Goal: Transaction & Acquisition: Book appointment/travel/reservation

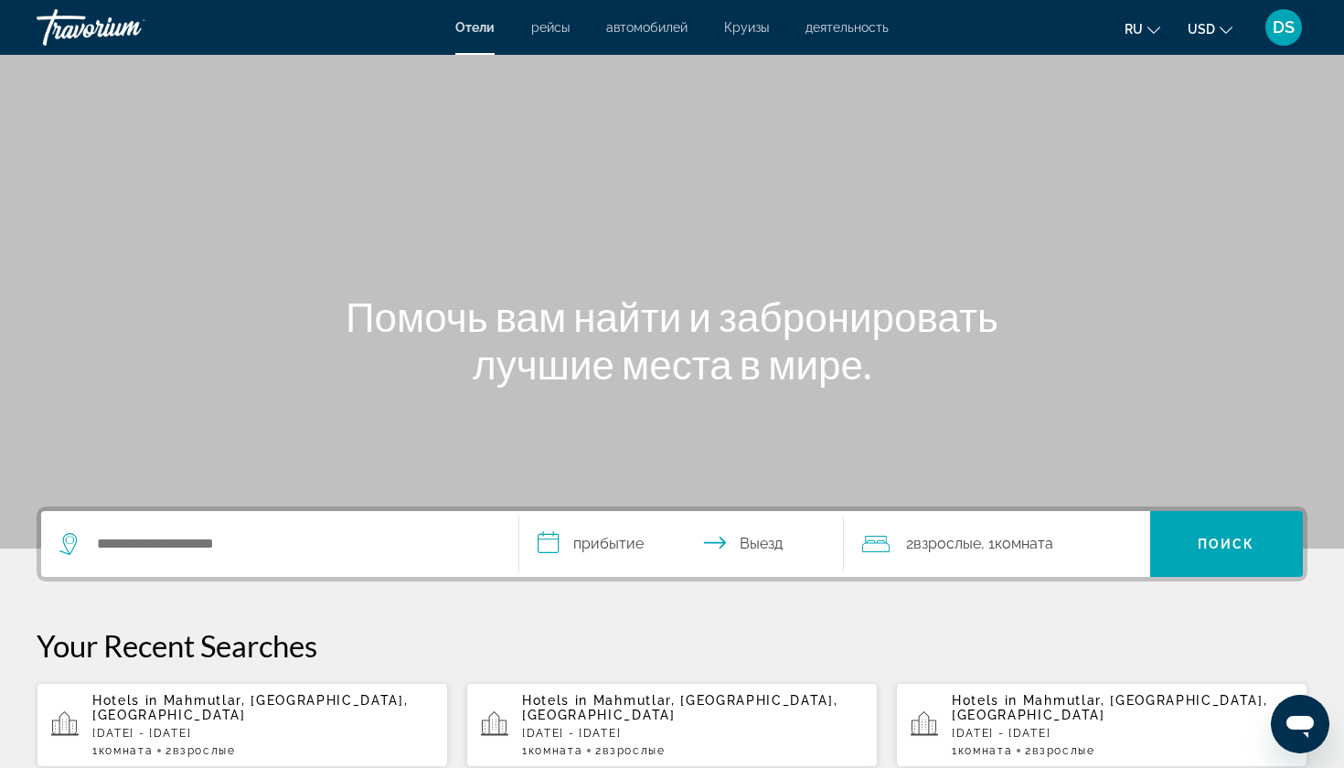
click at [220, 744] on span "Взрослые" at bounding box center [204, 750] width 62 height 13
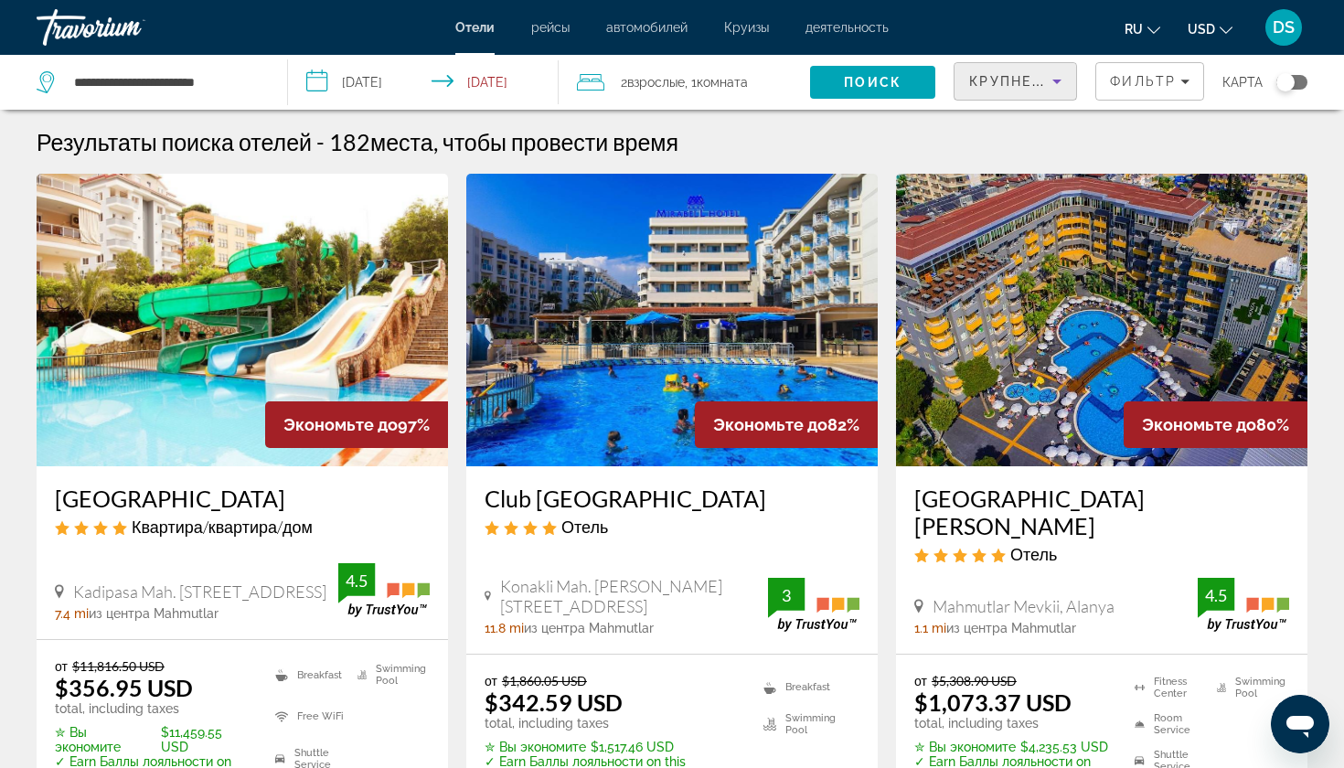
click at [1046, 83] on div "Крупнейшие сбережения" at bounding box center [1010, 81] width 83 height 22
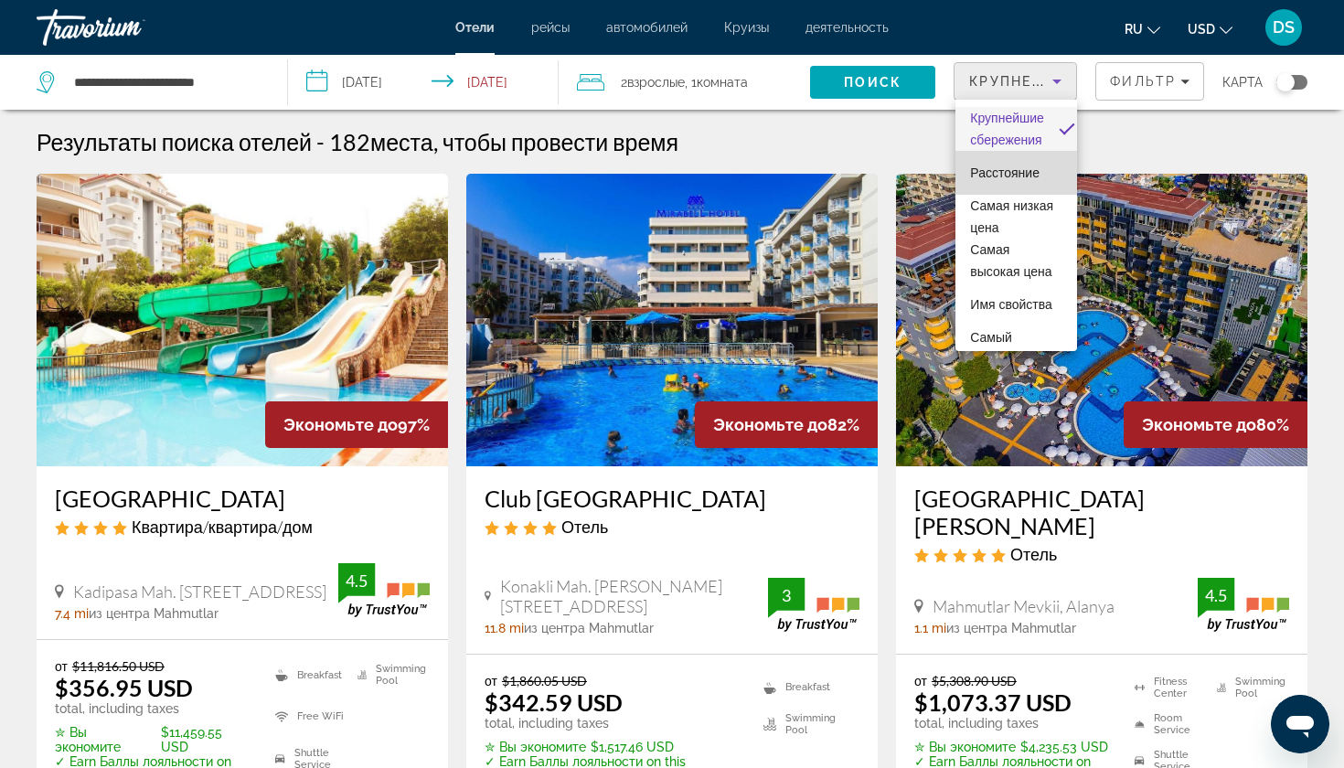
click at [1010, 175] on span "Расстояние" at bounding box center [1005, 173] width 70 height 15
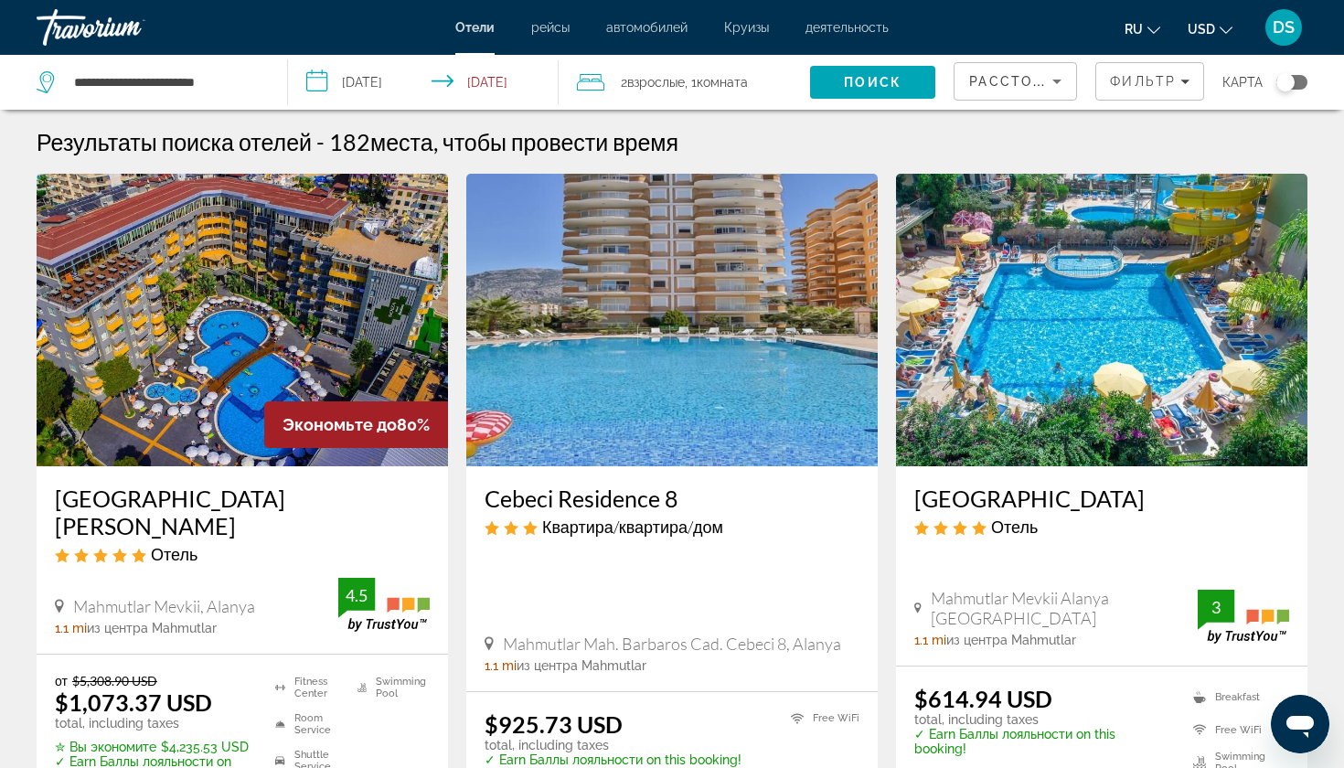
click at [484, 76] on input "**********" at bounding box center [426, 85] width 277 height 60
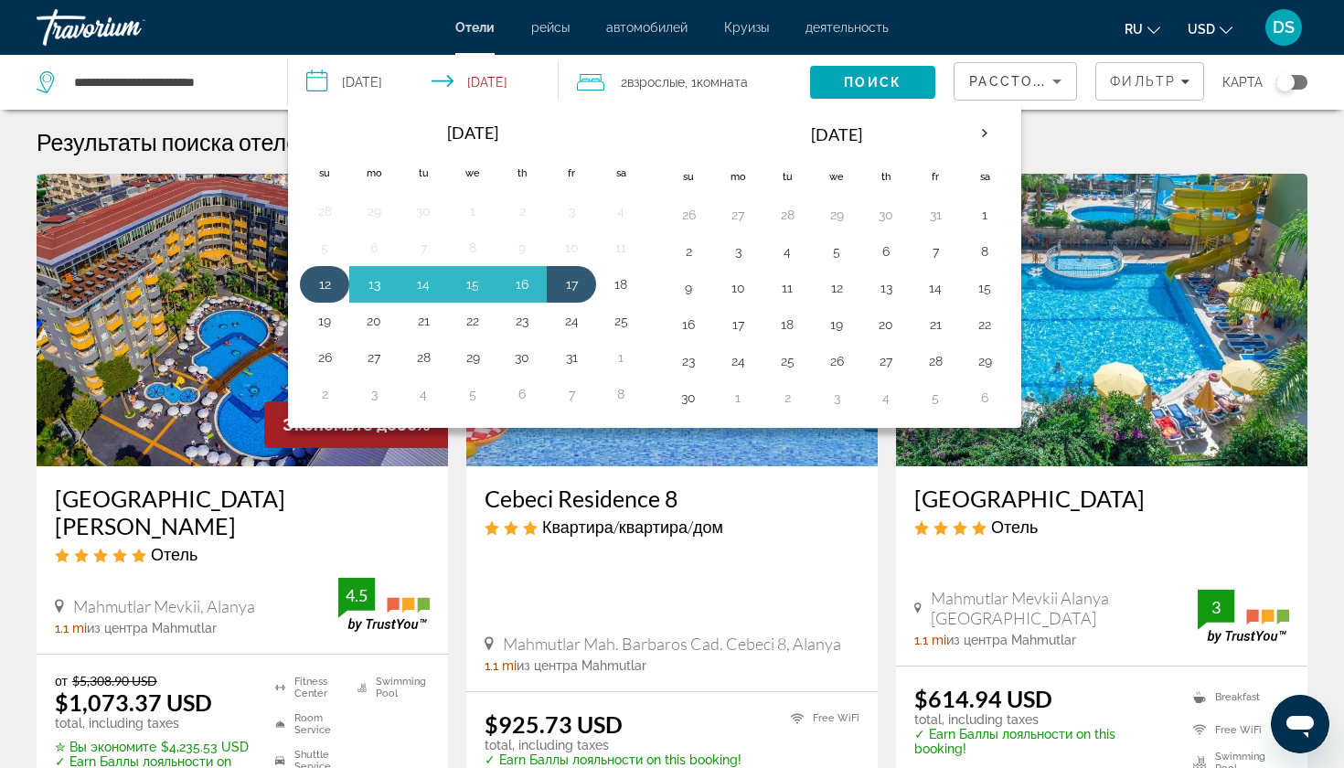
click at [326, 284] on button "12" at bounding box center [324, 285] width 29 height 26
click at [433, 285] on button "14" at bounding box center [423, 285] width 29 height 26
type input "**********"
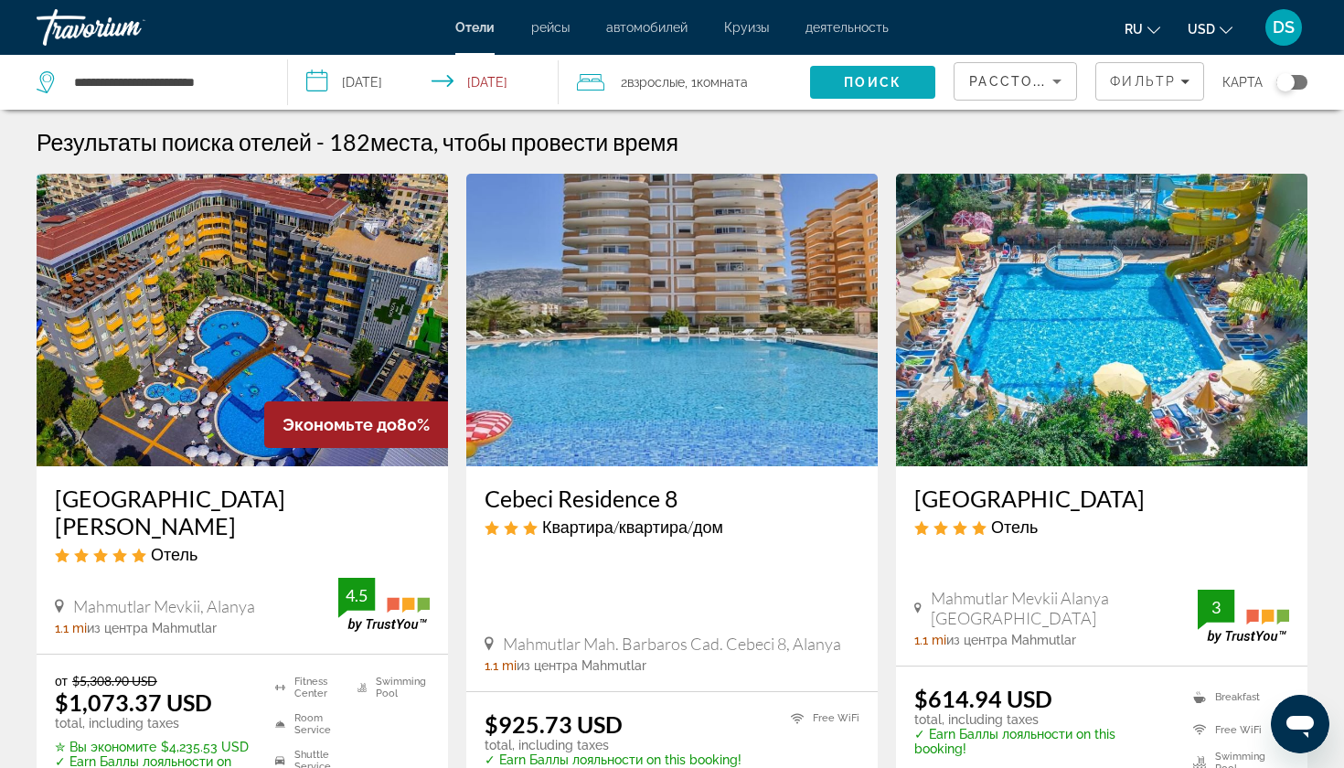
click at [876, 80] on span "Поиск" at bounding box center [873, 82] width 58 height 15
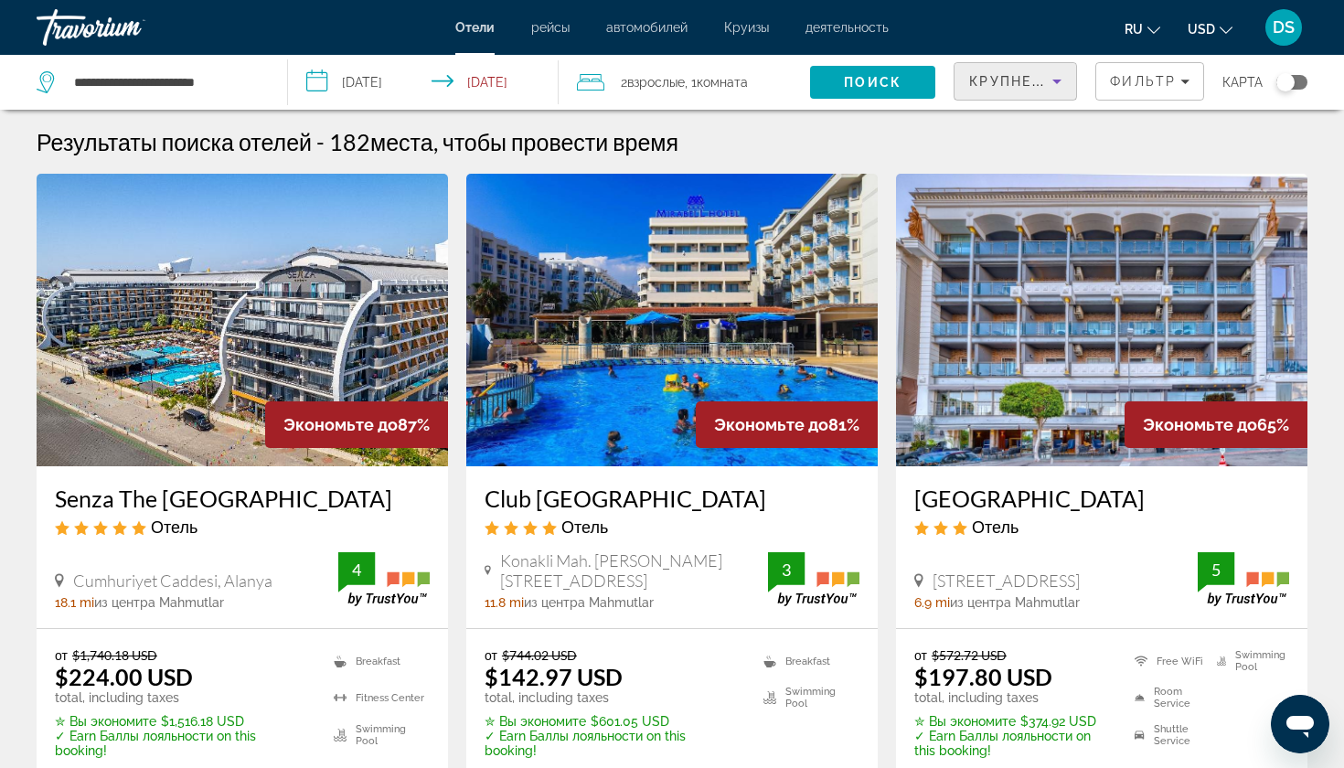
click at [1062, 84] on icon "Sort by" at bounding box center [1057, 81] width 22 height 22
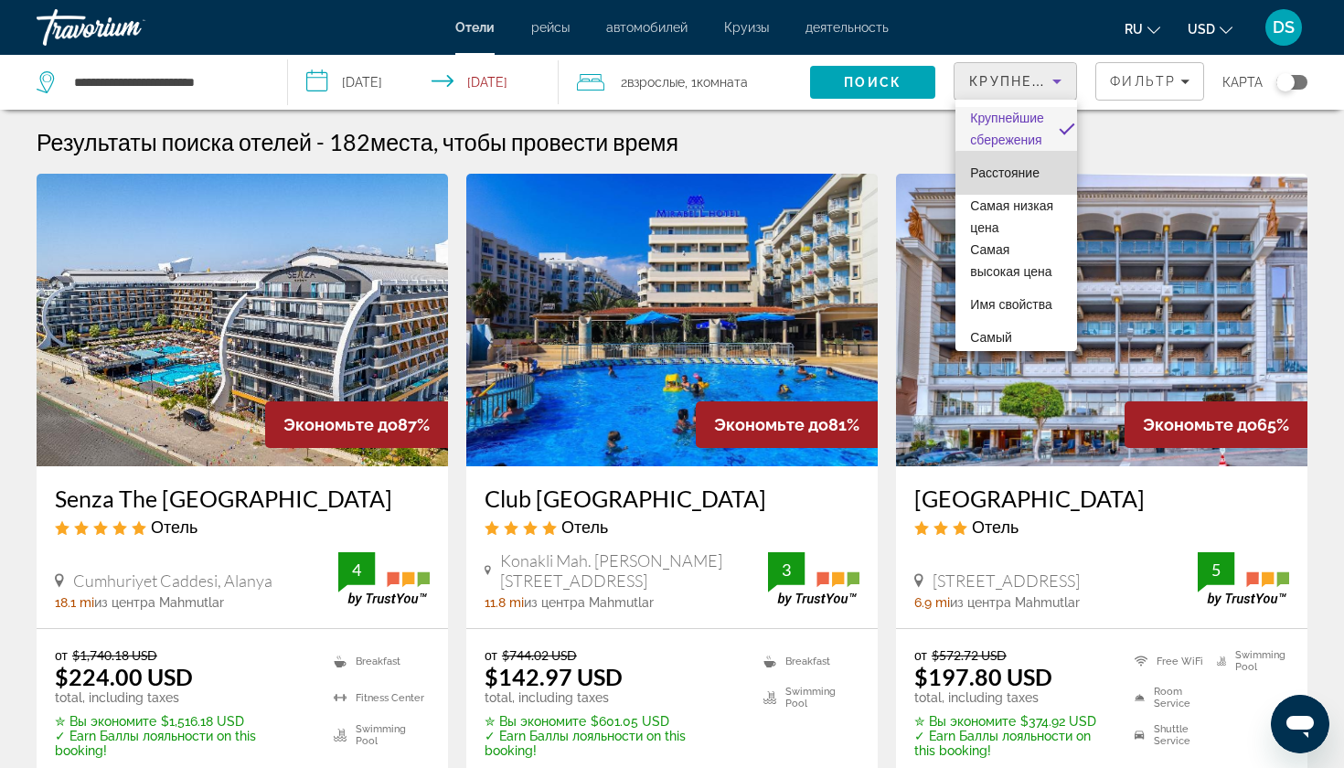
click at [1020, 179] on span "Расстояние" at bounding box center [1005, 173] width 70 height 15
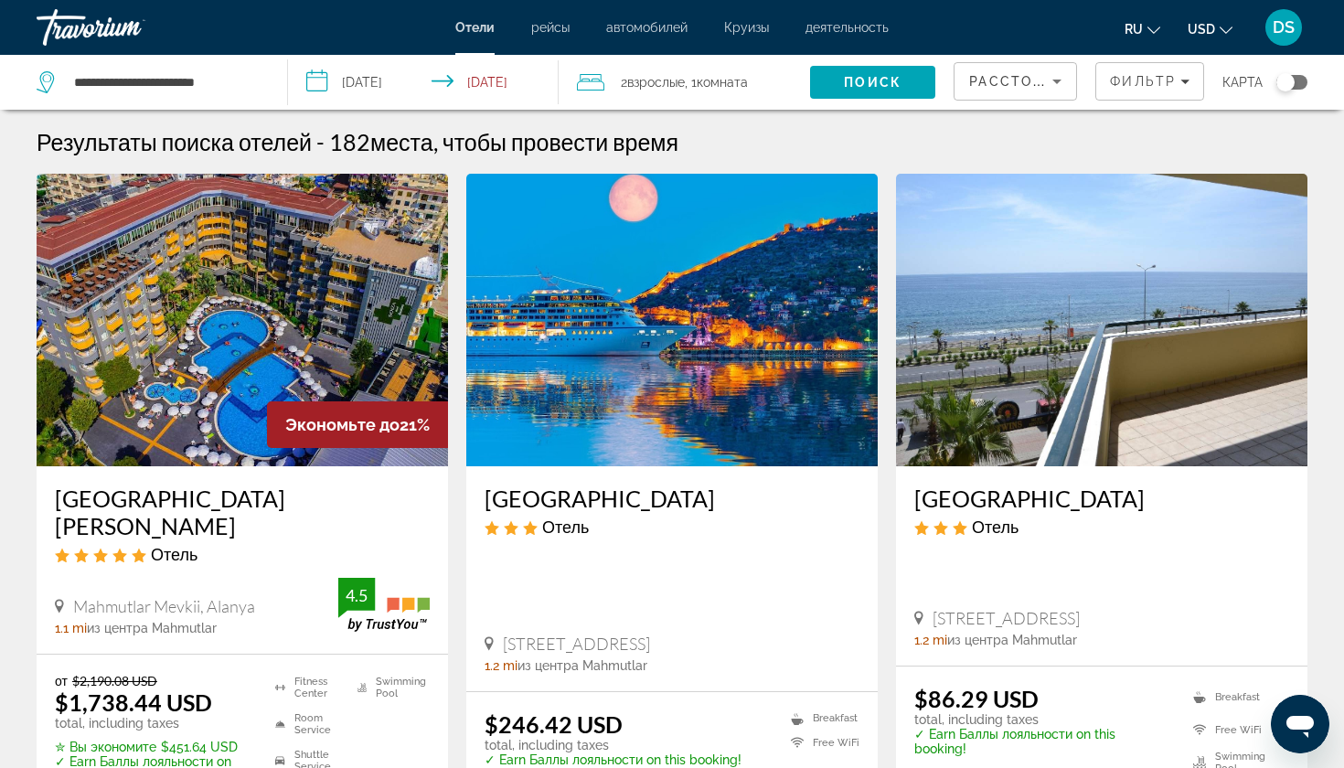
click at [624, 494] on h3 "[GEOGRAPHIC_DATA]" at bounding box center [672, 498] width 375 height 27
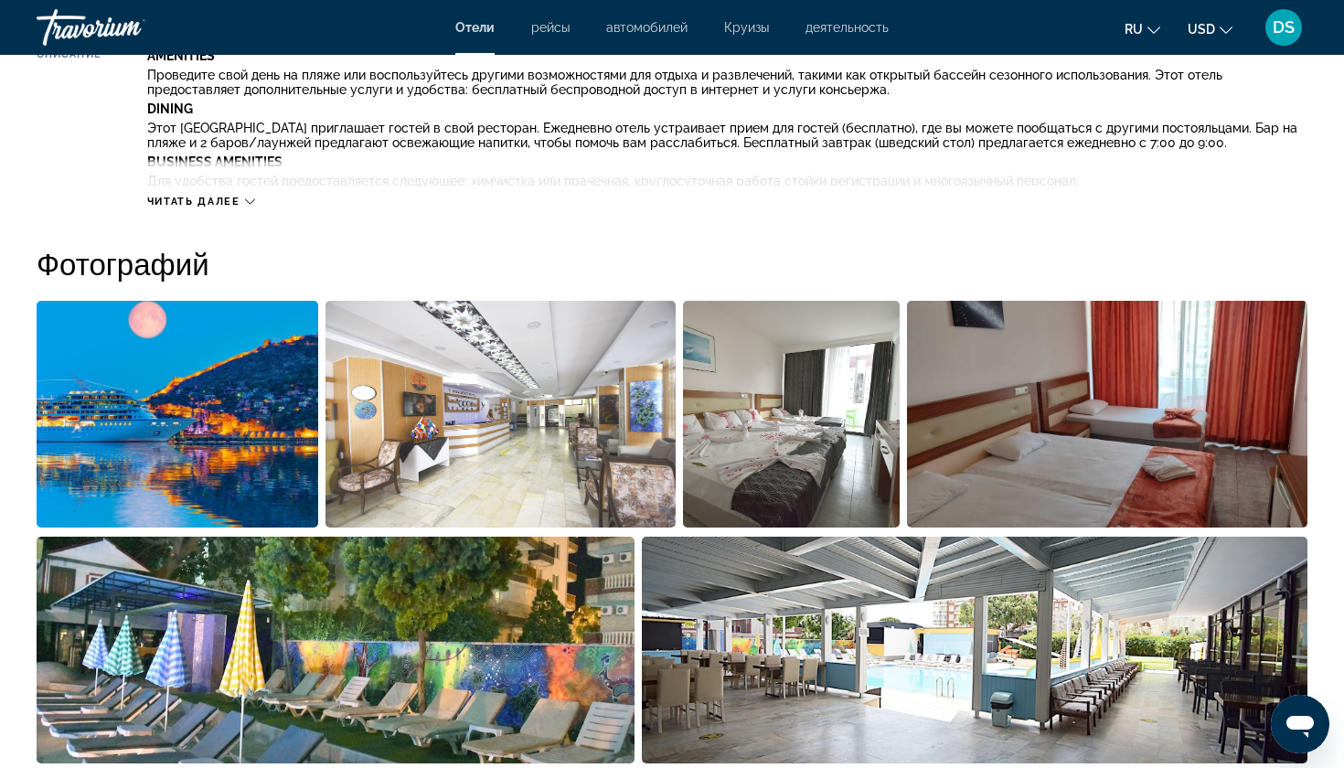
scroll to position [757, 0]
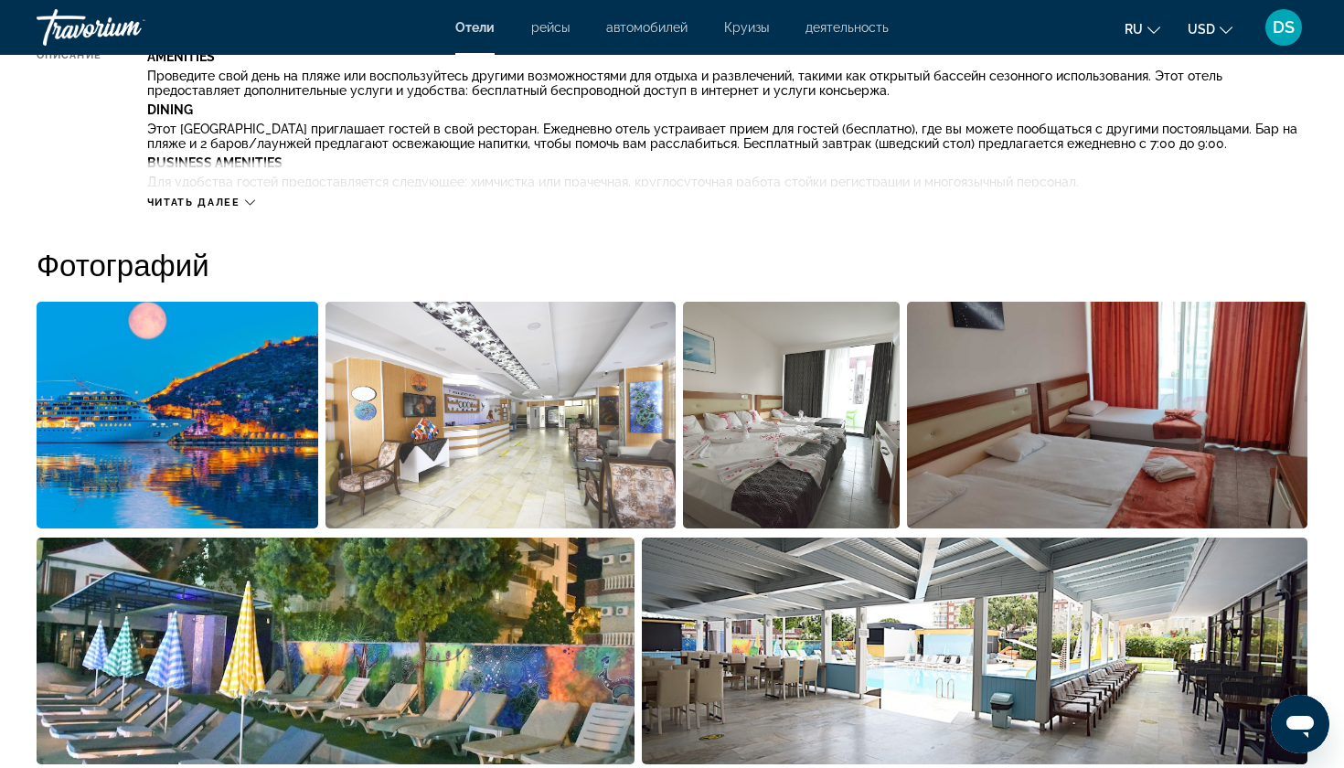
click at [167, 398] on img "Open full-screen image slider" at bounding box center [178, 415] width 282 height 227
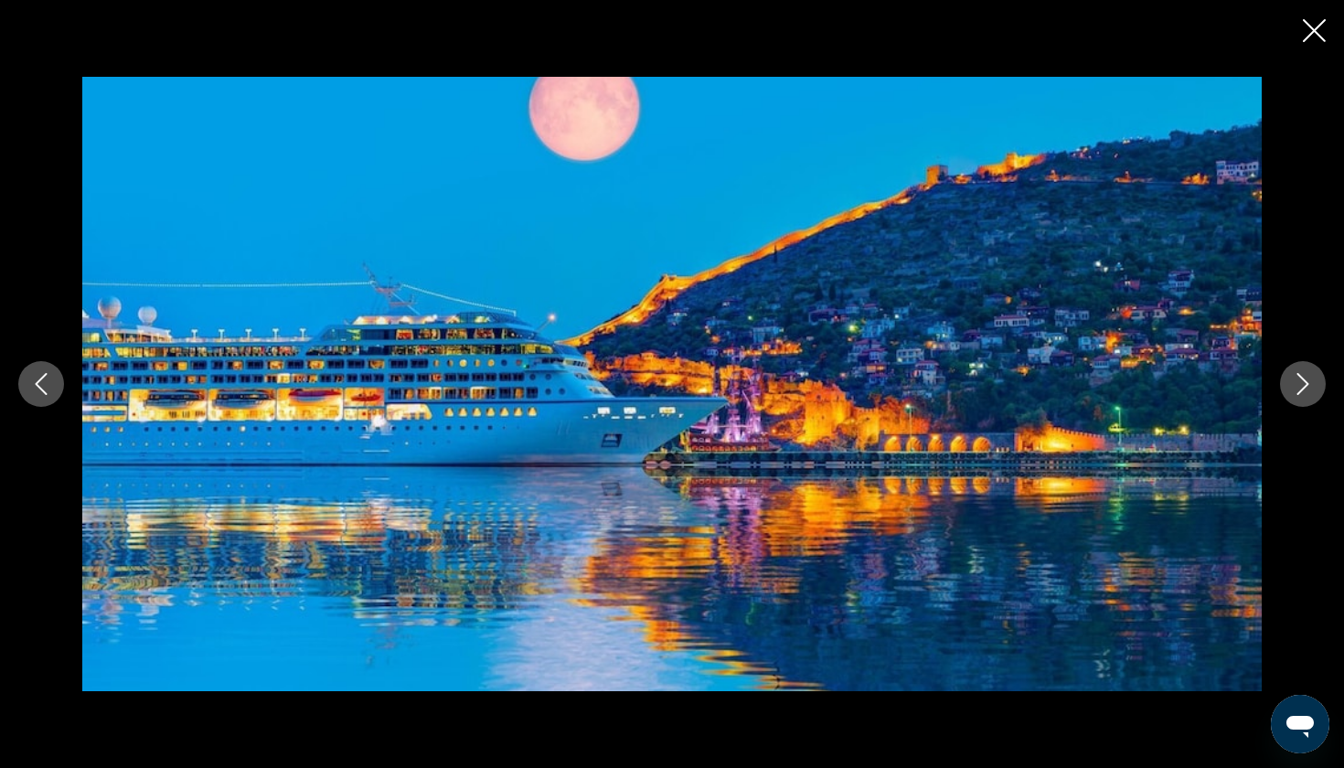
click at [1302, 387] on icon "Next image" at bounding box center [1303, 384] width 22 height 22
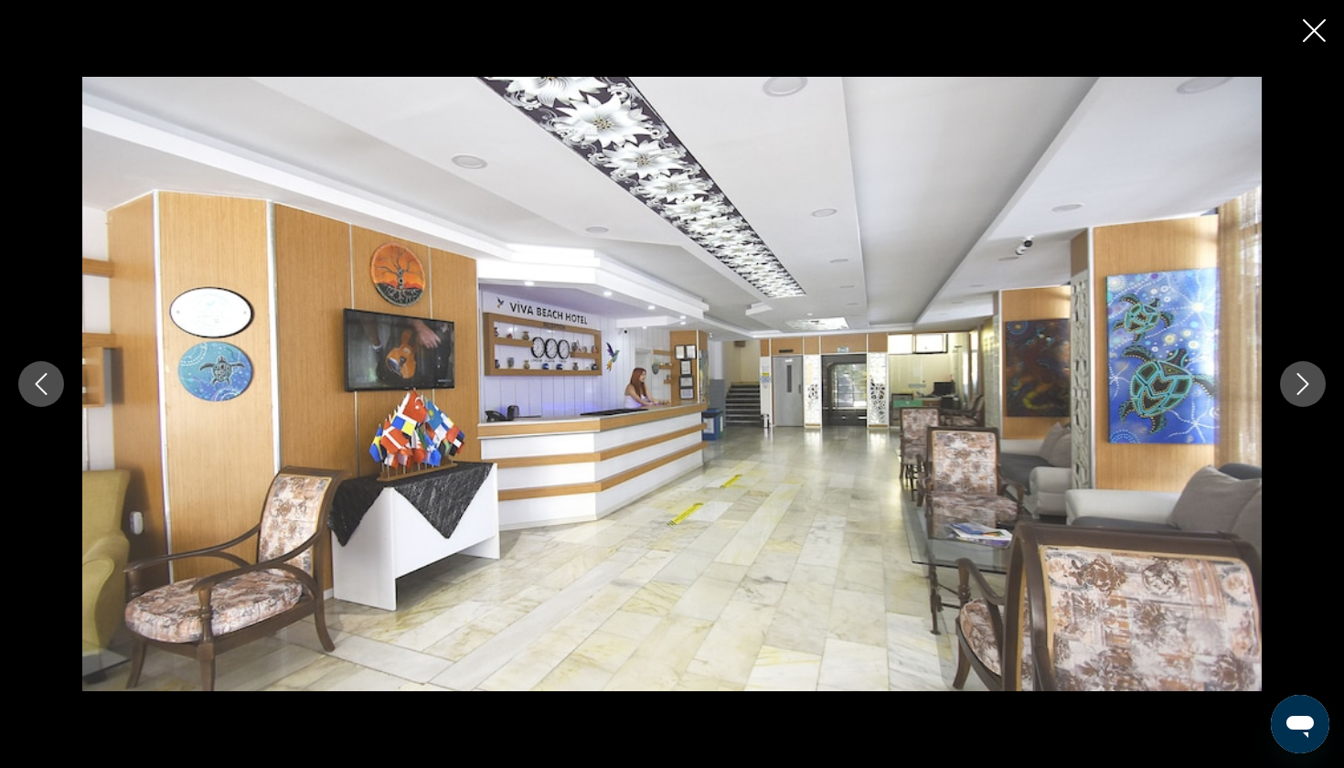
click at [1302, 386] on icon "Next image" at bounding box center [1303, 384] width 22 height 22
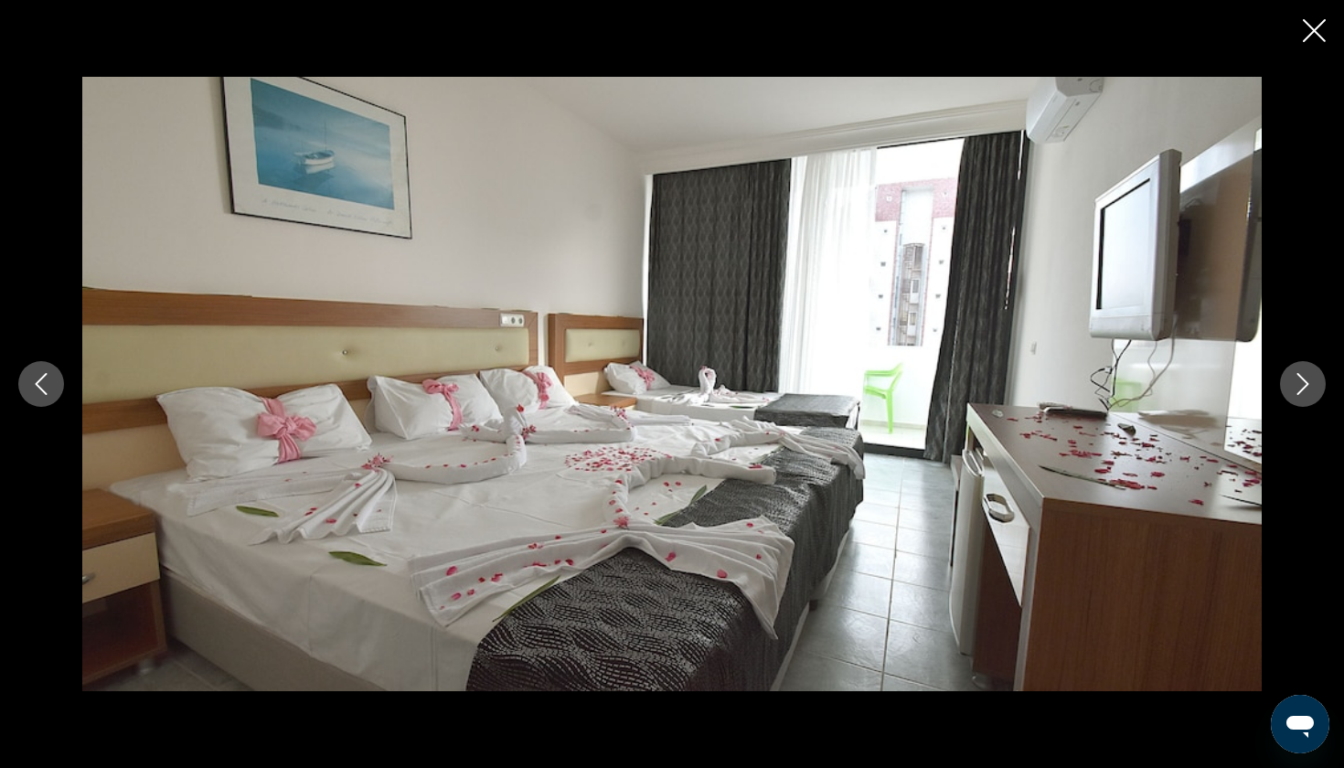
click at [1302, 386] on icon "Next image" at bounding box center [1303, 384] width 22 height 22
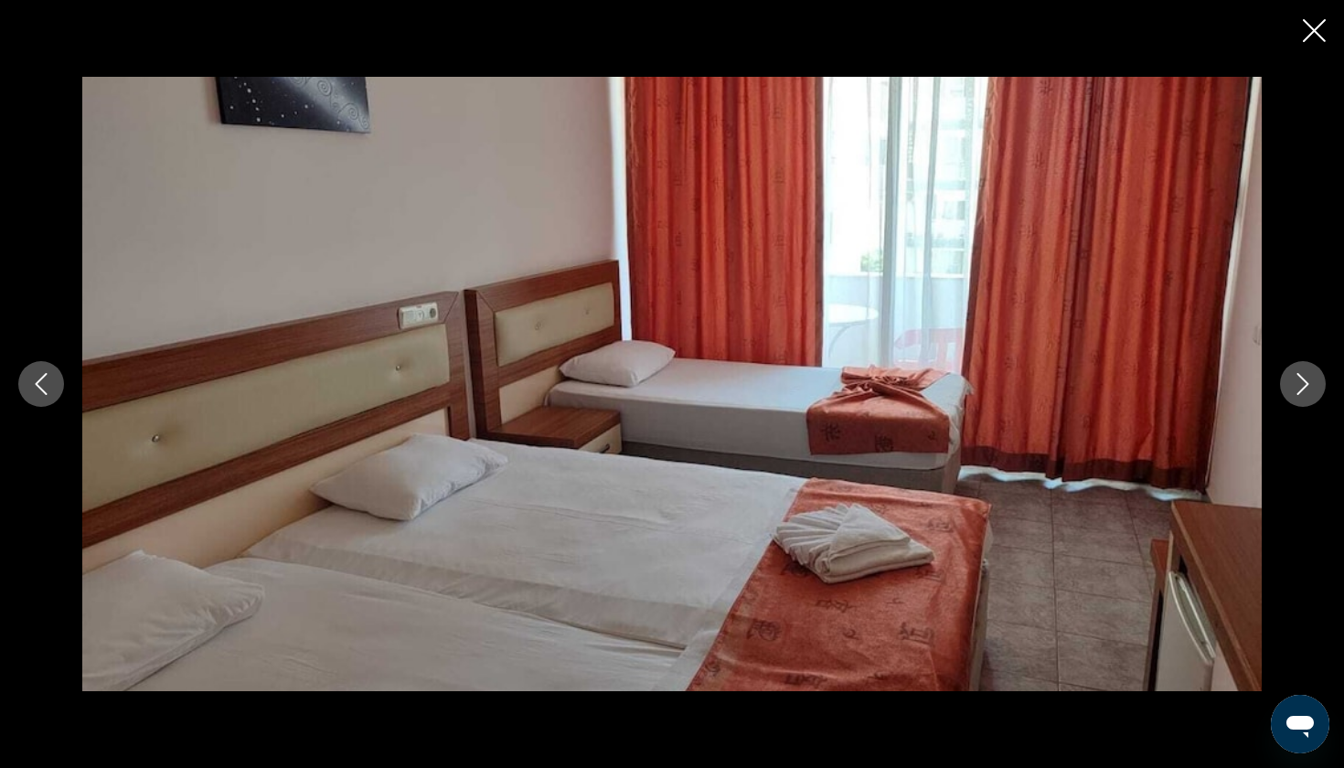
click at [1302, 386] on icon "Next image" at bounding box center [1303, 384] width 22 height 22
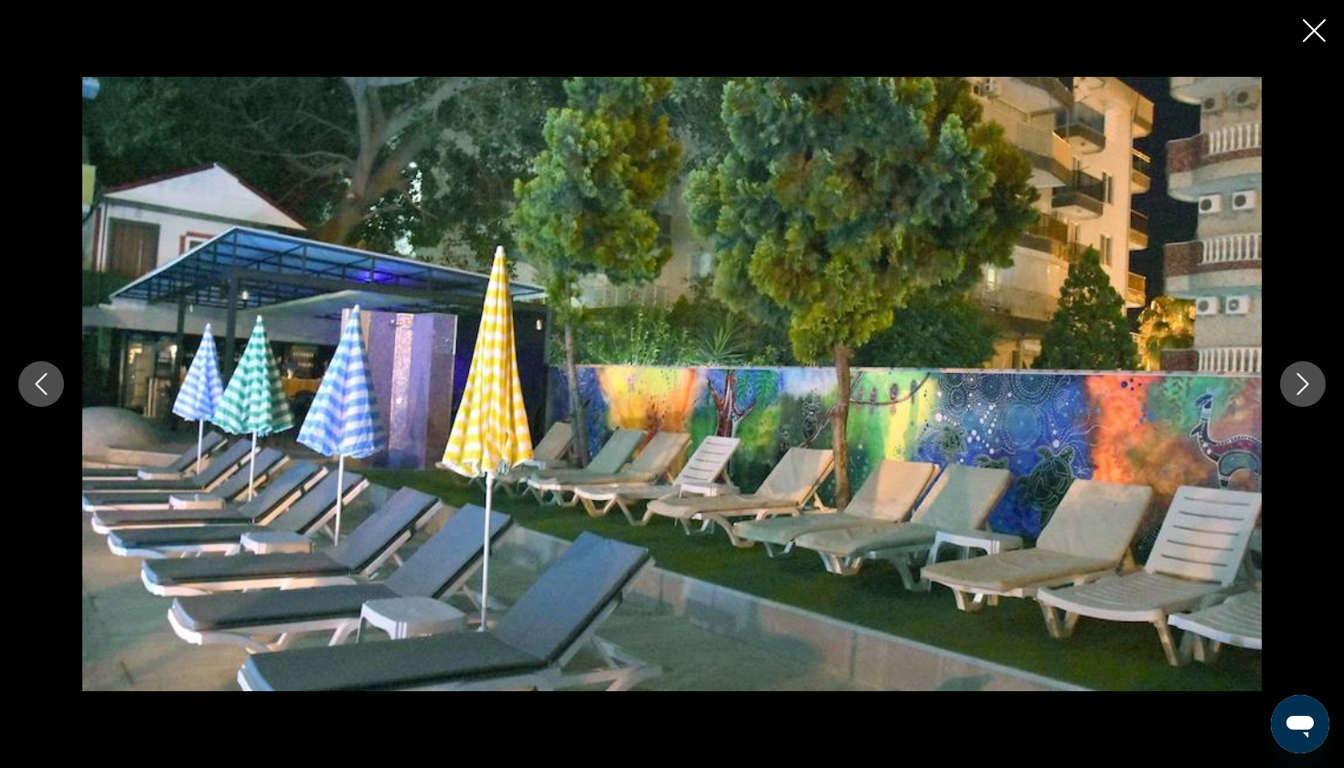
click at [1302, 386] on icon "Next image" at bounding box center [1303, 384] width 22 height 22
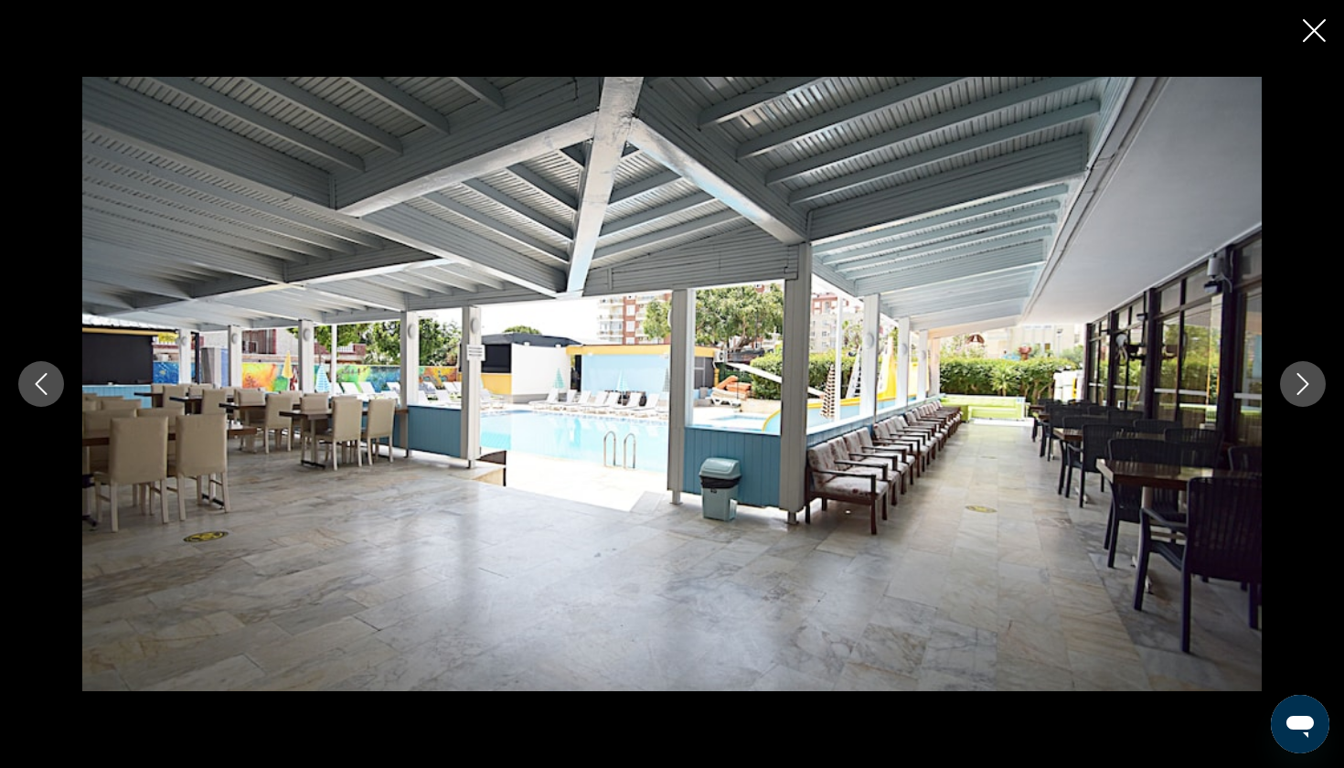
click at [1302, 386] on icon "Next image" at bounding box center [1303, 384] width 22 height 22
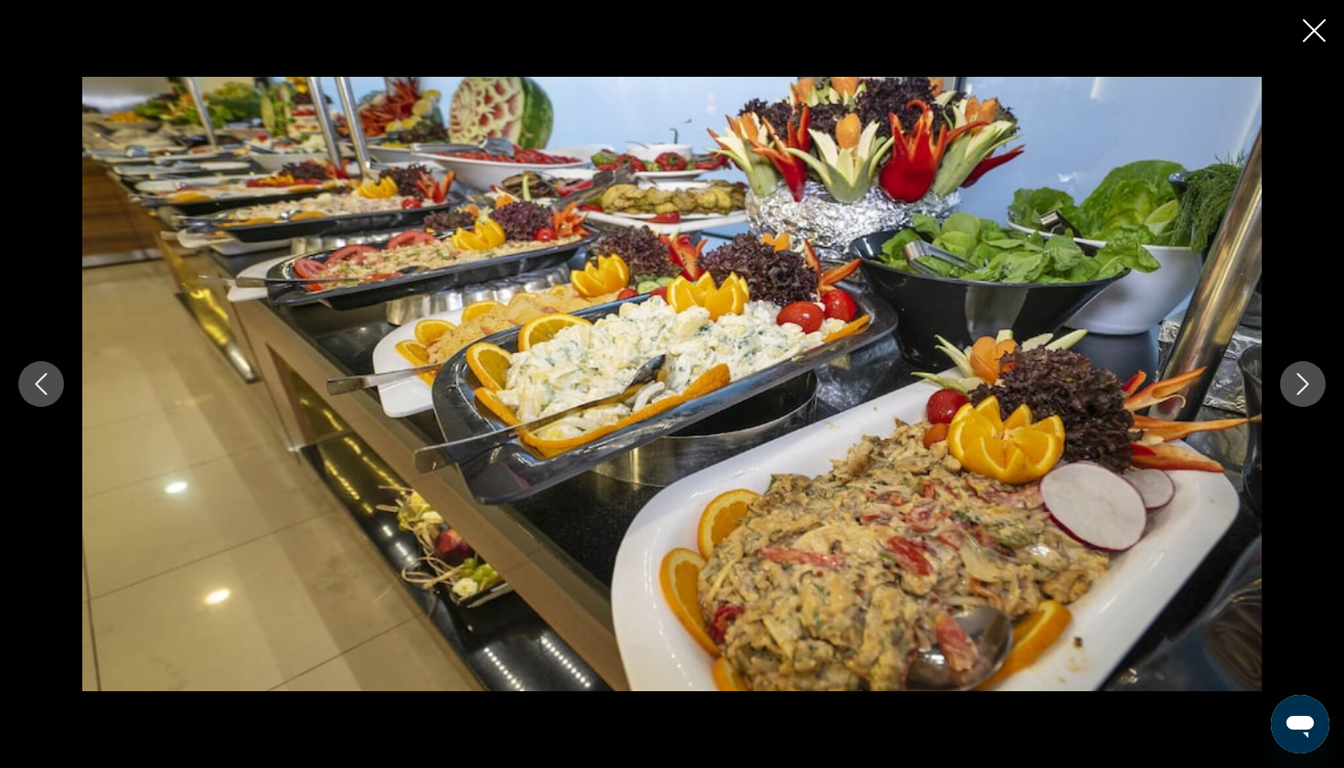
click at [1314, 34] on icon "Close slideshow" at bounding box center [1314, 30] width 23 height 23
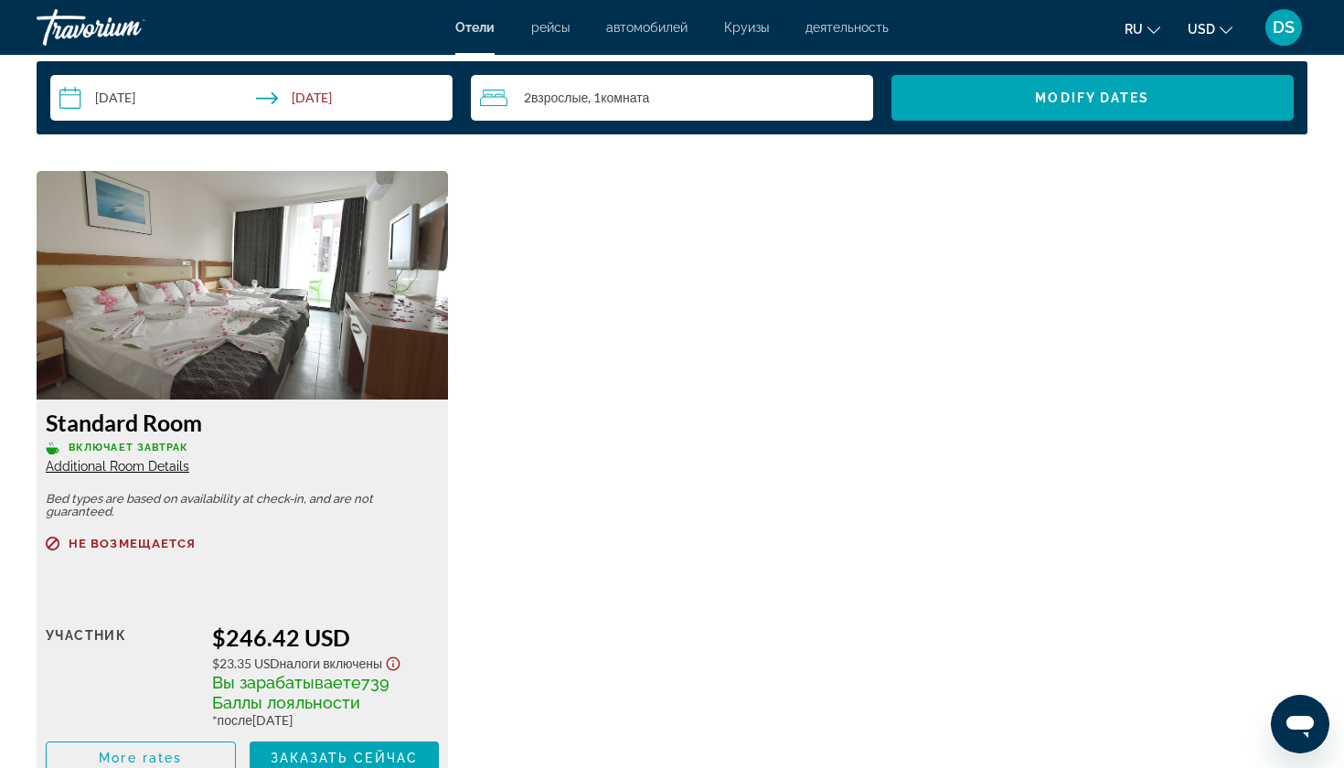
scroll to position [2419, 0]
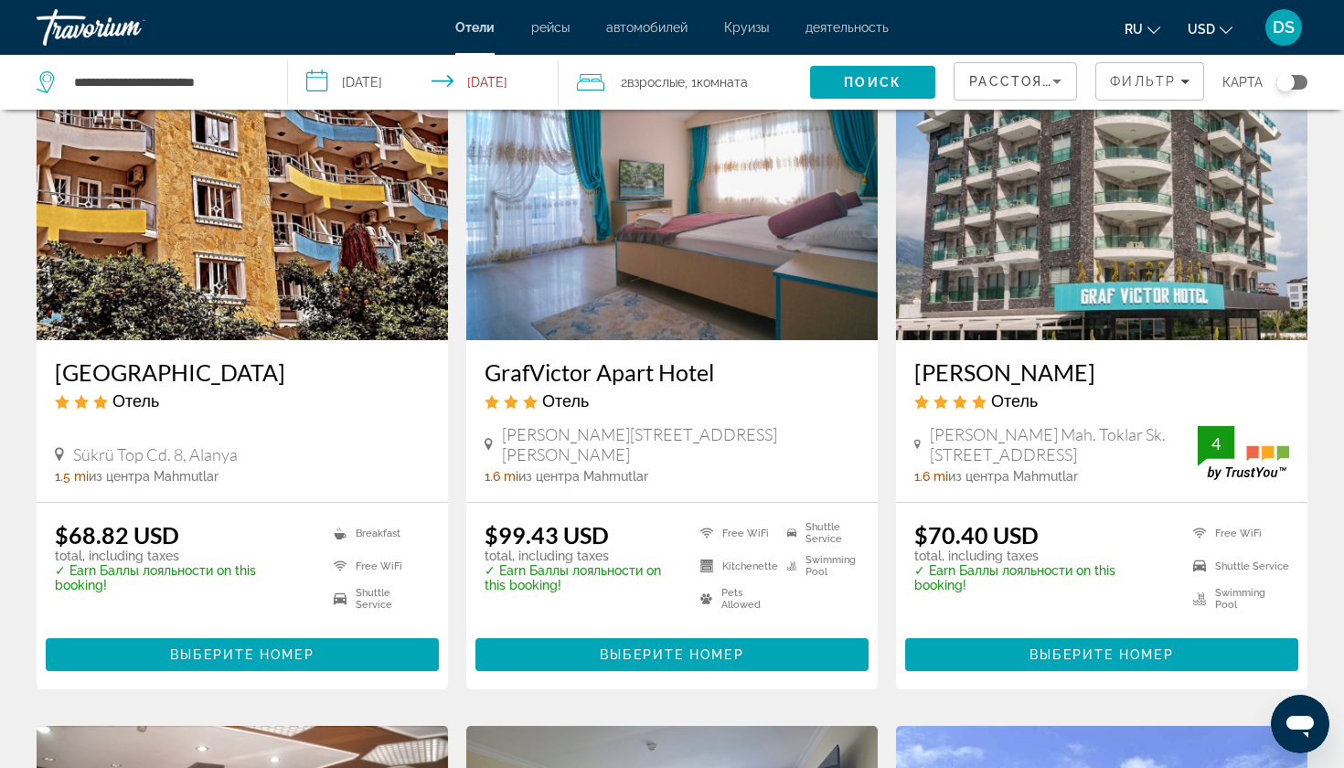
scroll to position [841, 0]
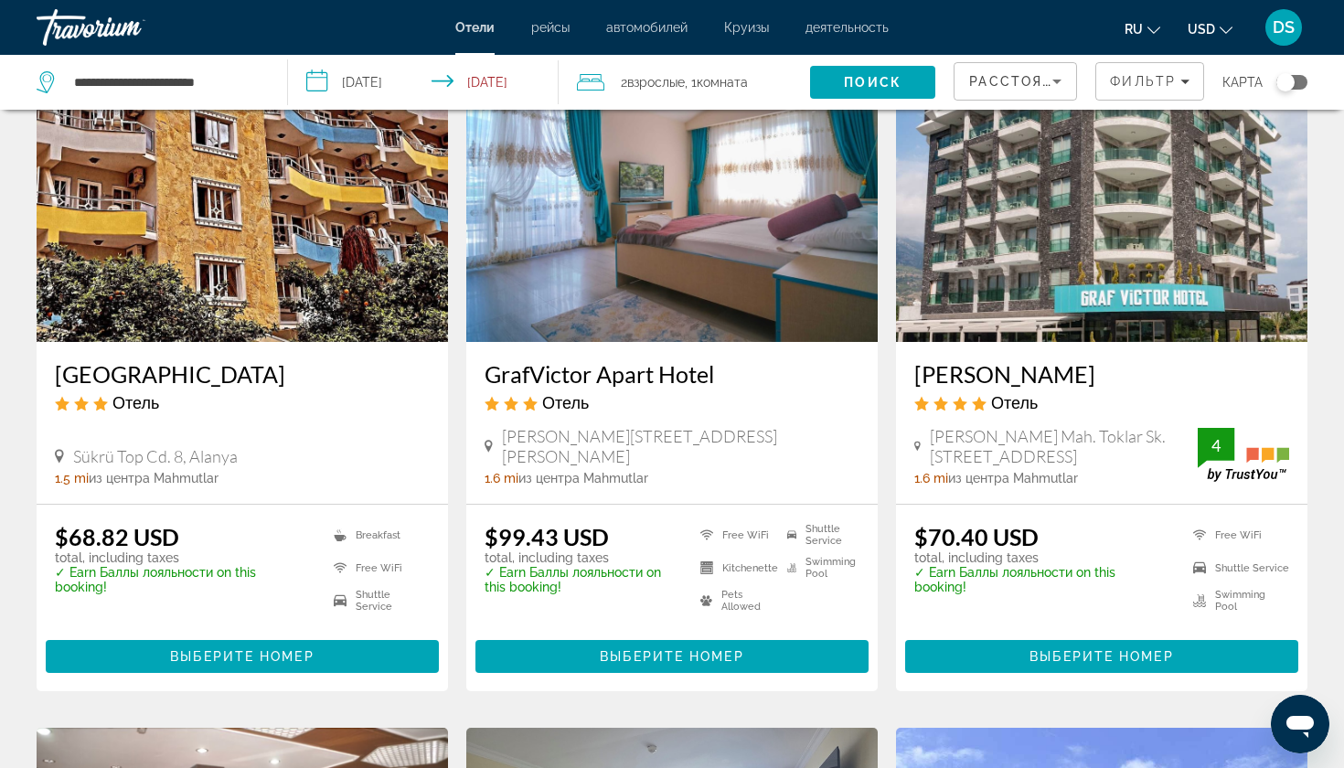
click at [127, 360] on h3 "[GEOGRAPHIC_DATA]" at bounding box center [242, 373] width 375 height 27
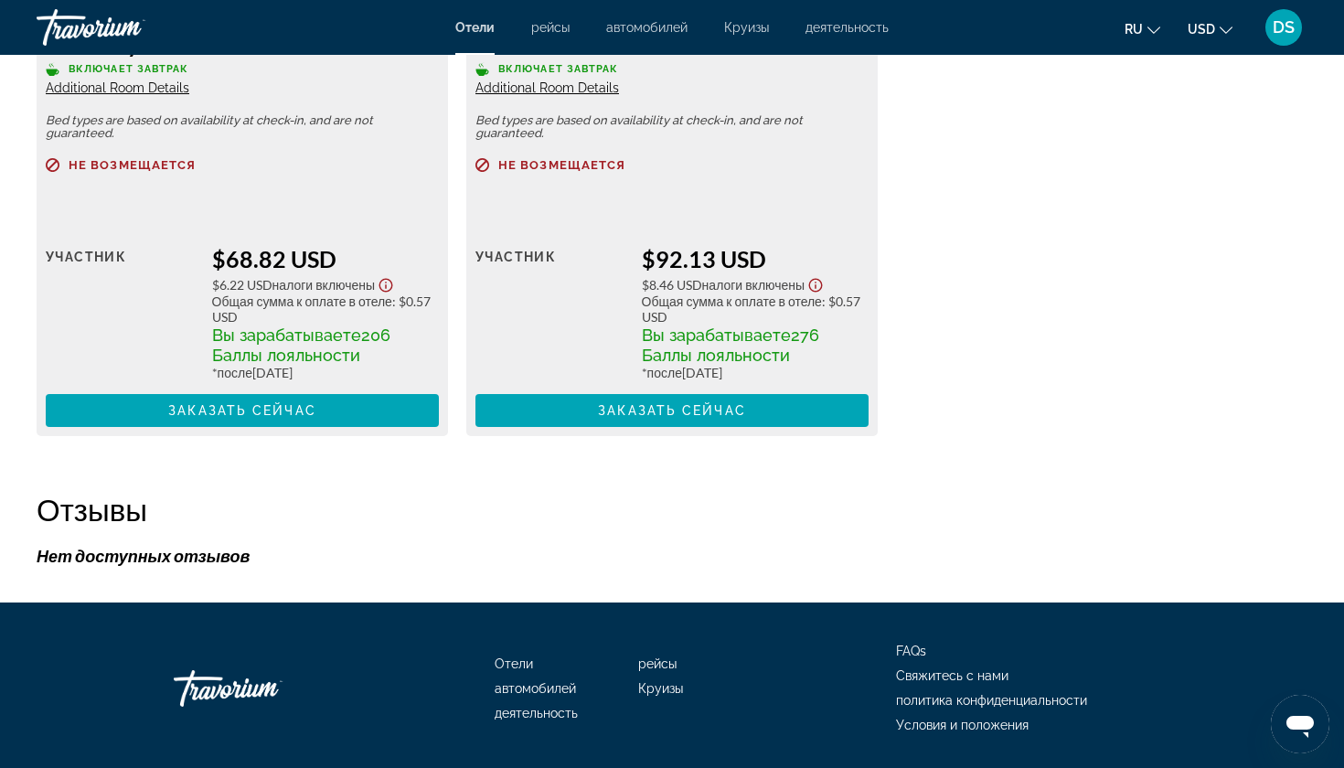
scroll to position [2799, 0]
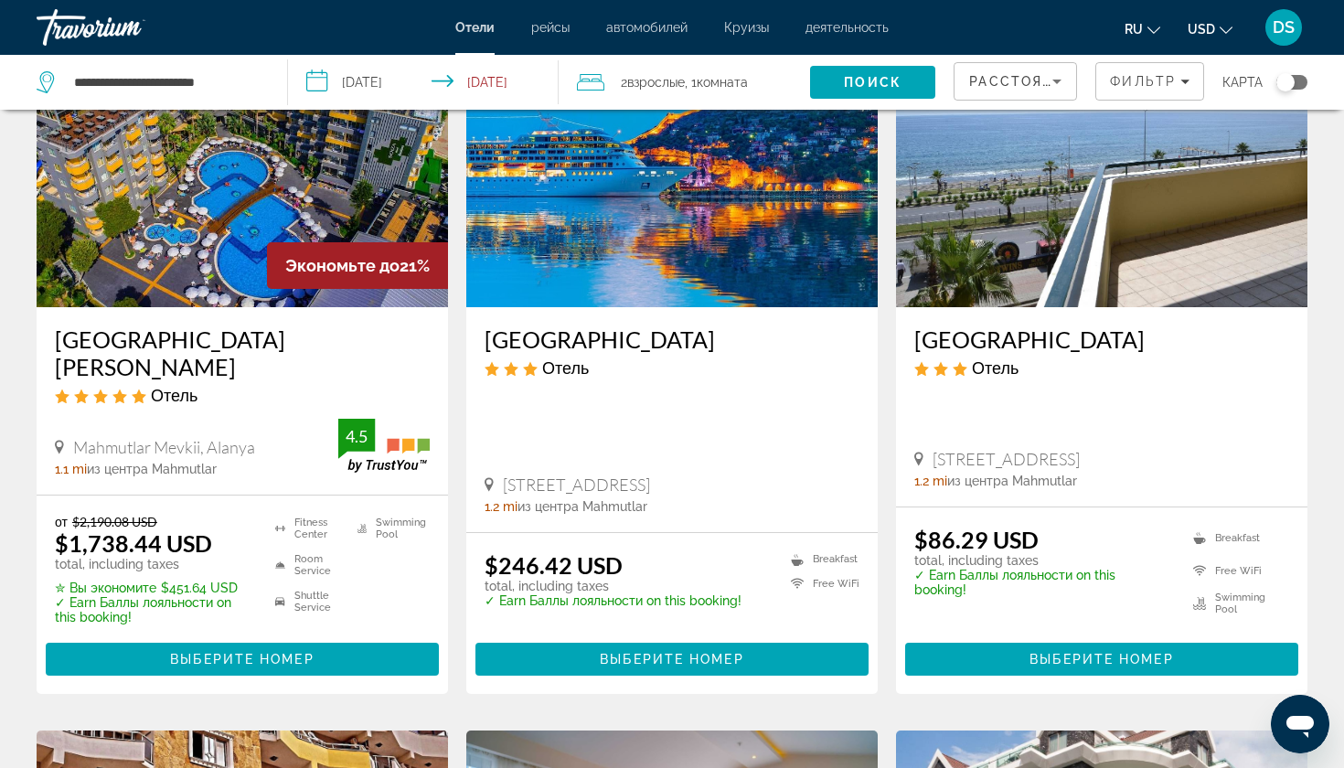
scroll to position [160, 0]
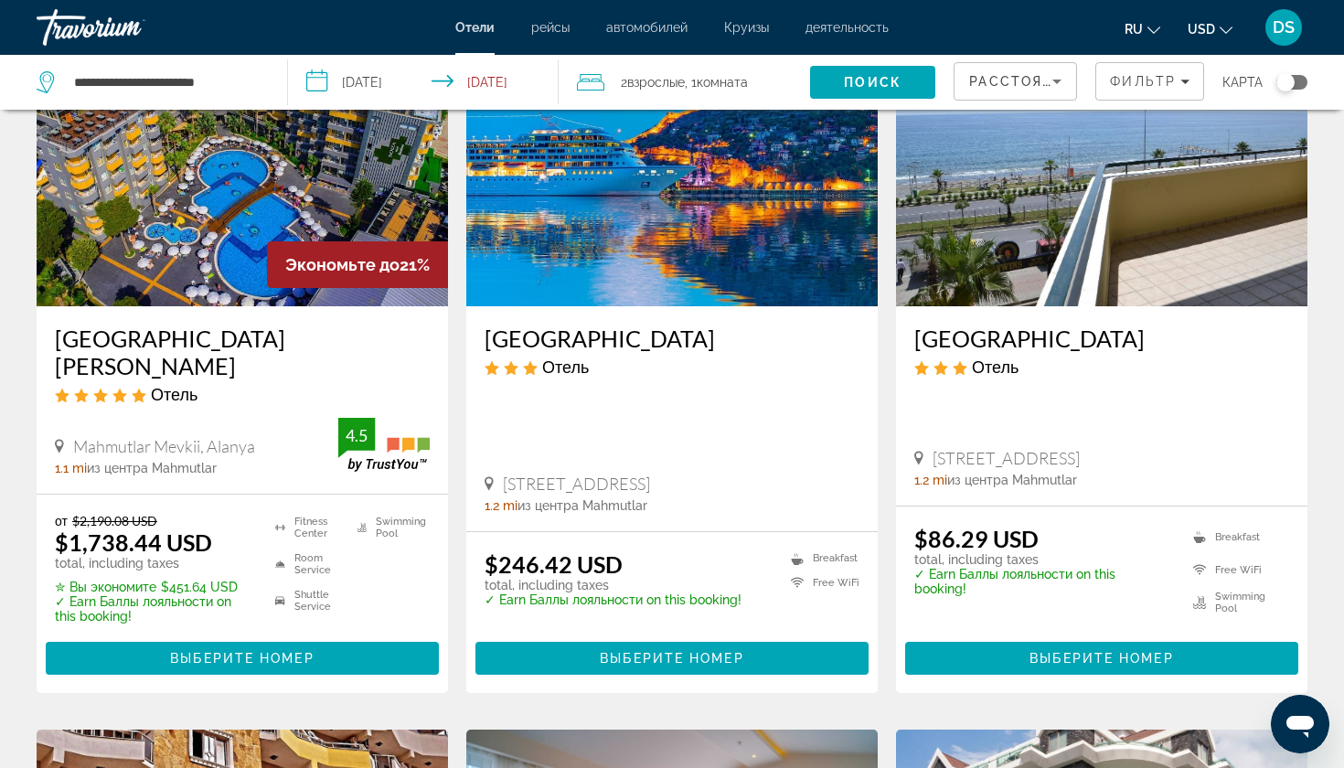
click at [1000, 345] on h3 "[GEOGRAPHIC_DATA]" at bounding box center [1102, 338] width 375 height 27
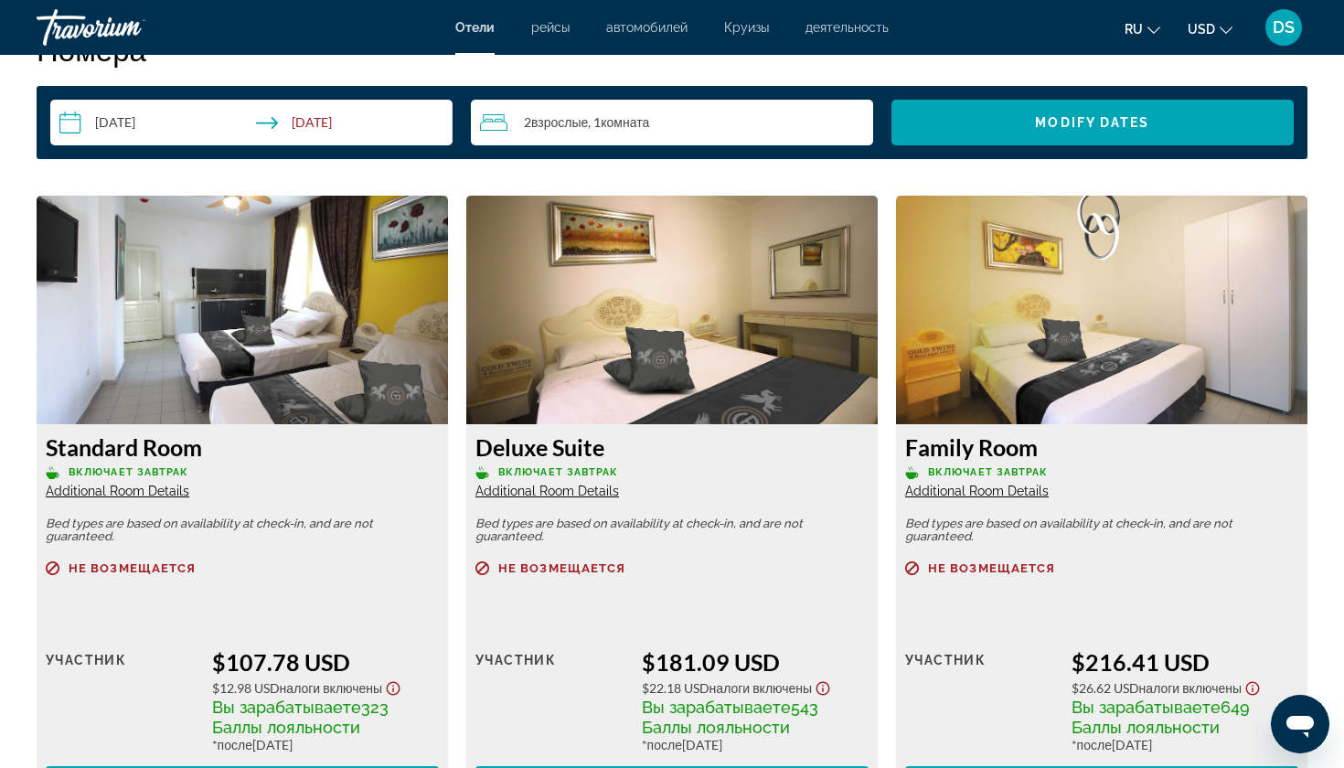
scroll to position [2397, 0]
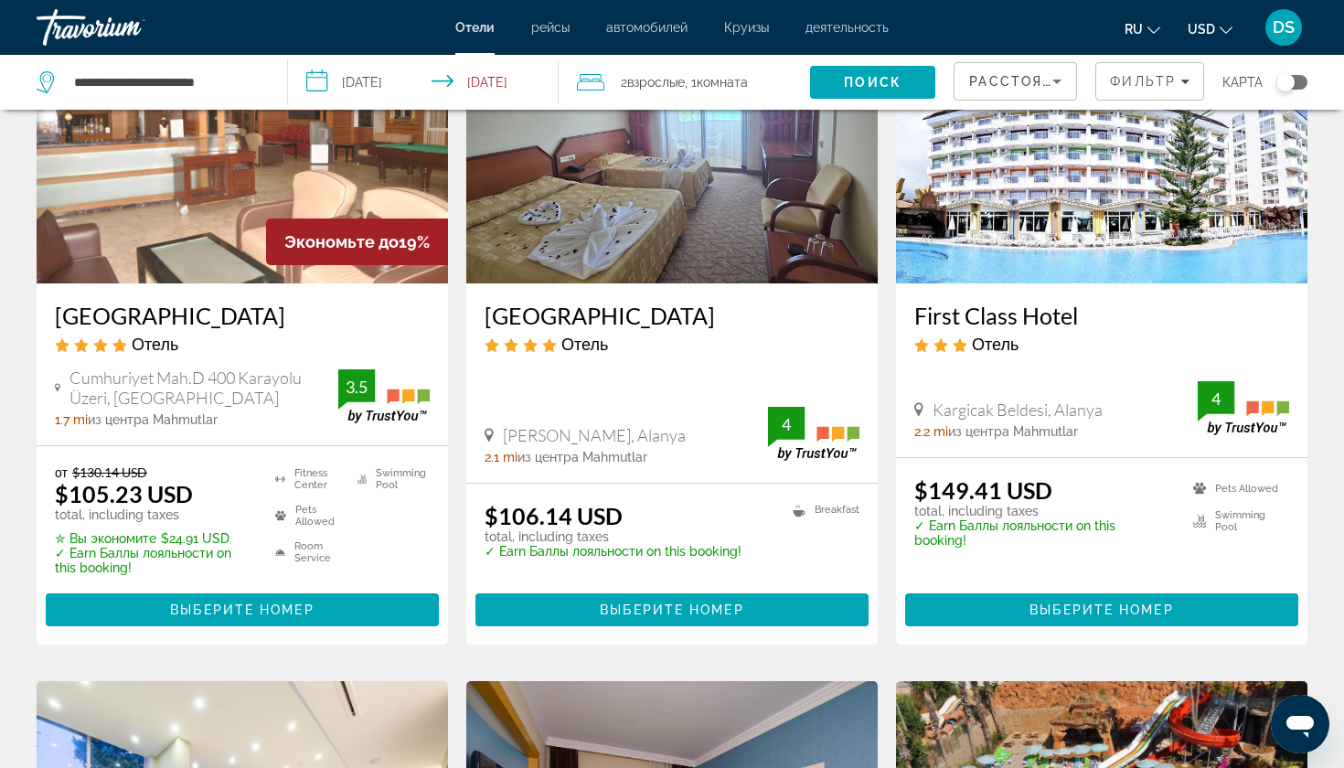
scroll to position [1585, 0]
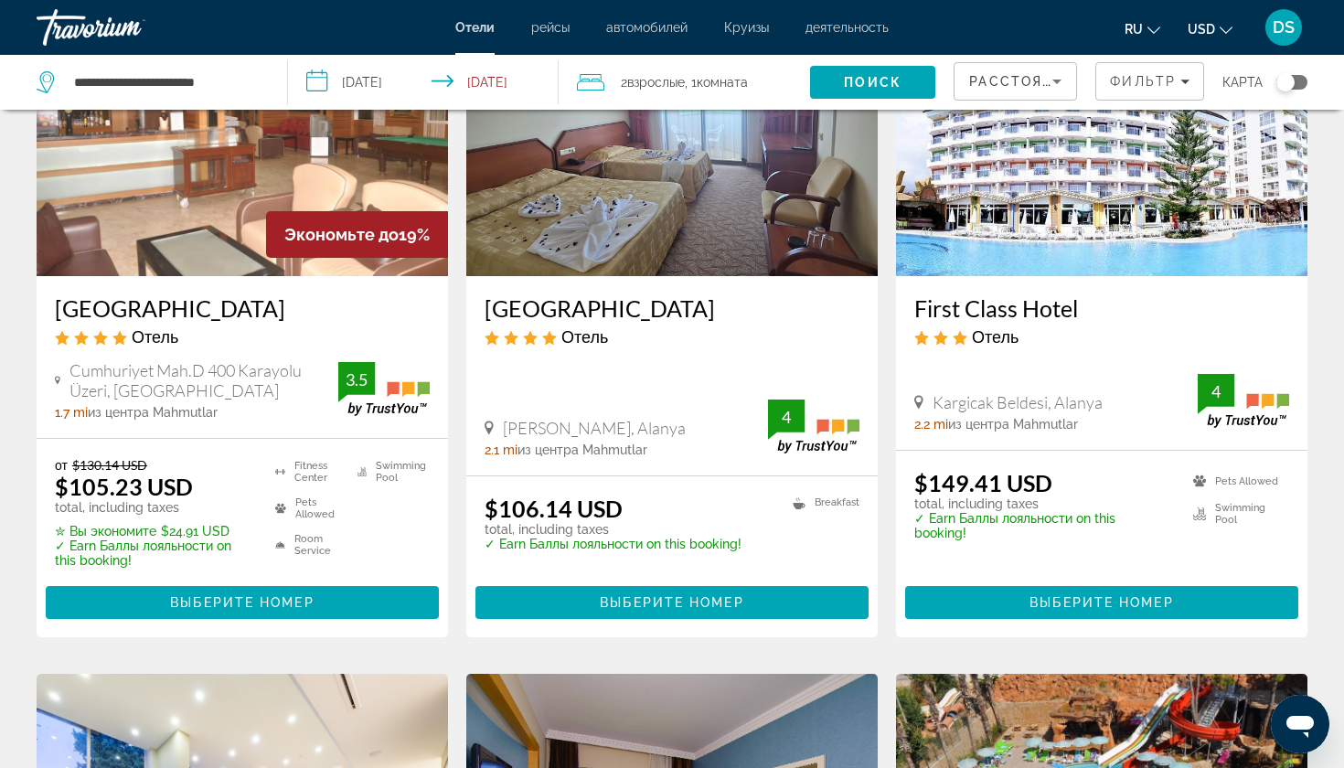
click at [211, 295] on h3 "[GEOGRAPHIC_DATA]" at bounding box center [242, 308] width 375 height 27
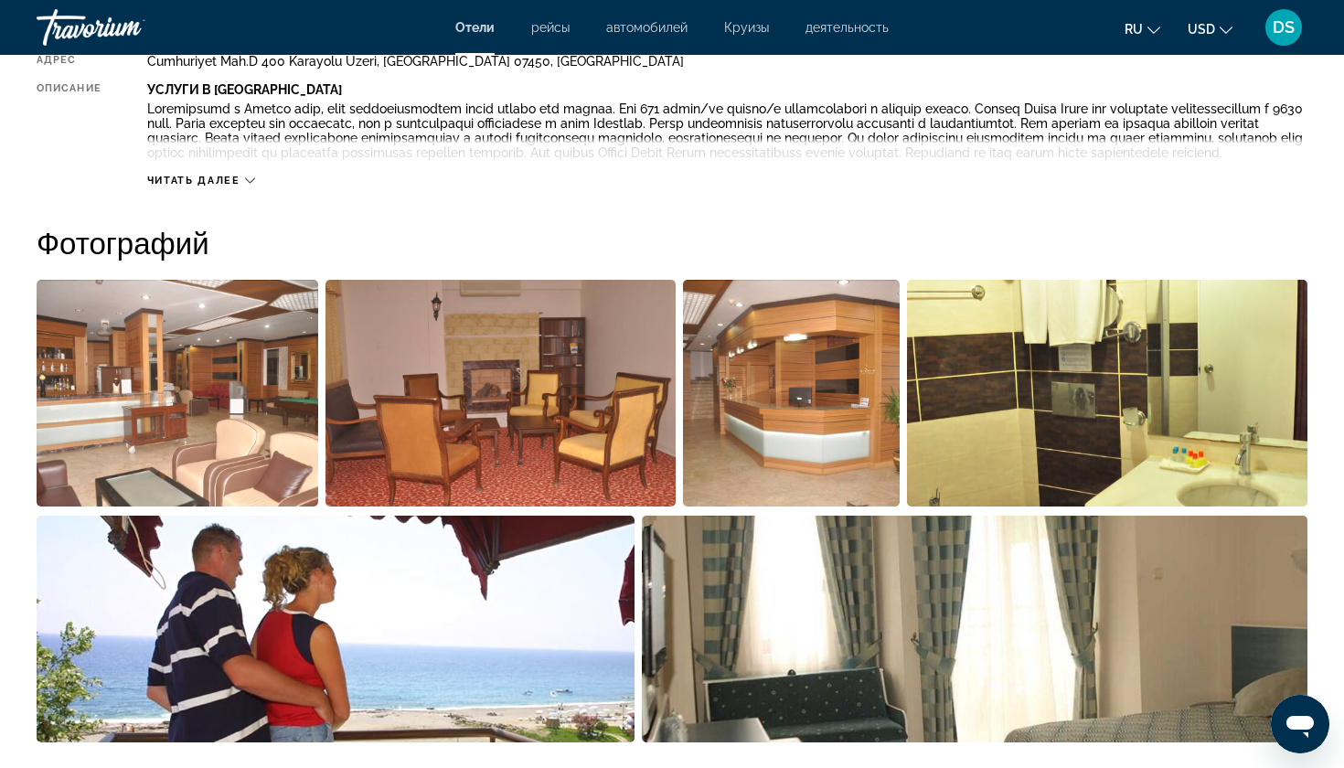
scroll to position [723, 0]
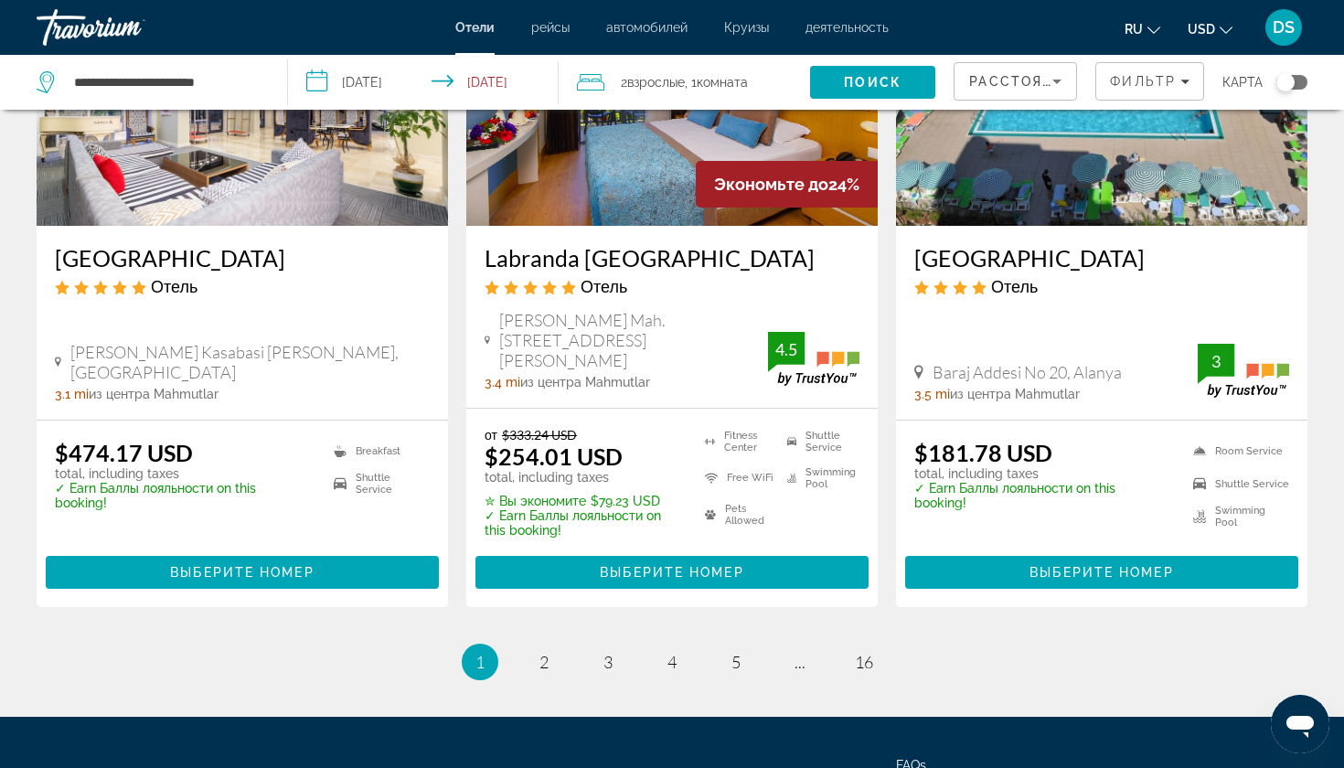
scroll to position [2337, 0]
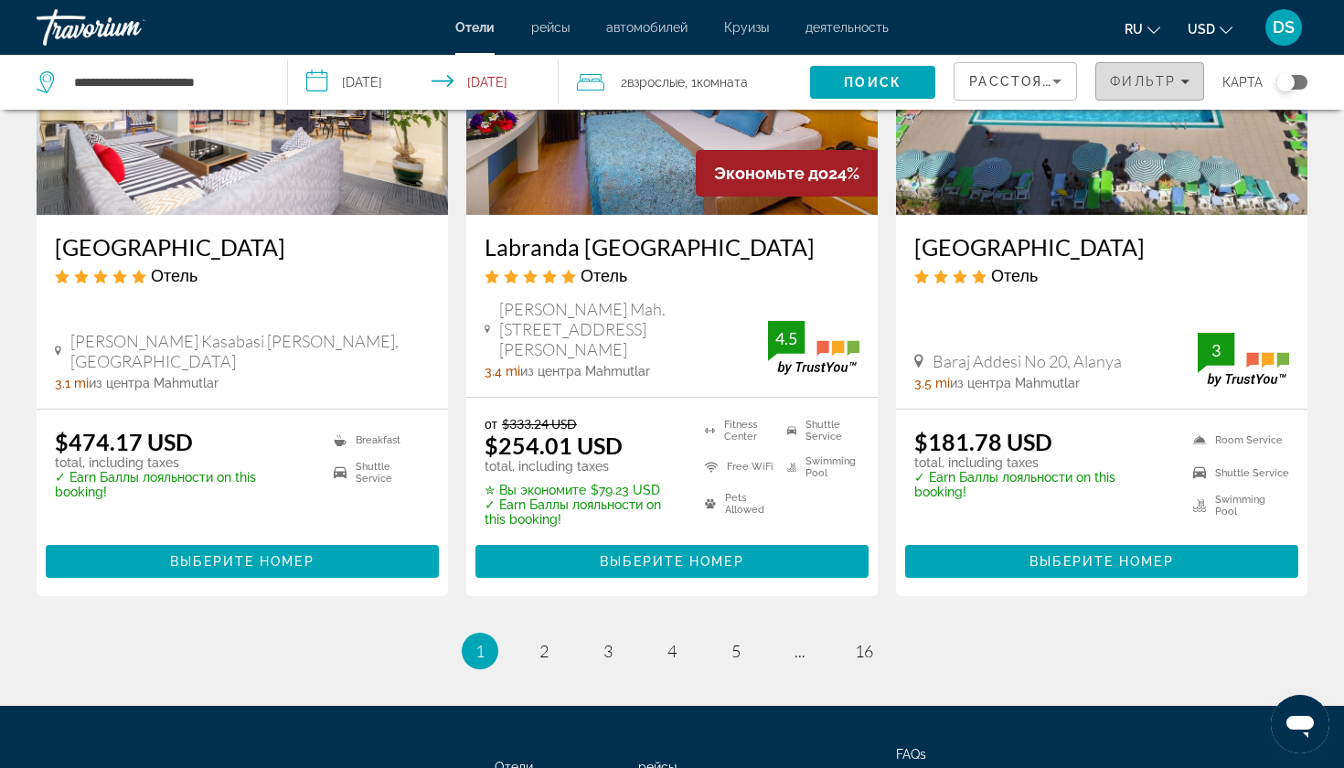
click at [1130, 87] on span "Фильтр" at bounding box center [1143, 81] width 66 height 15
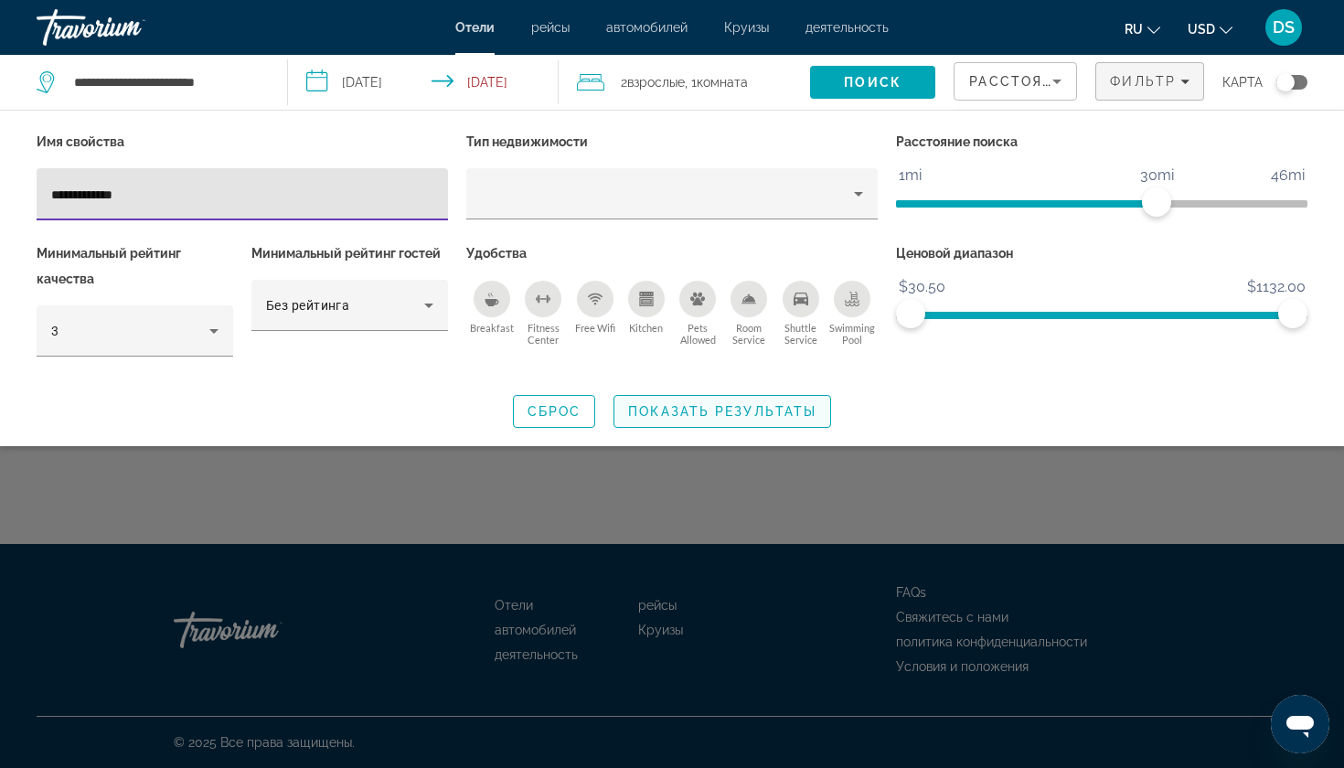
type input "**********"
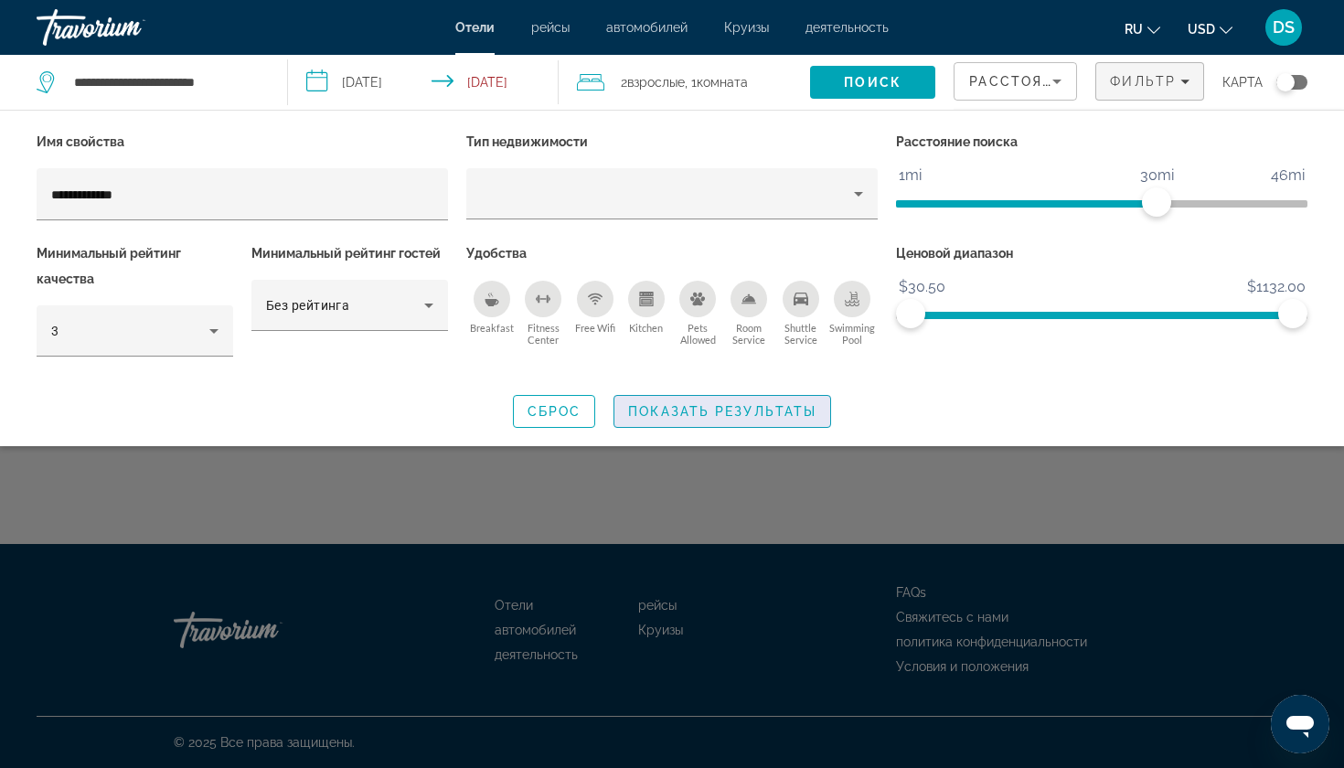
click at [713, 409] on span "Показать результаты" at bounding box center [722, 411] width 188 height 15
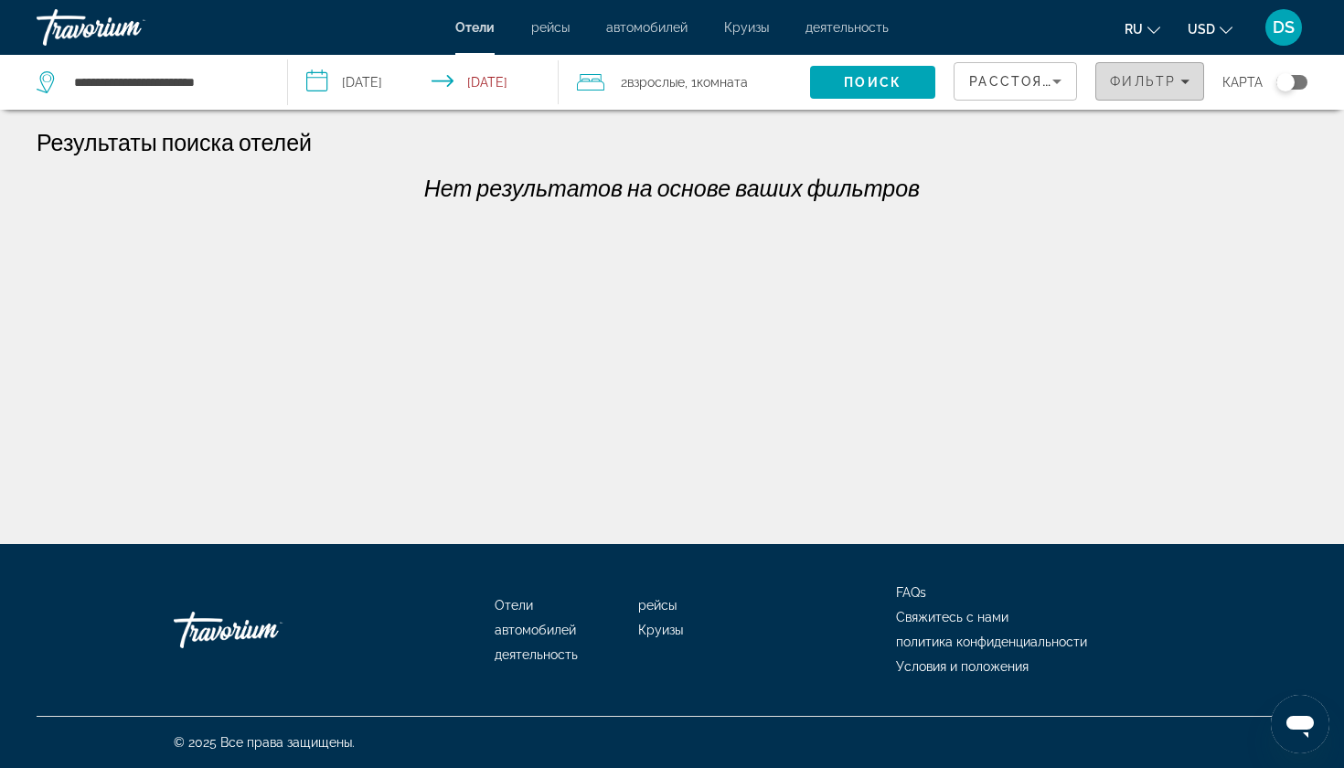
click at [1185, 83] on icon "Filters" at bounding box center [1185, 82] width 9 height 5
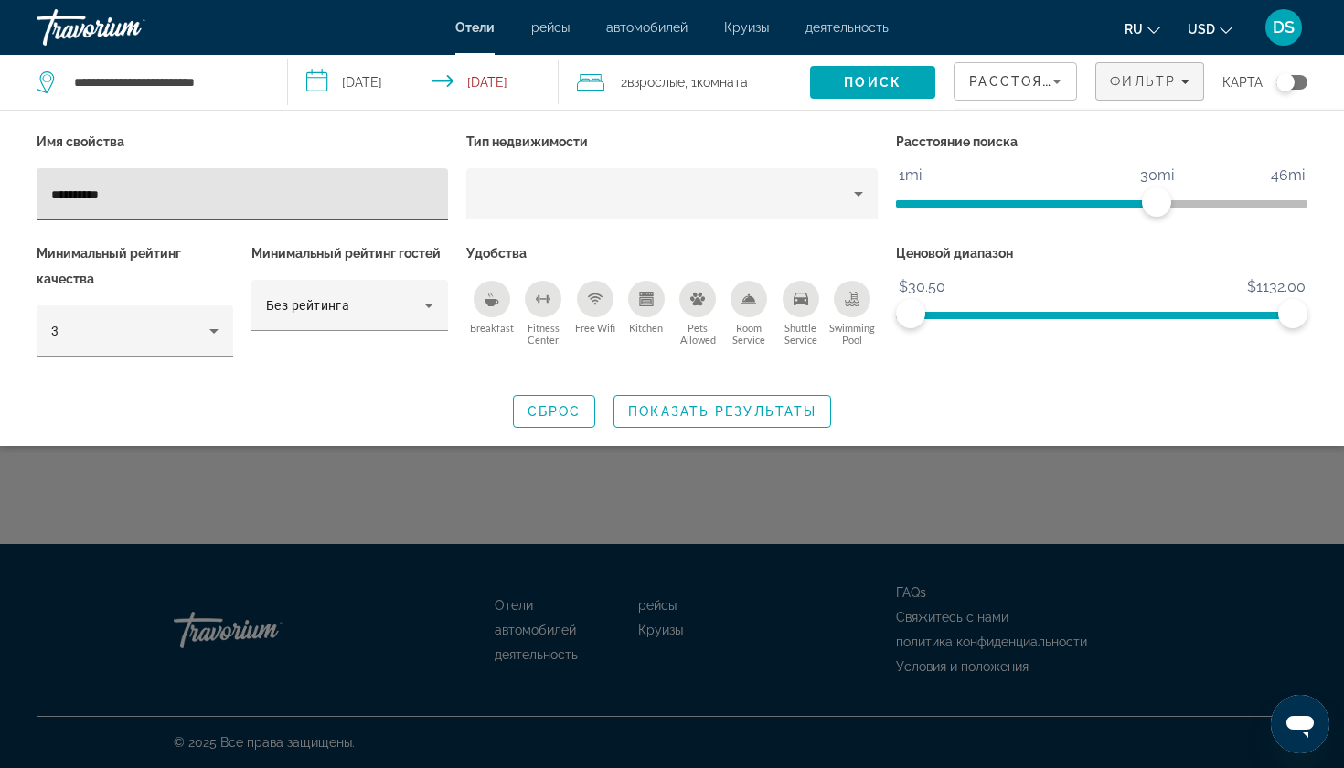
click at [249, 193] on input "**********" at bounding box center [242, 195] width 382 height 22
type input "*"
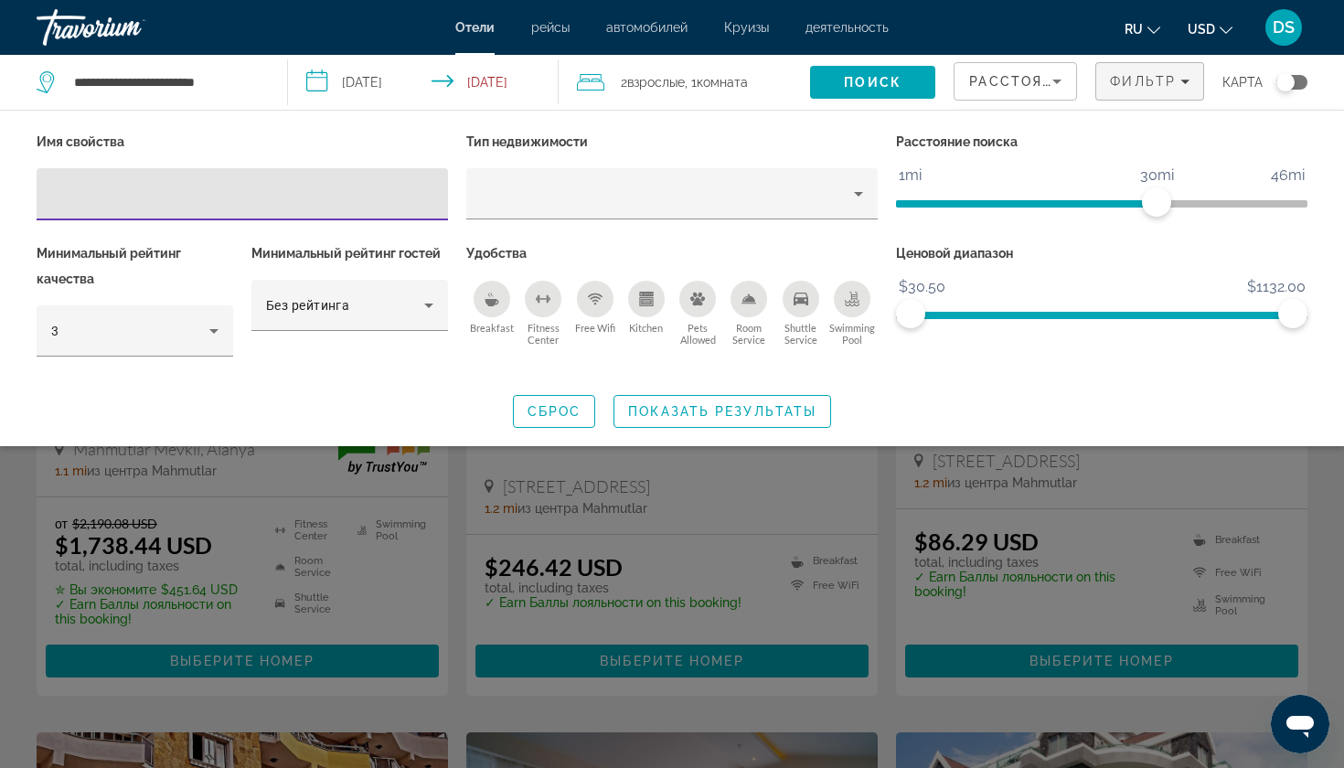
scroll to position [165, 0]
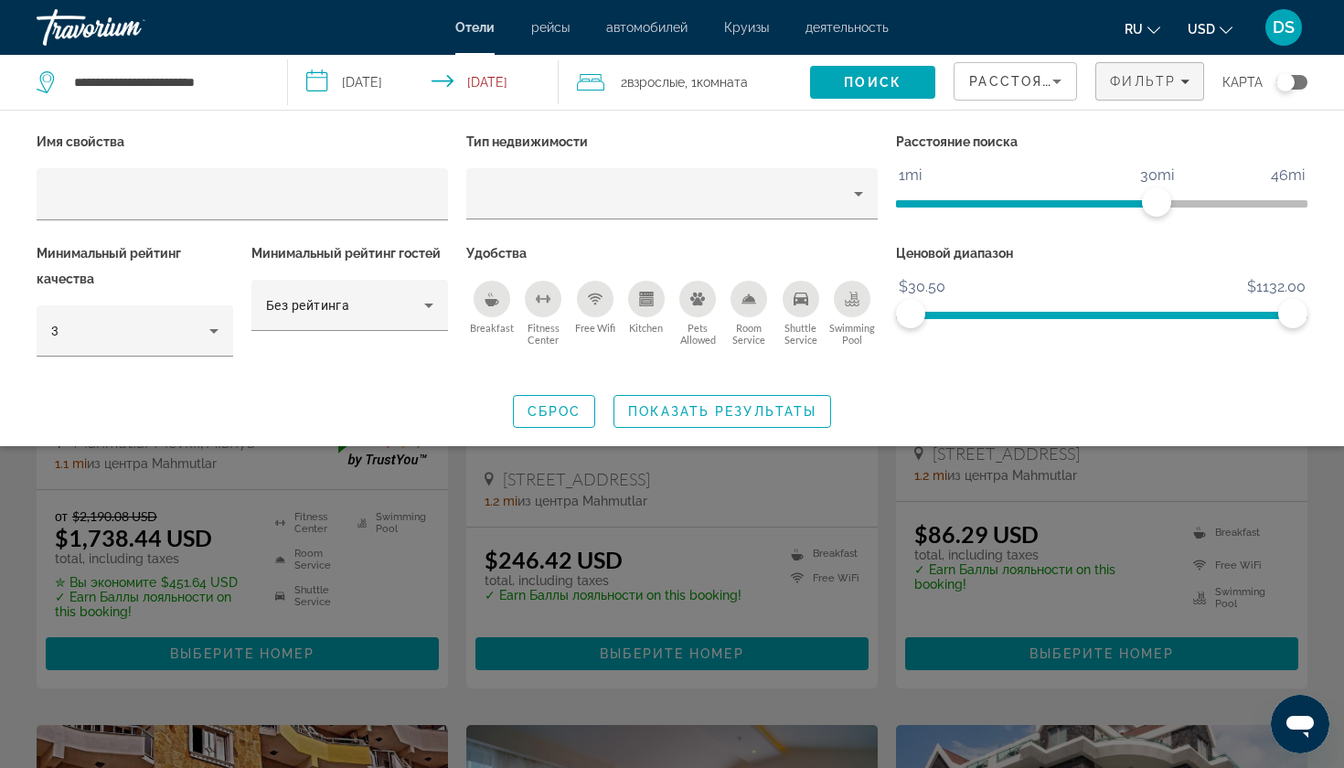
click at [457, 530] on div "Search widget" at bounding box center [672, 521] width 1344 height 494
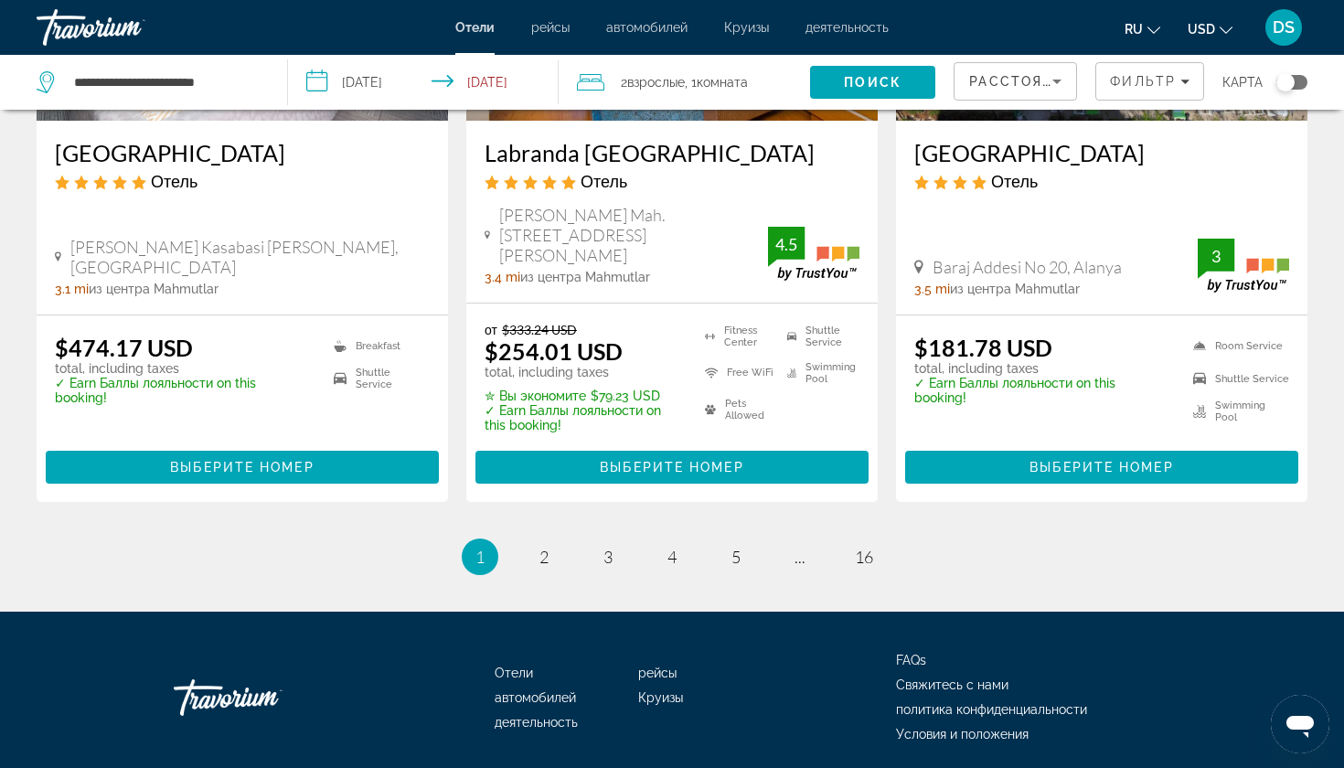
scroll to position [2430, 0]
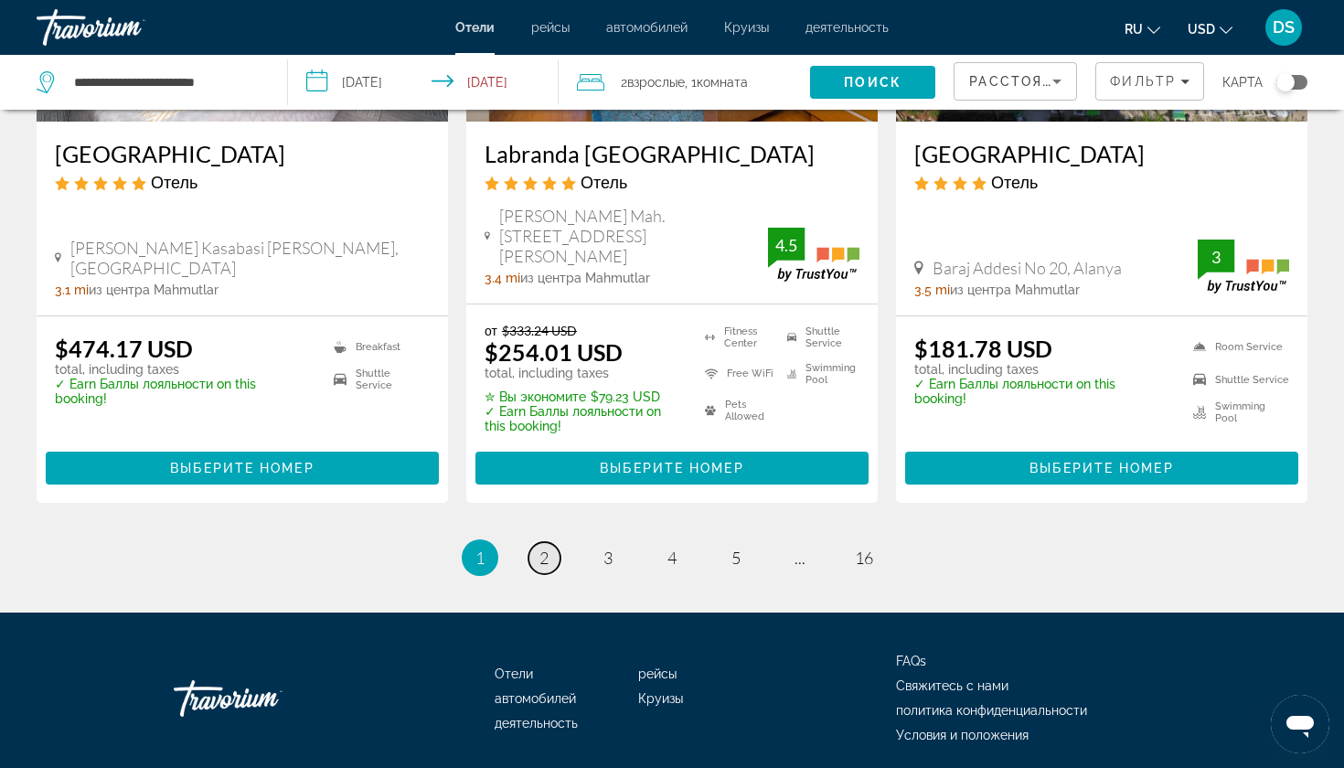
click at [545, 548] on span "2" at bounding box center [544, 558] width 9 height 20
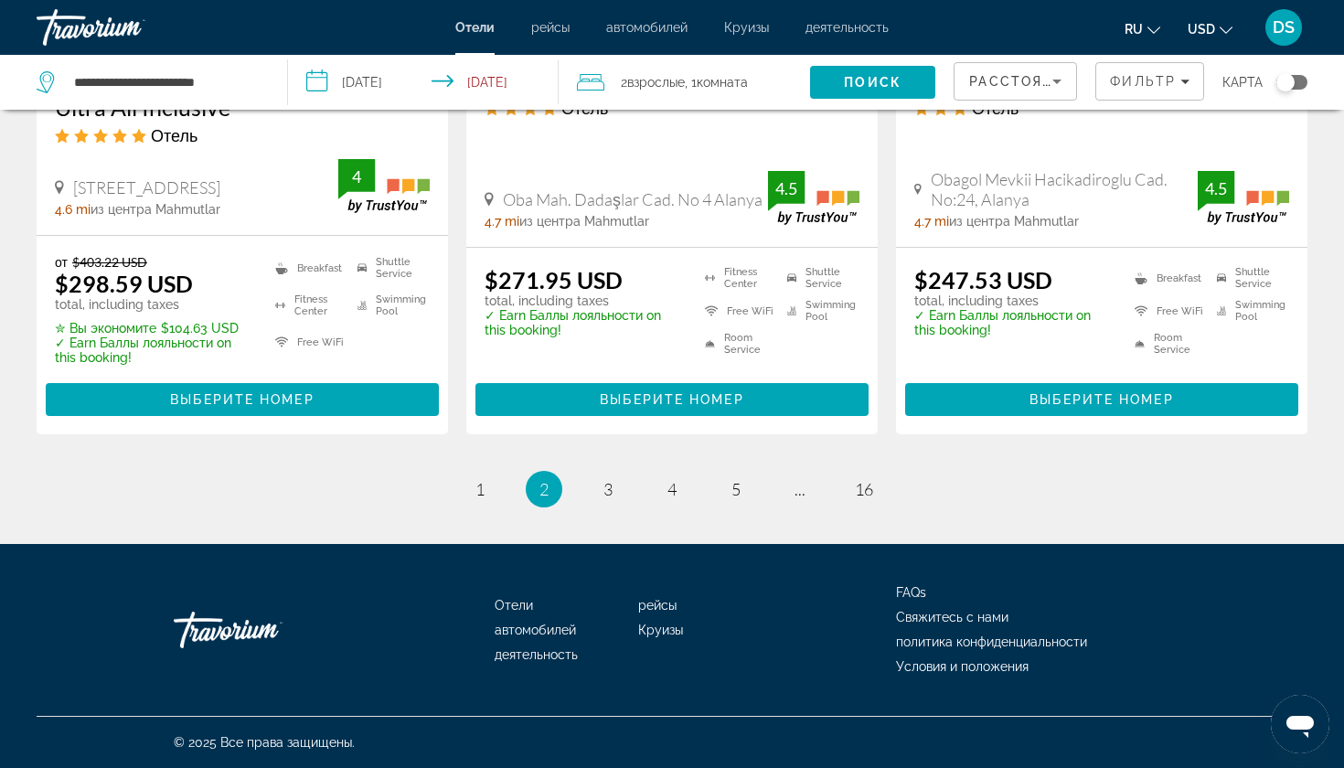
scroll to position [2505, 0]
click at [481, 494] on span "1" at bounding box center [480, 489] width 9 height 20
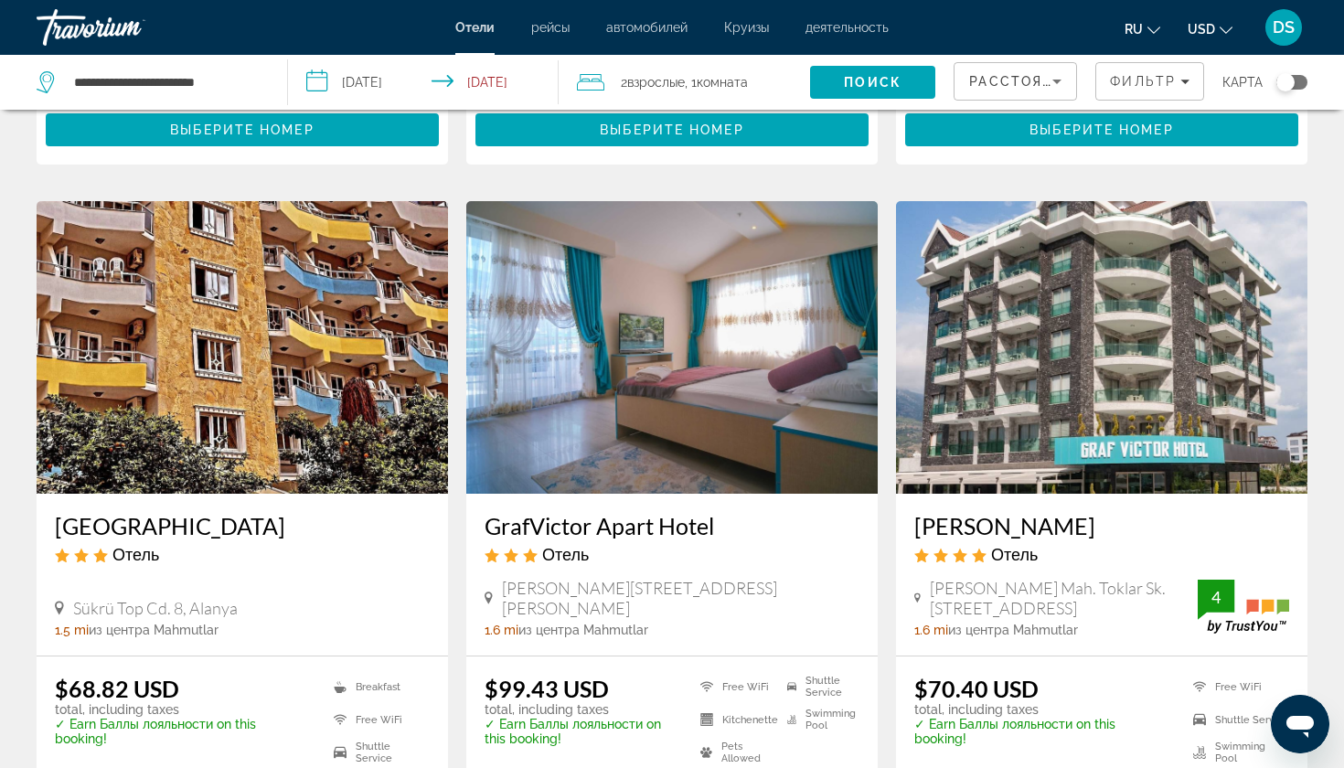
scroll to position [697, 0]
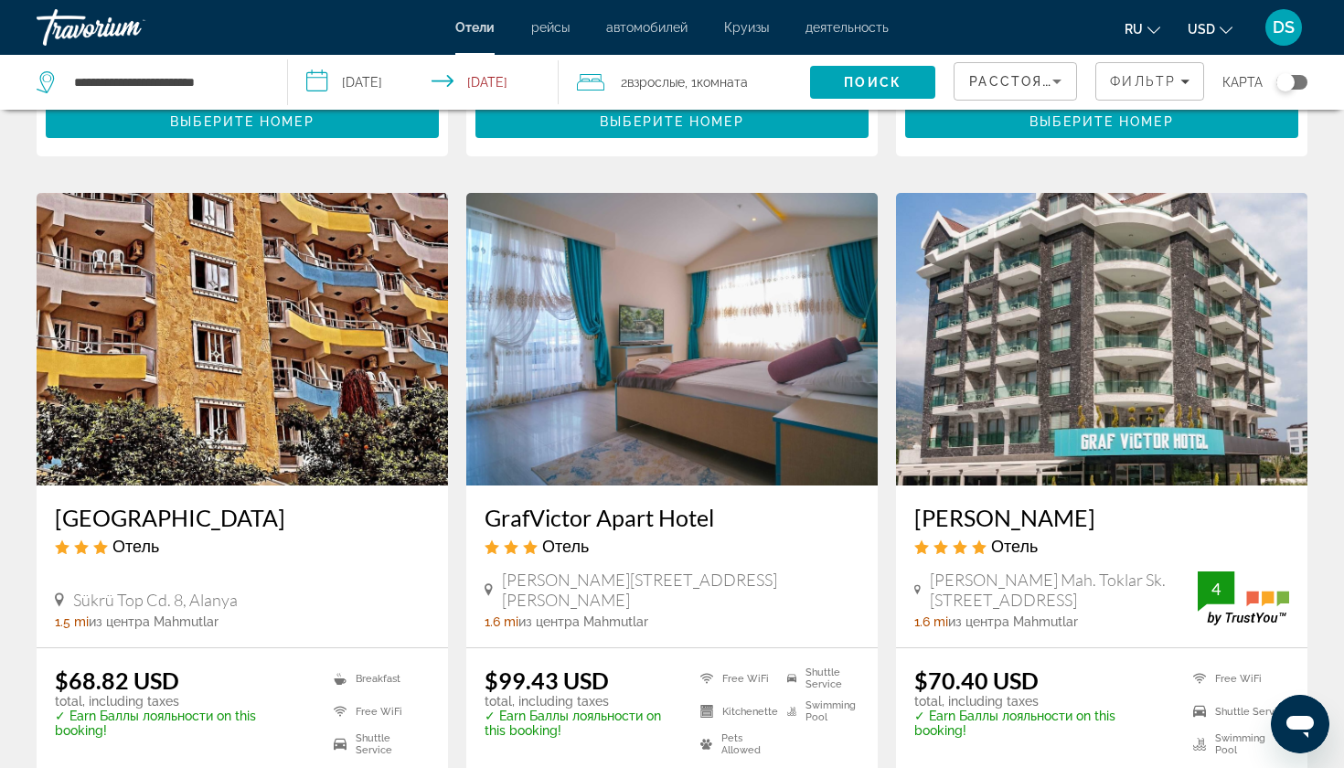
click at [582, 504] on h3 "GrafVictor Apart Hotel" at bounding box center [672, 517] width 375 height 27
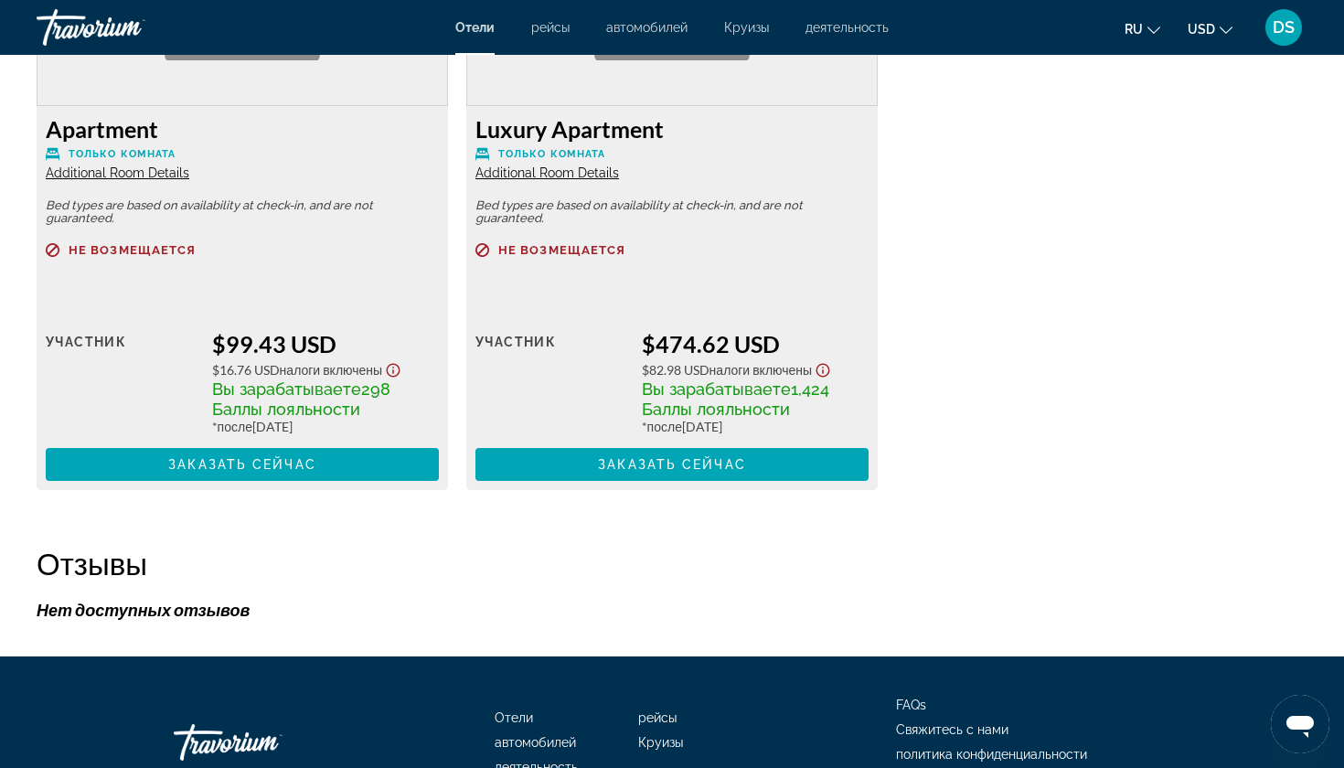
scroll to position [2715, 0]
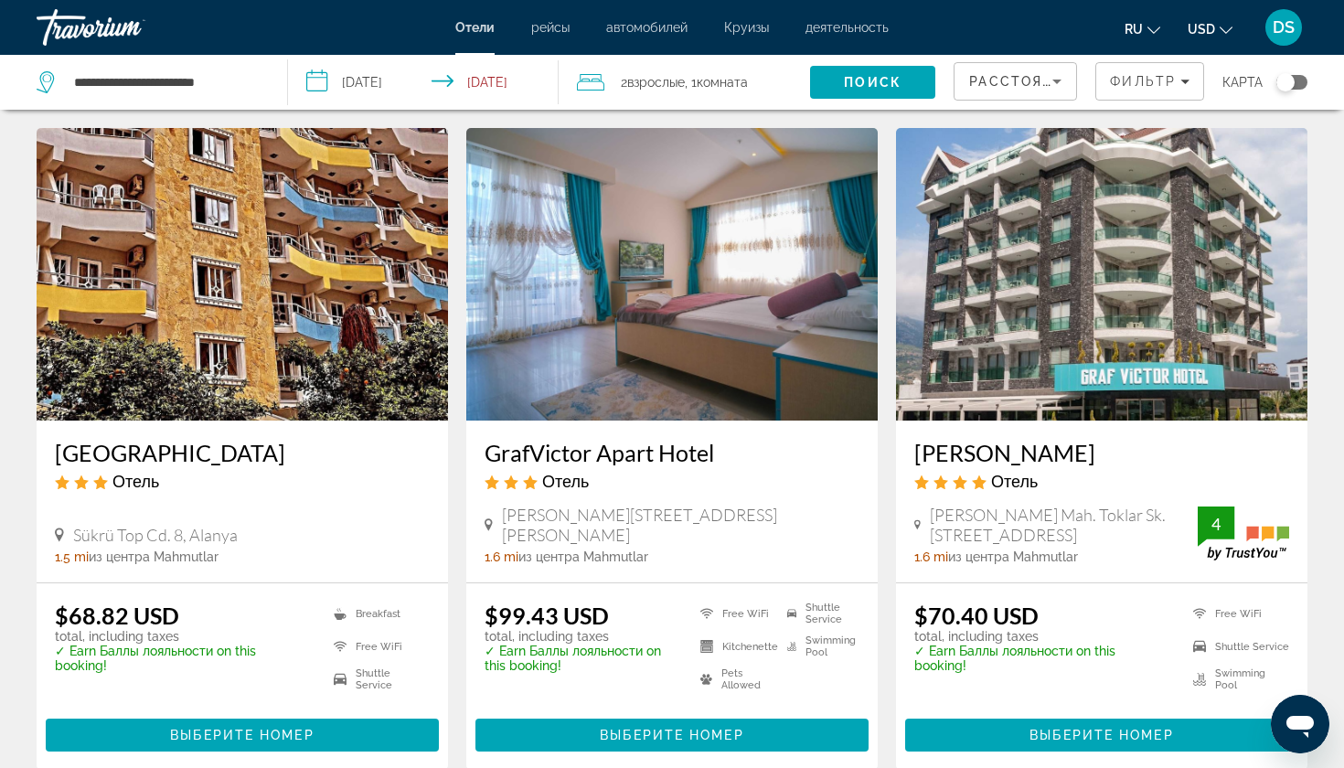
scroll to position [766, 0]
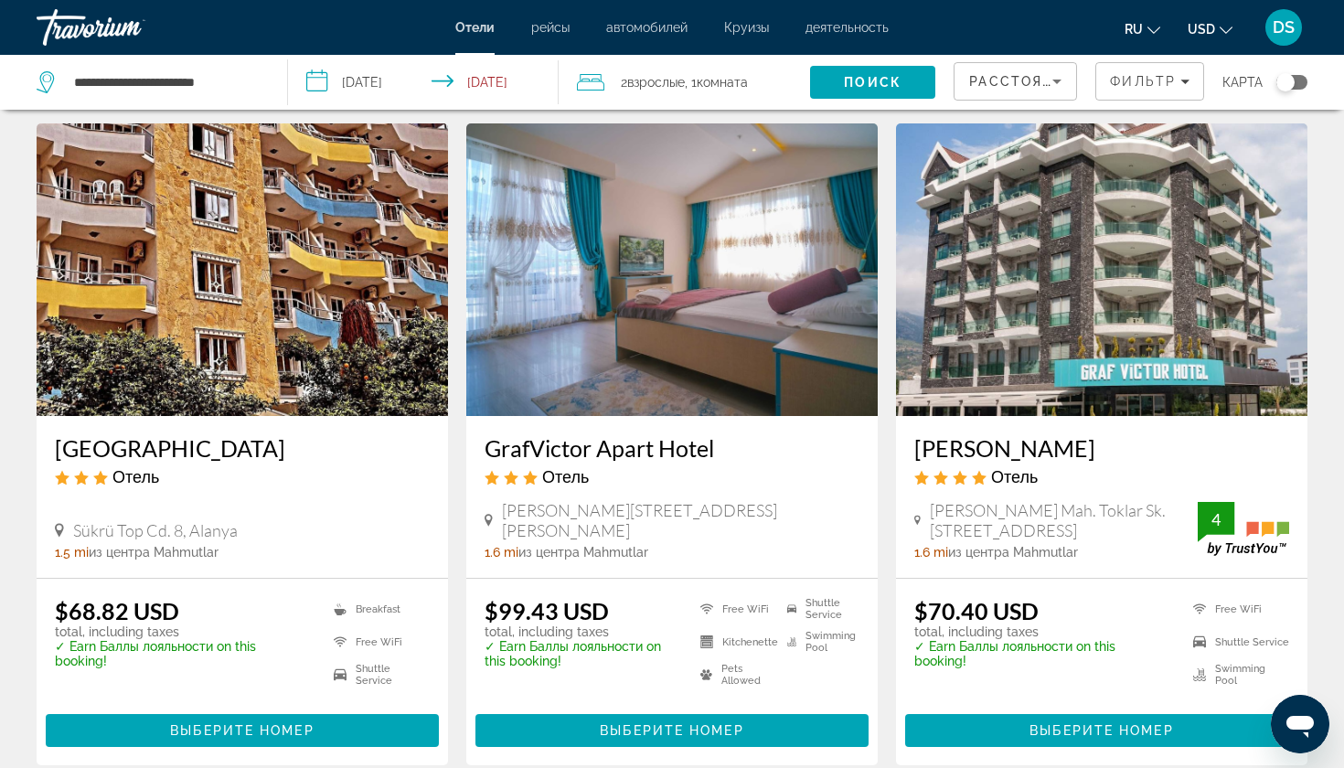
click at [1005, 434] on h3 "[PERSON_NAME]" at bounding box center [1102, 447] width 375 height 27
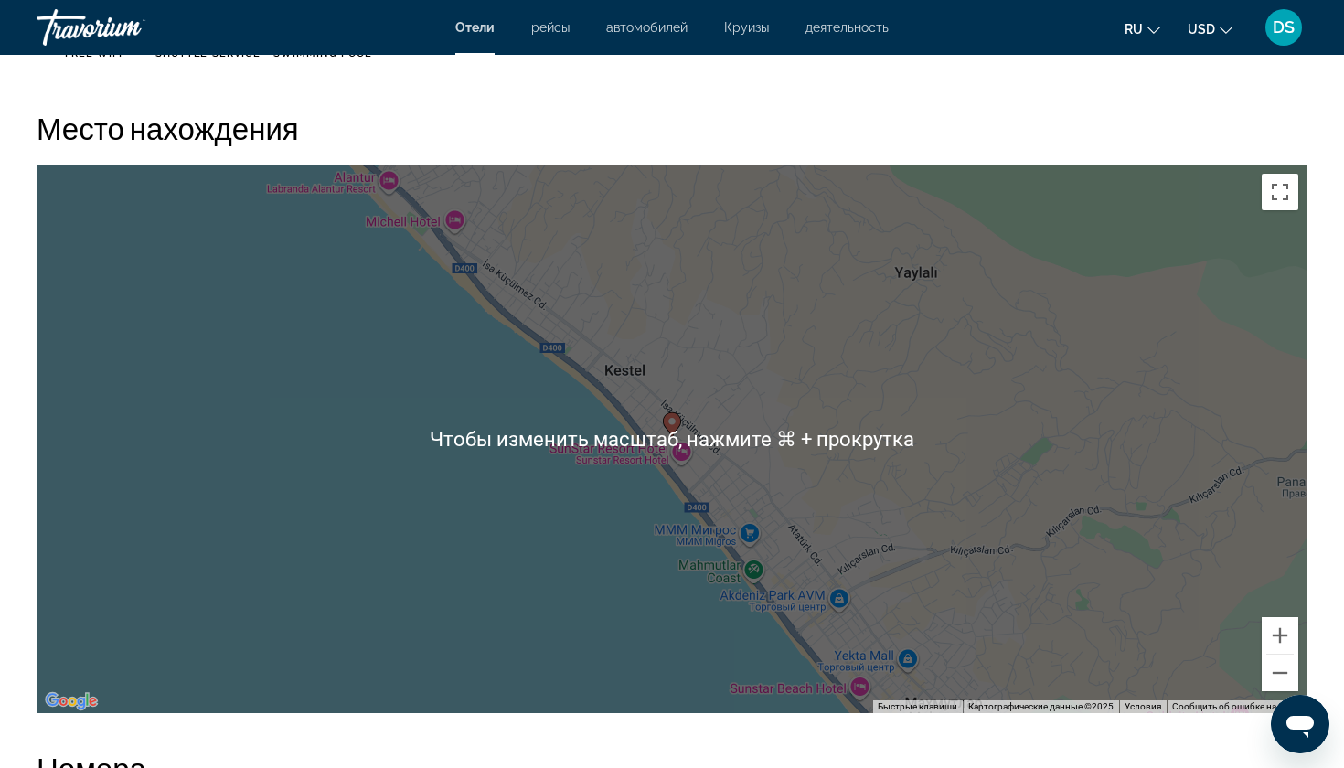
scroll to position [1677, 0]
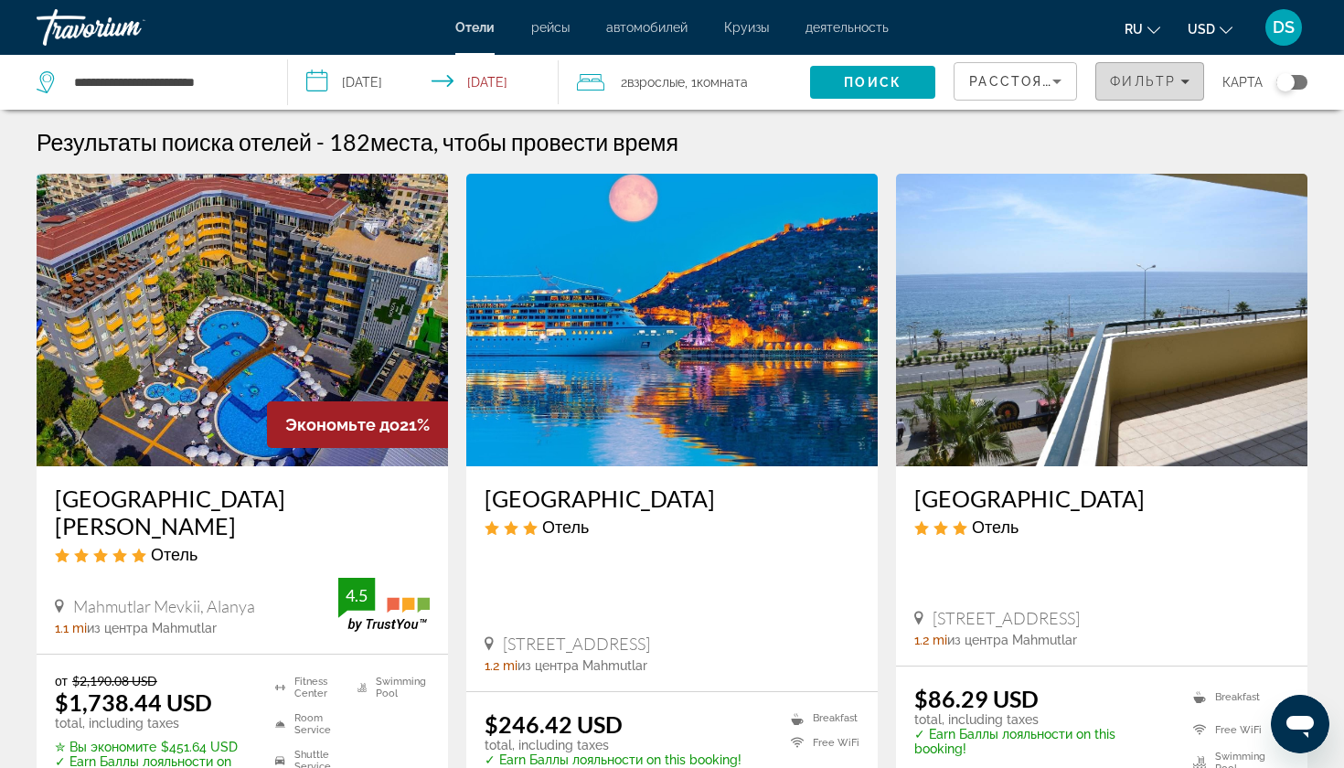
click at [1151, 87] on span "Фильтр" at bounding box center [1143, 81] width 66 height 15
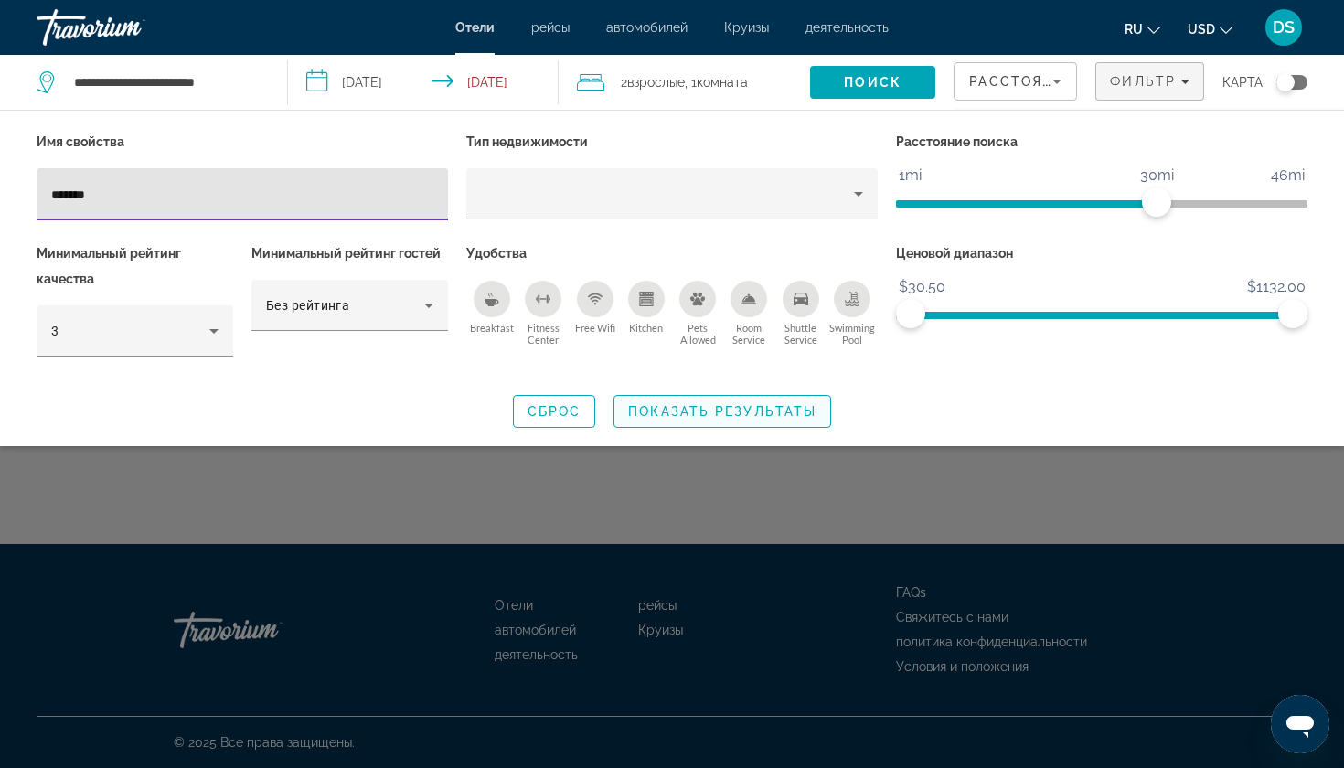
type input "*******"
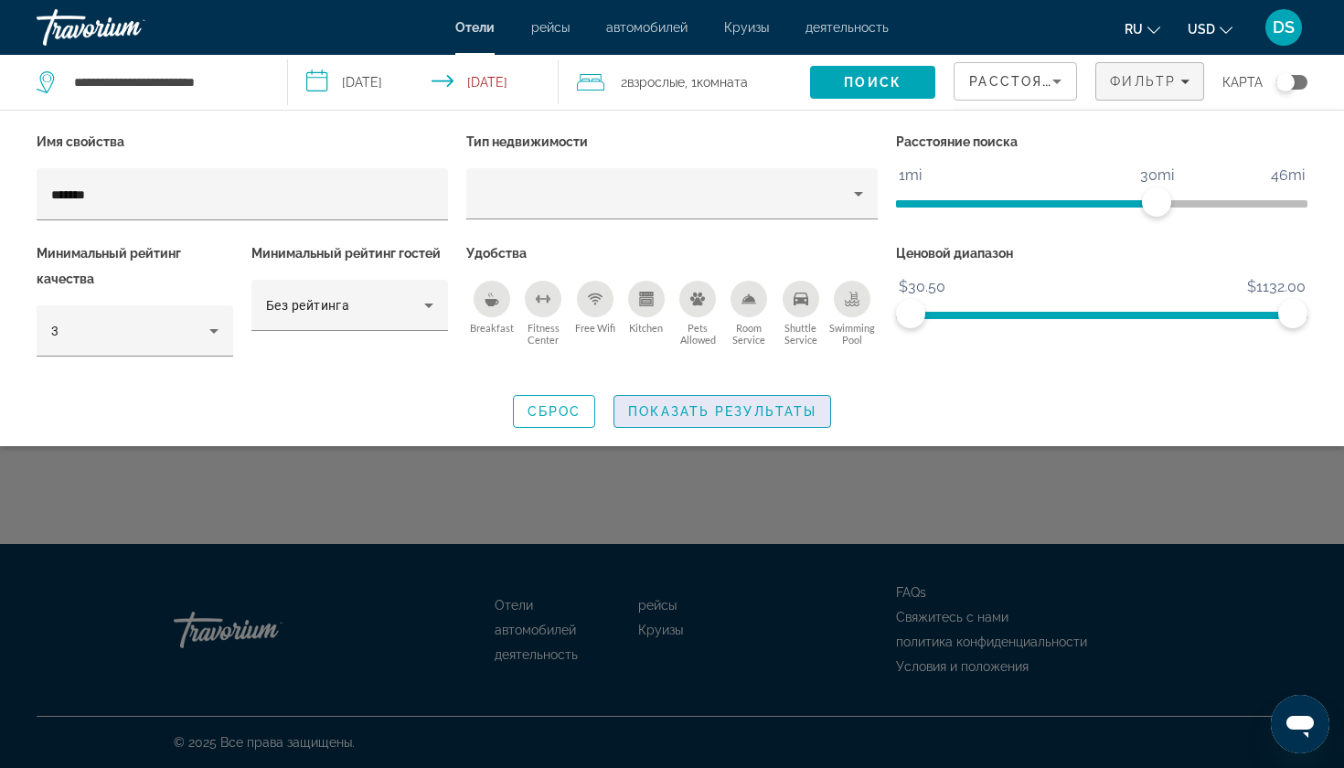
click at [698, 415] on span "Показать результаты" at bounding box center [722, 411] width 188 height 15
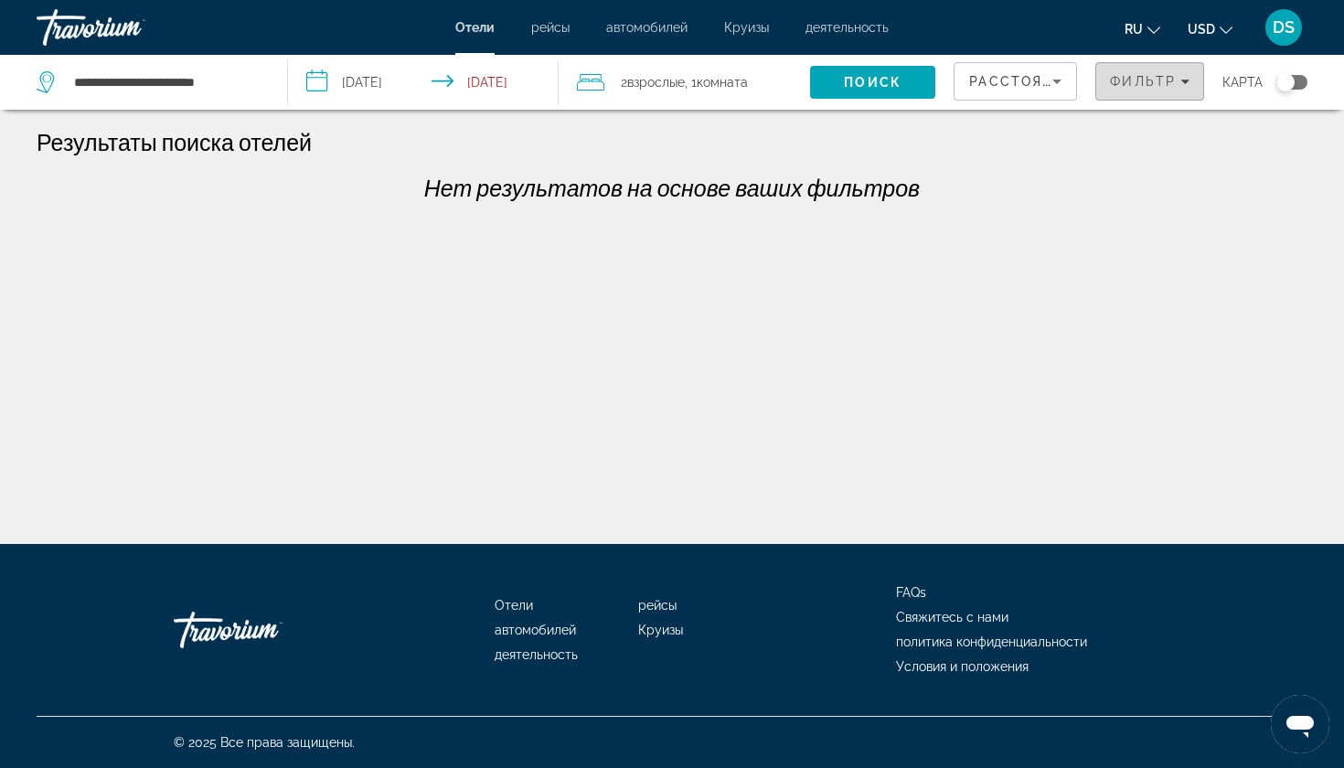
click at [1179, 80] on div "Фильтр" at bounding box center [1150, 81] width 80 height 15
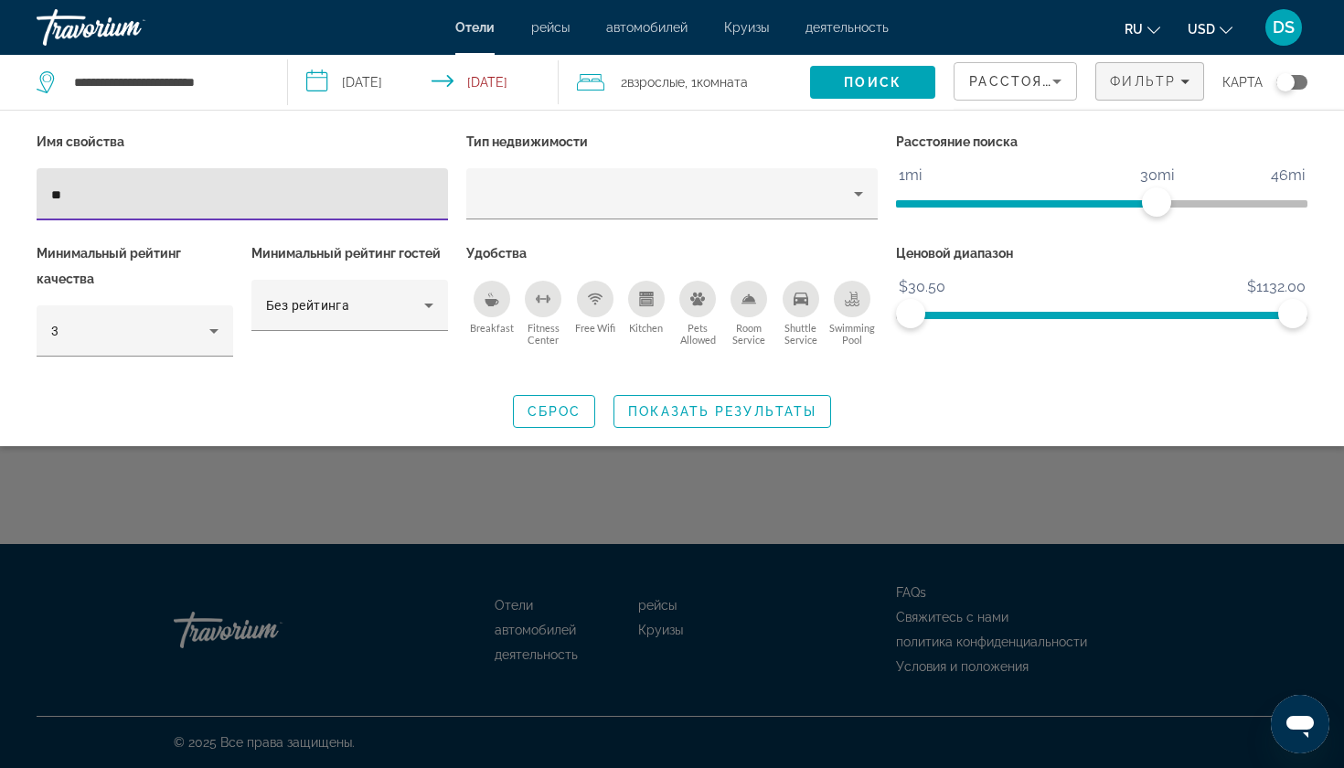
type input "*"
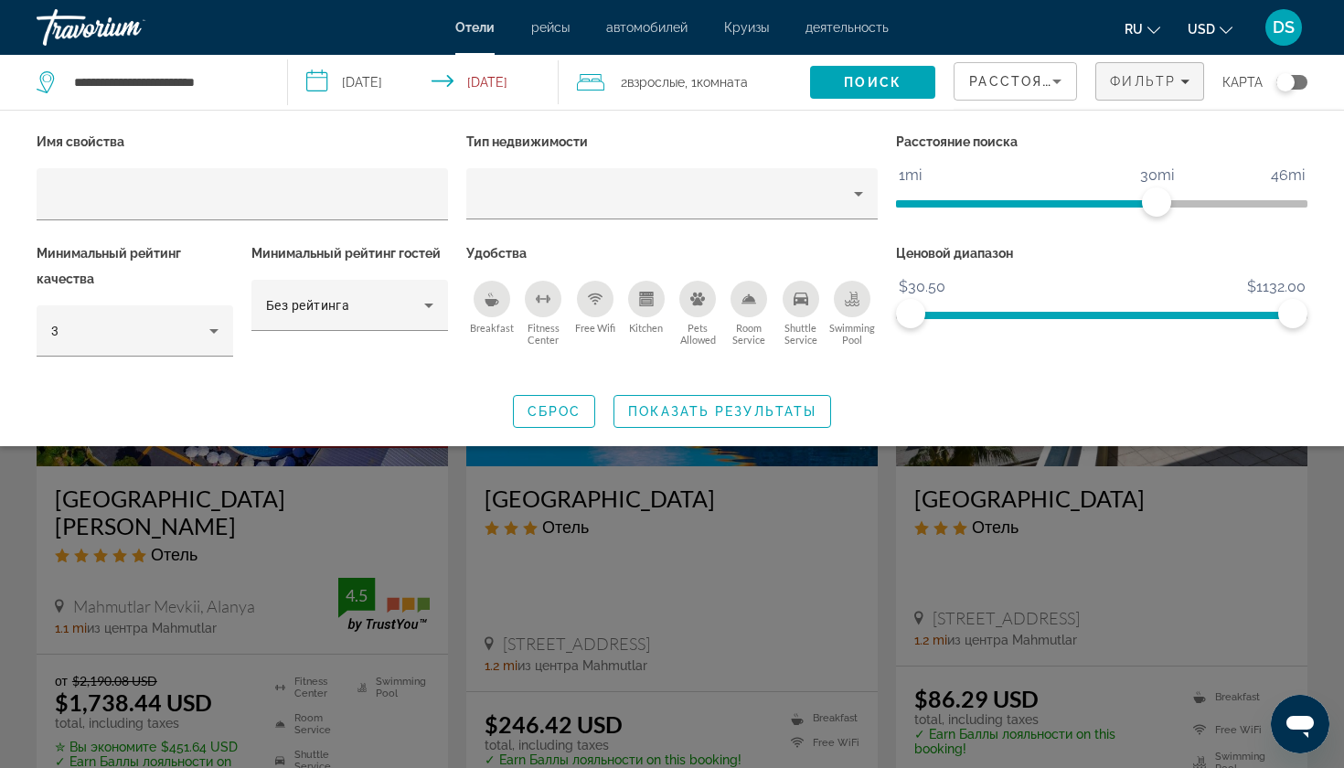
click at [892, 537] on div "Search widget" at bounding box center [672, 521] width 1344 height 494
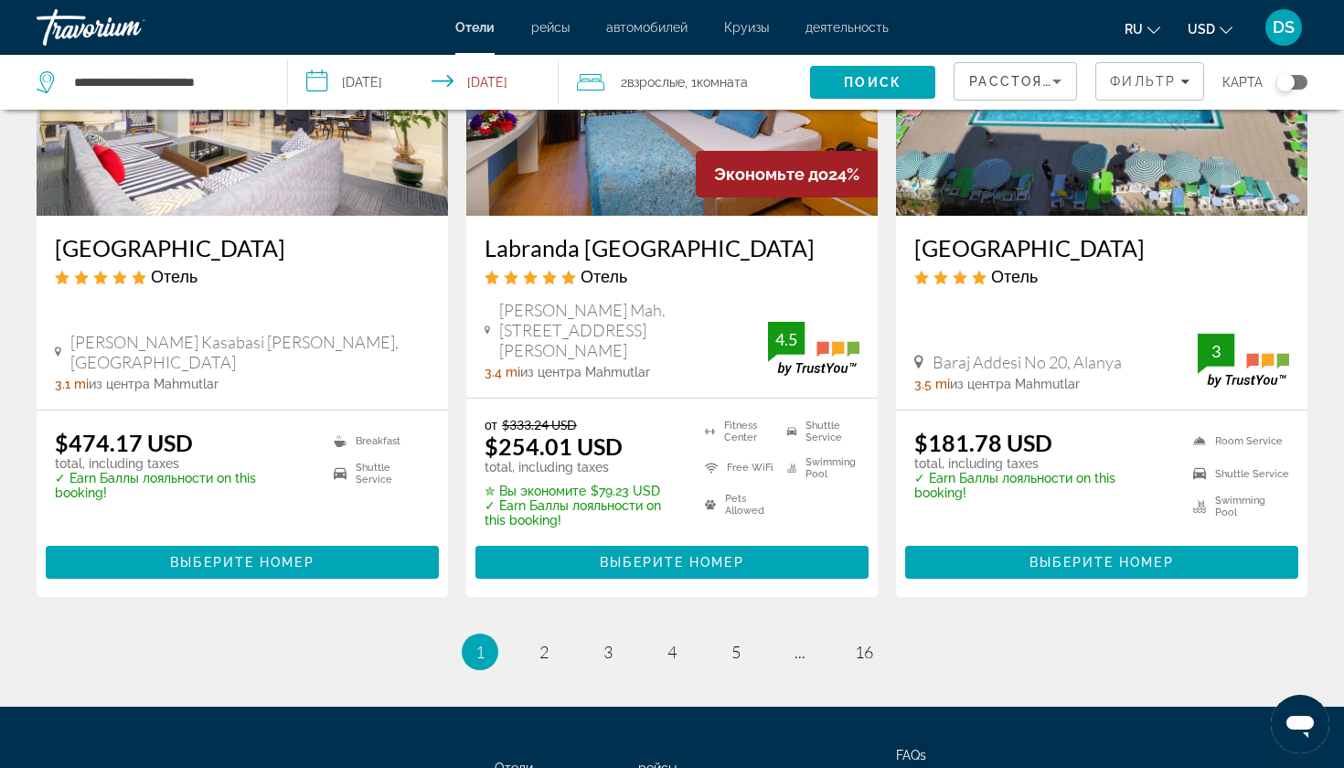
scroll to position [2337, 0]
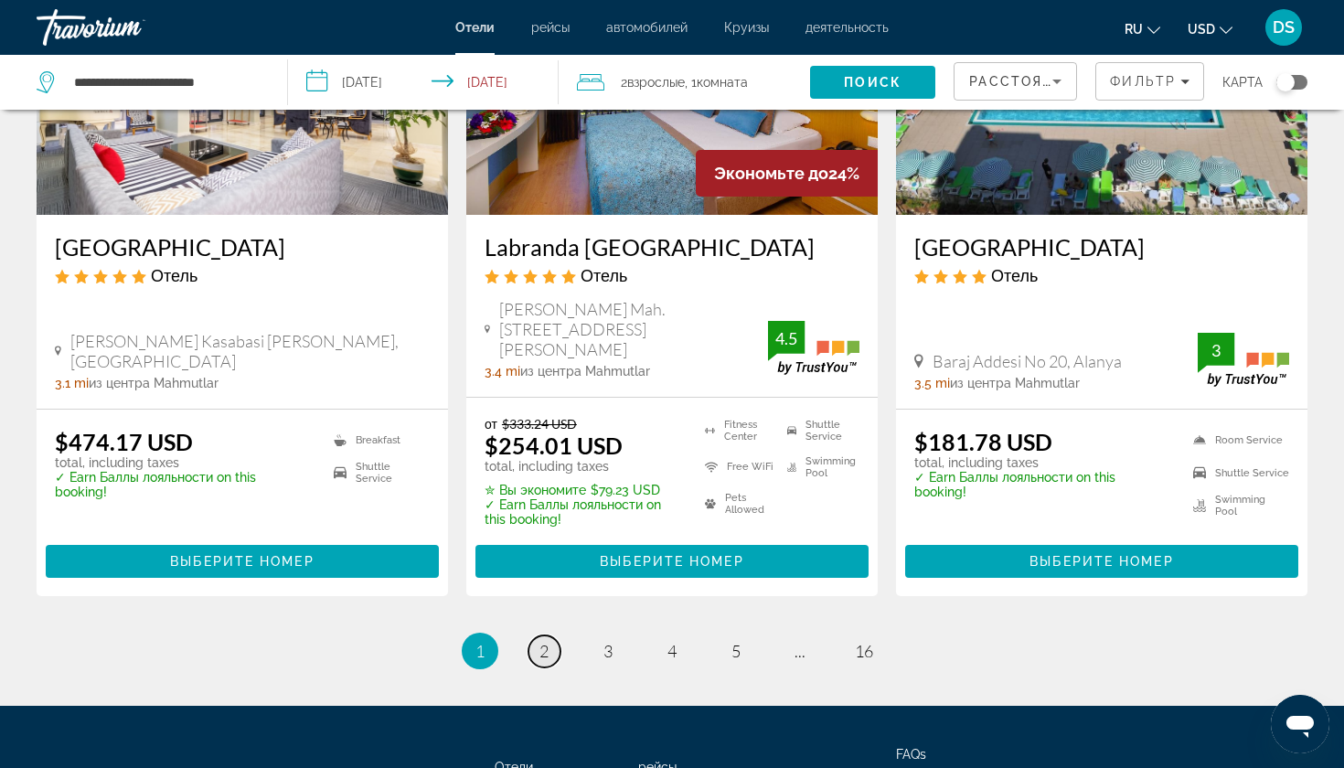
click at [549, 641] on span "2" at bounding box center [544, 651] width 9 height 20
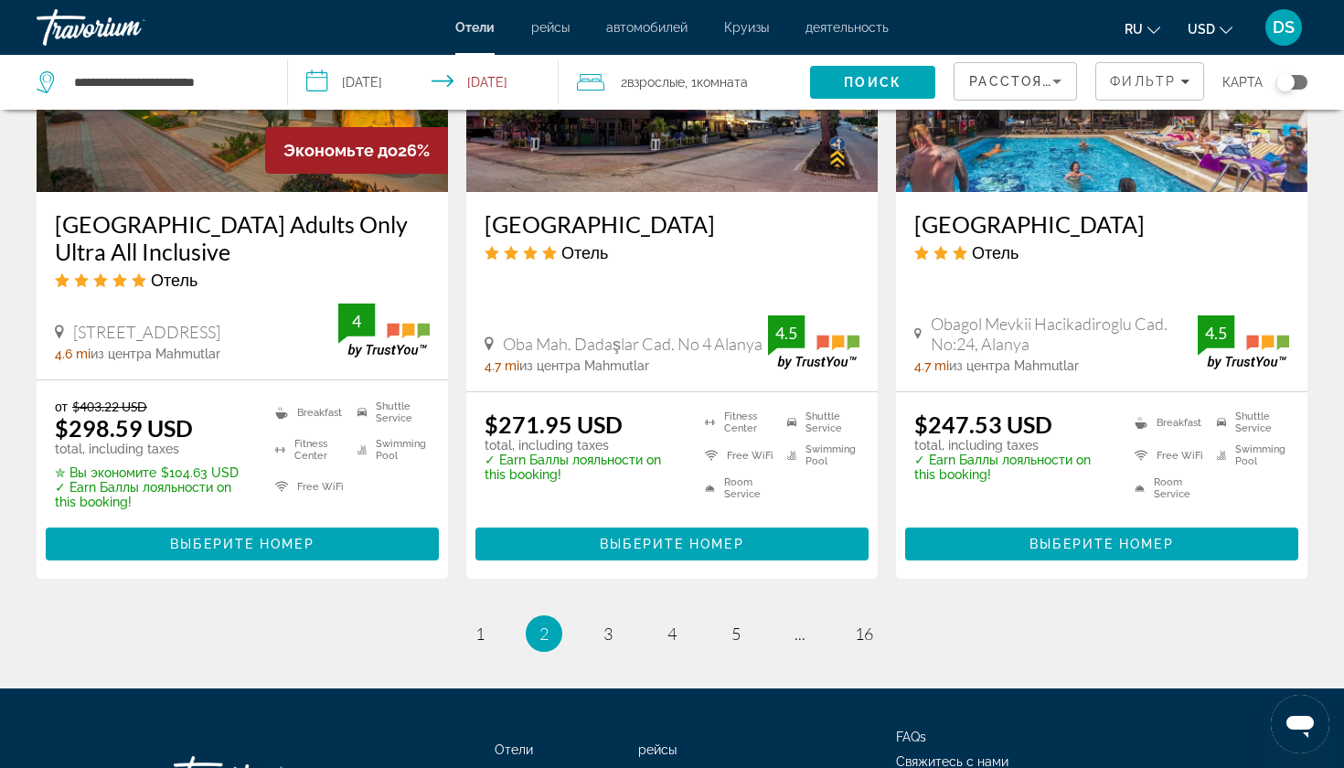
scroll to position [2369, 0]
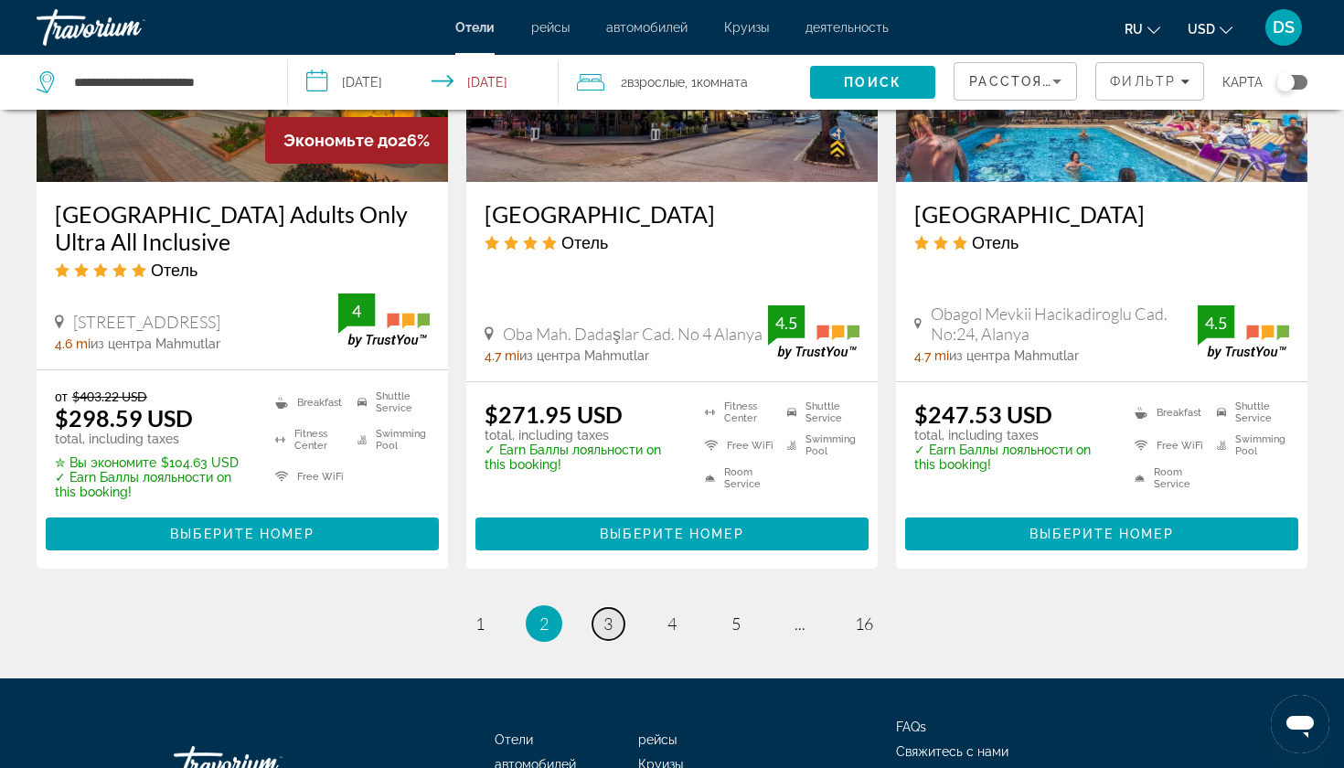
click at [618, 626] on link "page 3" at bounding box center [609, 624] width 32 height 32
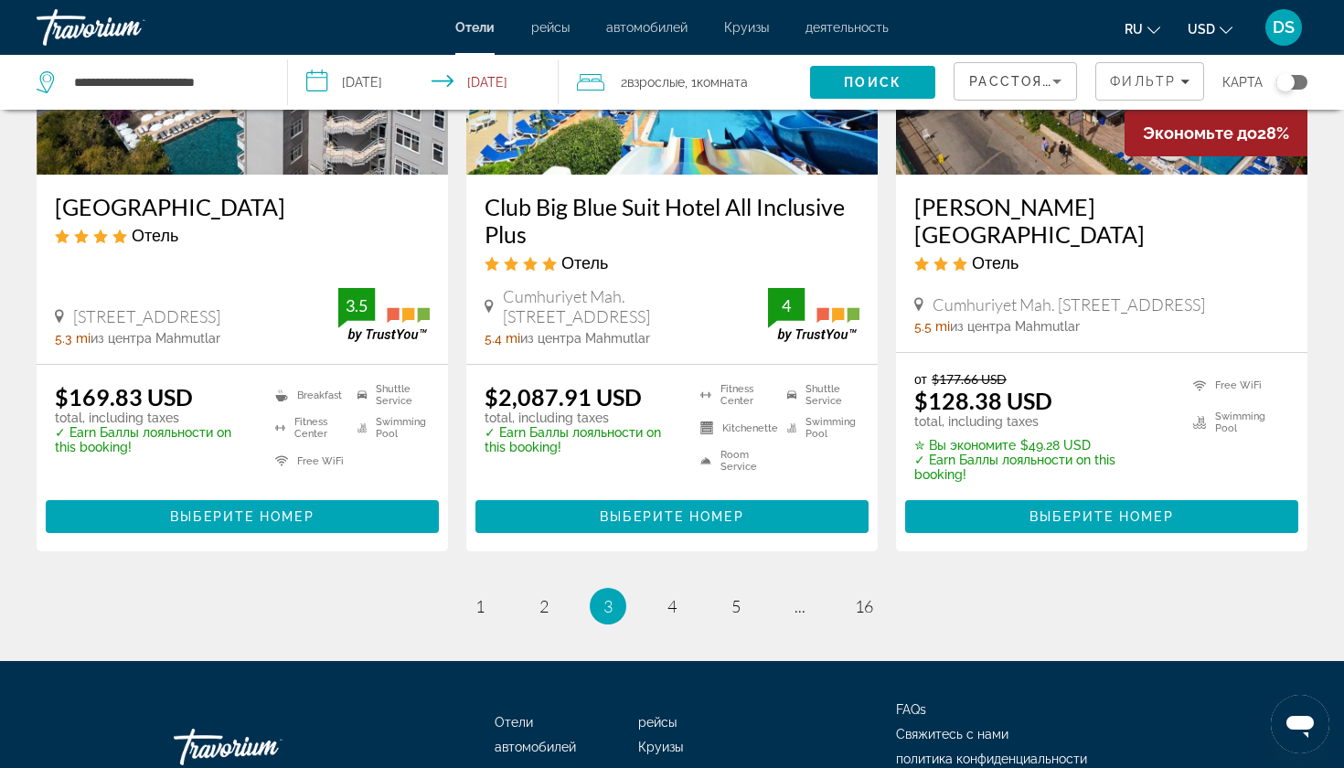
scroll to position [2422, 0]
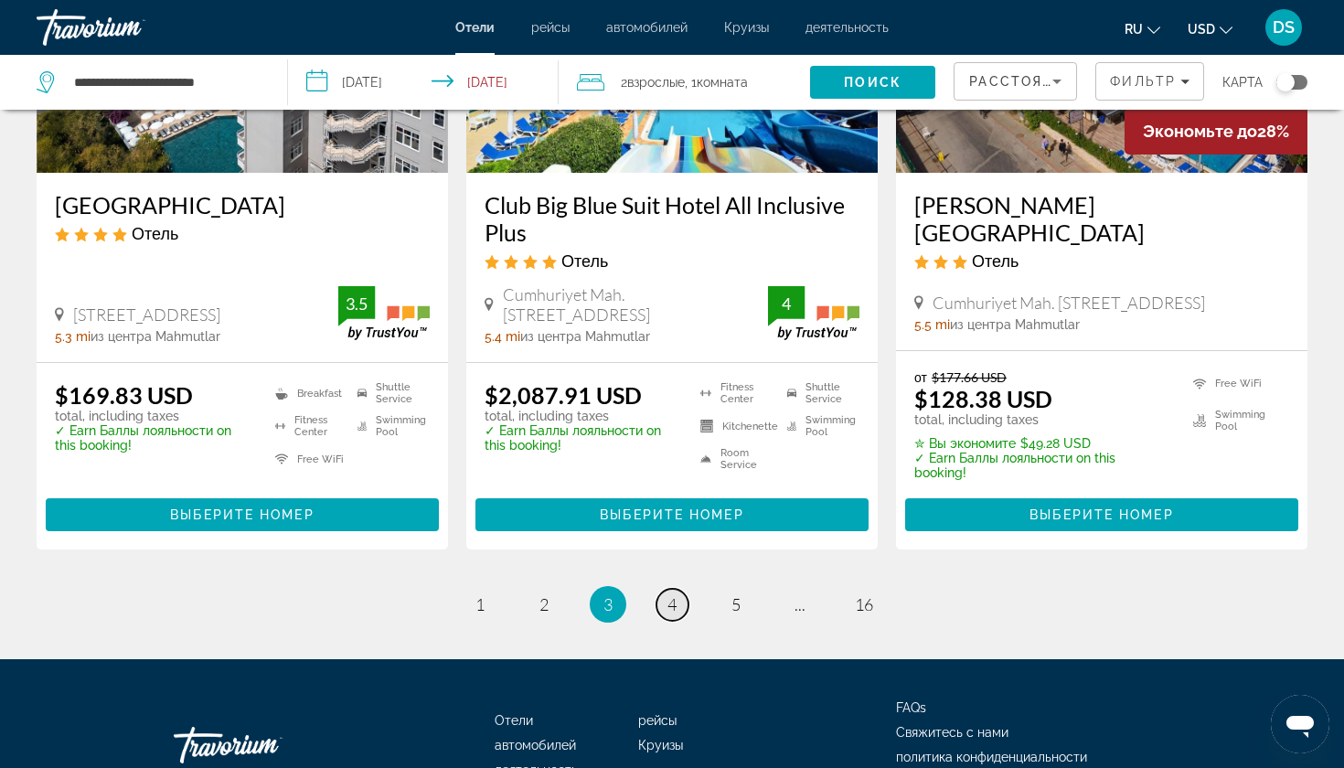
click at [672, 594] on span "4" at bounding box center [672, 604] width 9 height 20
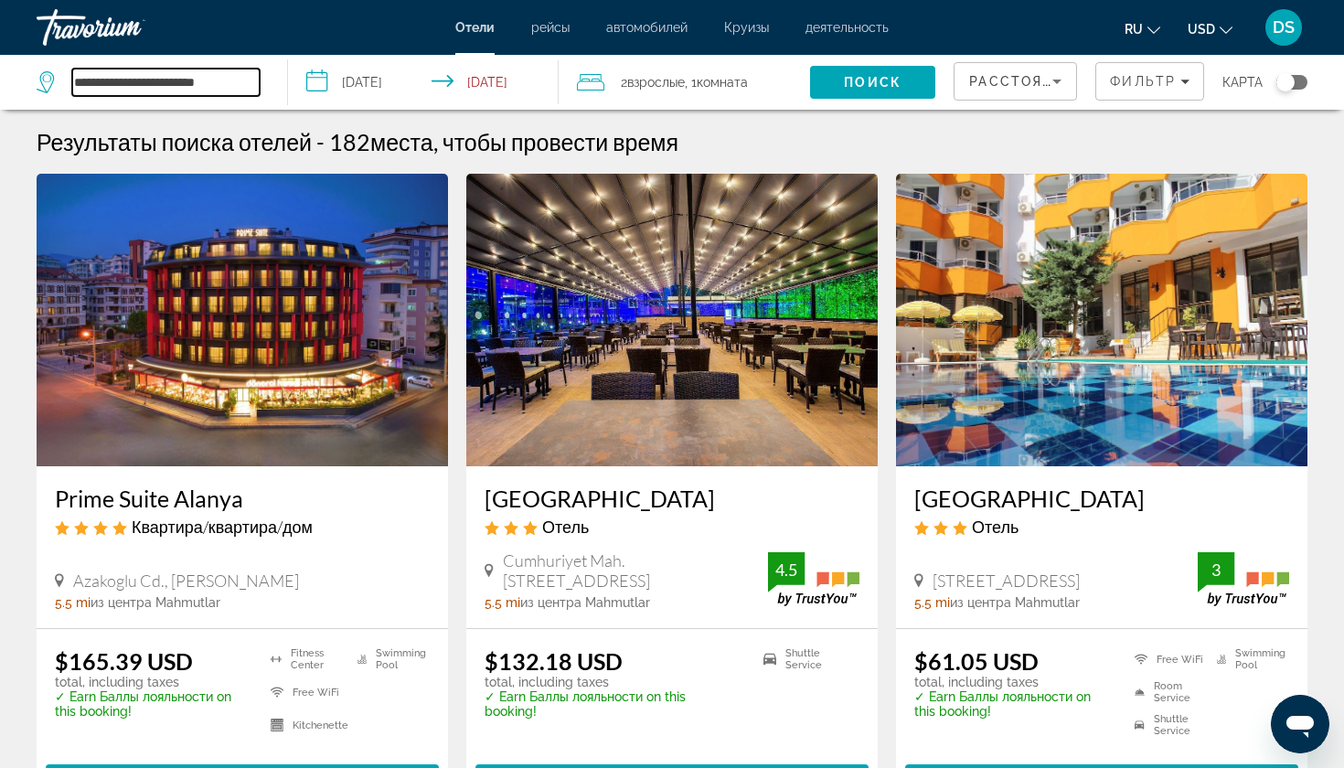
click at [188, 91] on input "**********" at bounding box center [165, 82] width 187 height 27
type input "*"
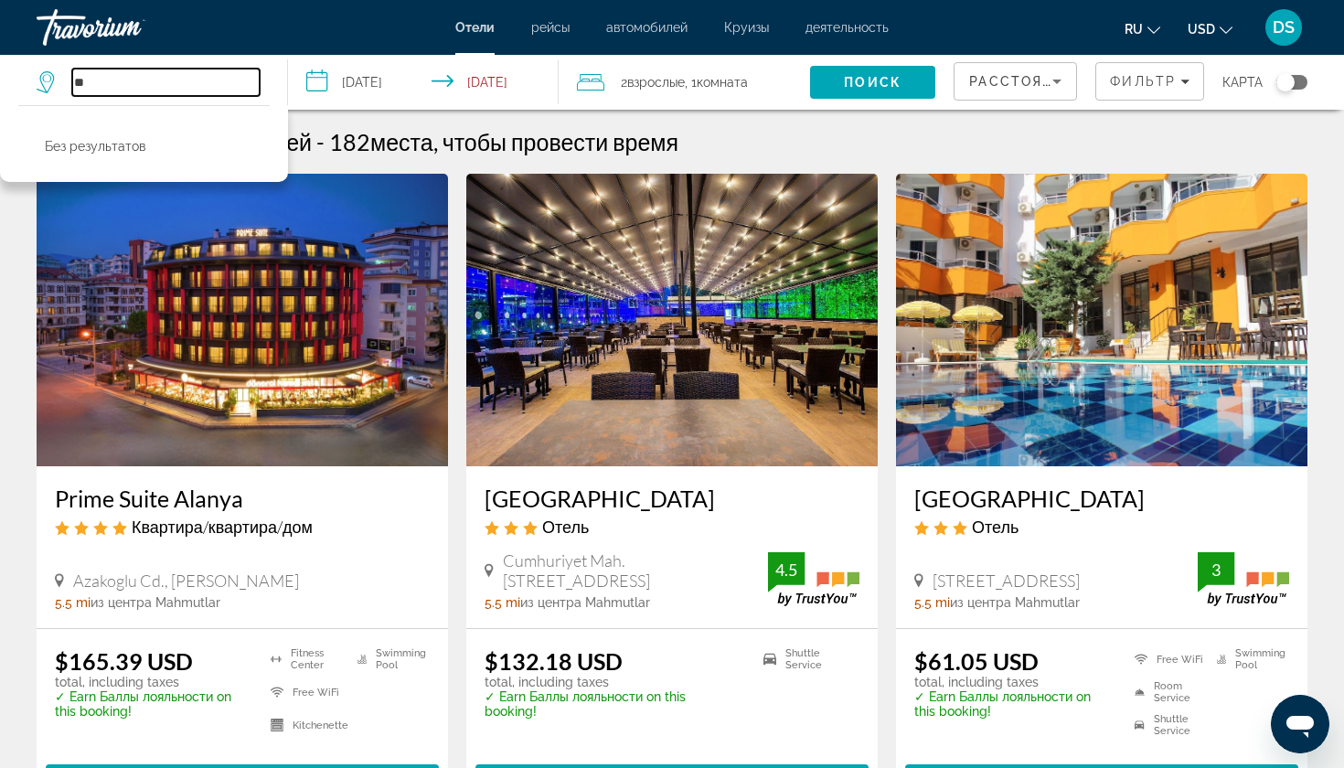
type input "*"
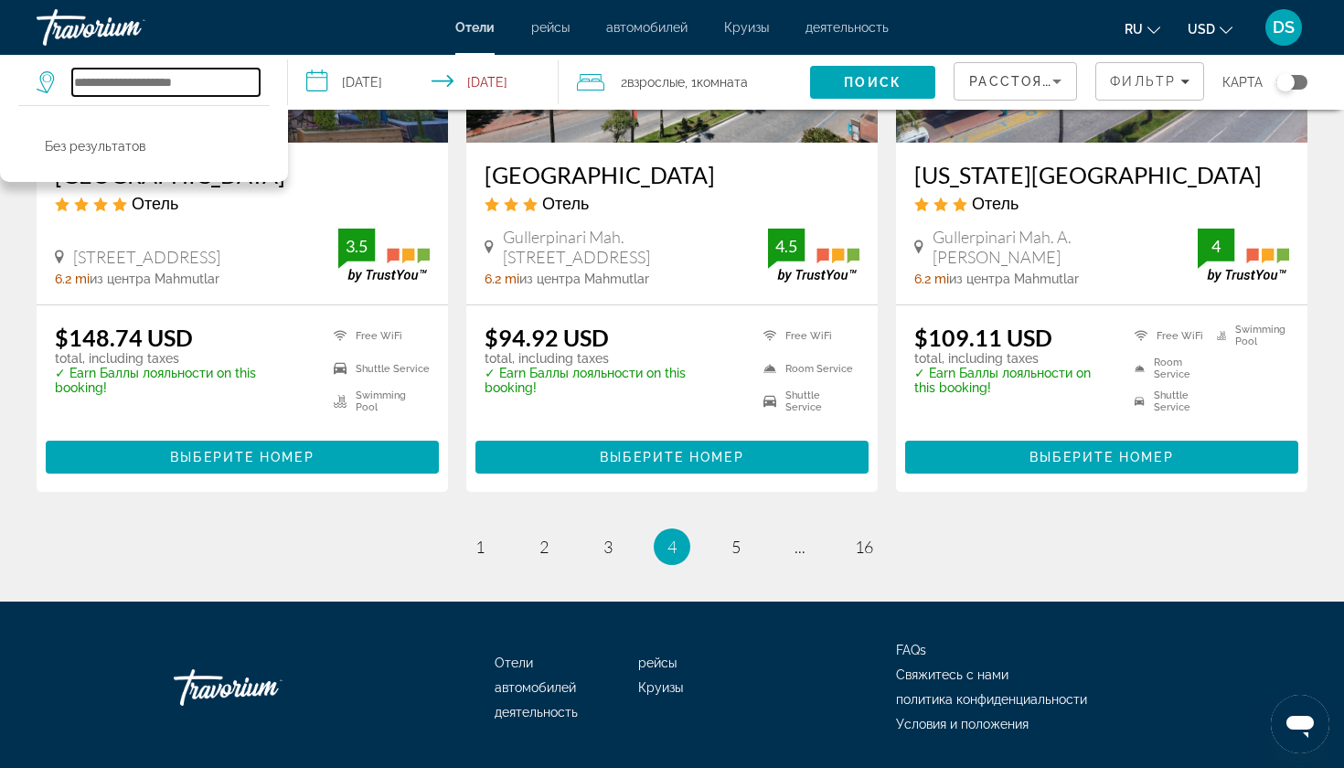
scroll to position [2414, 0]
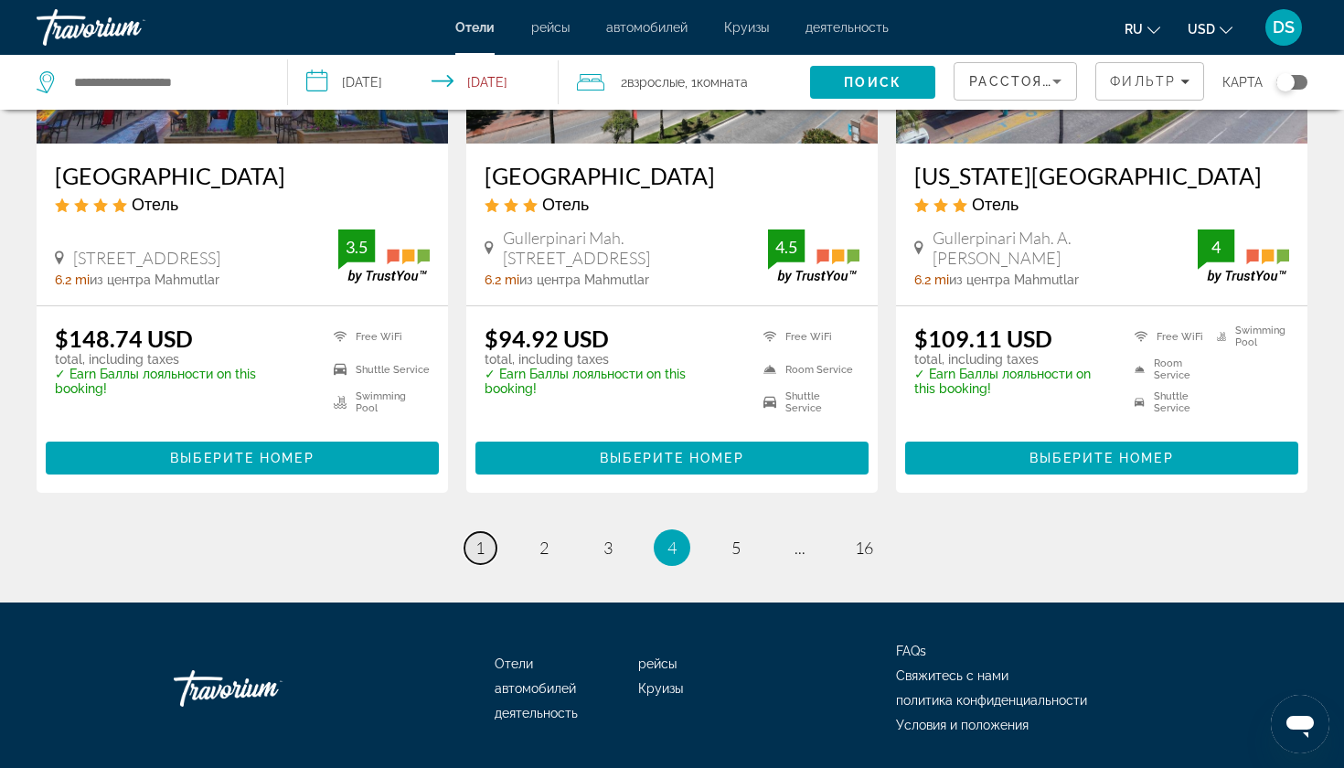
click at [476, 538] on span "1" at bounding box center [480, 548] width 9 height 20
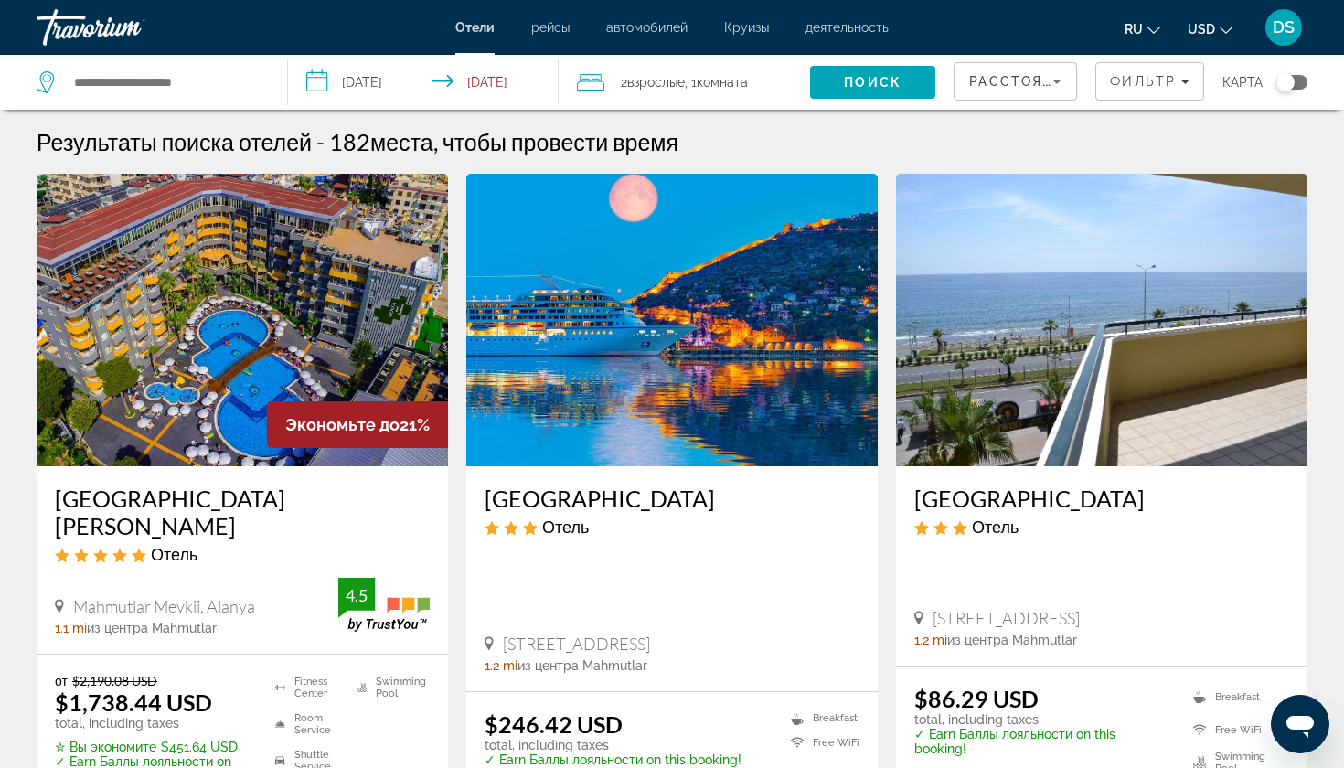
click at [719, 445] on img "Main content" at bounding box center [672, 320] width 412 height 293
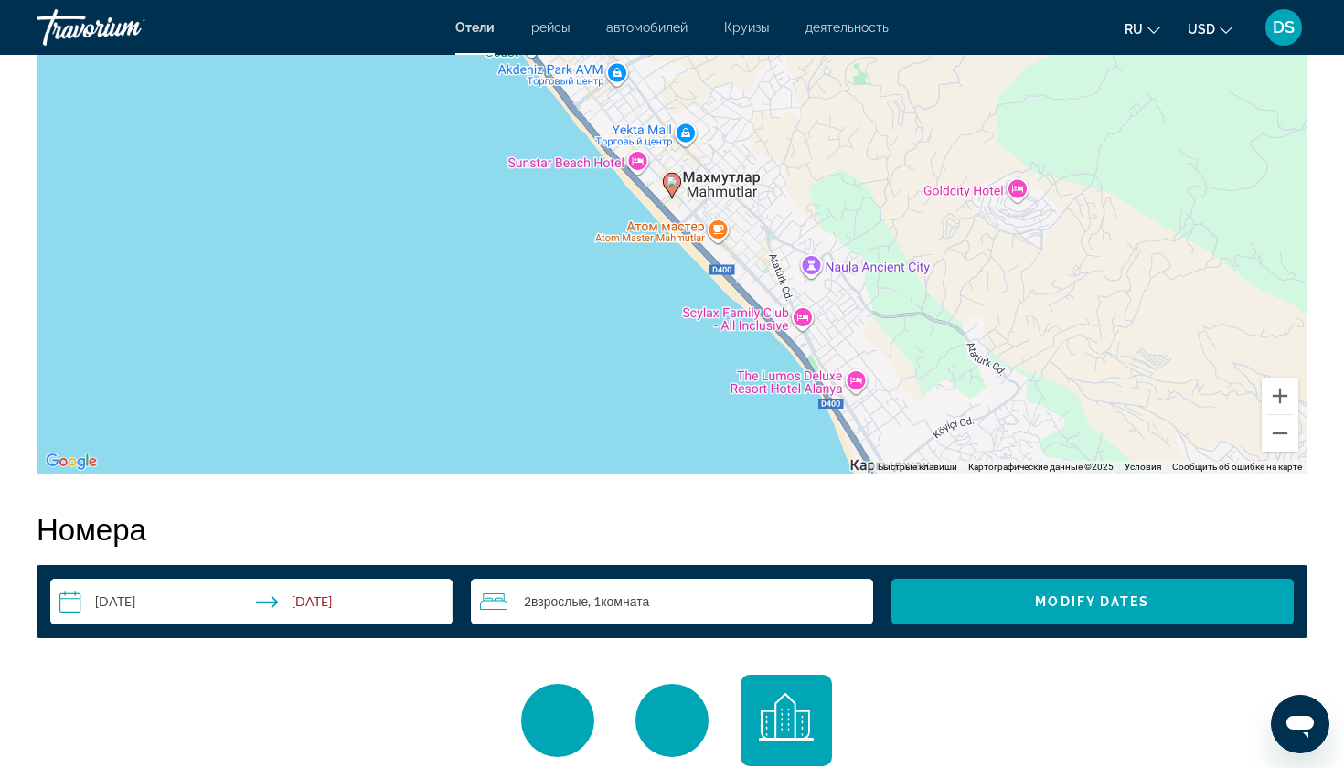
scroll to position [1683, 0]
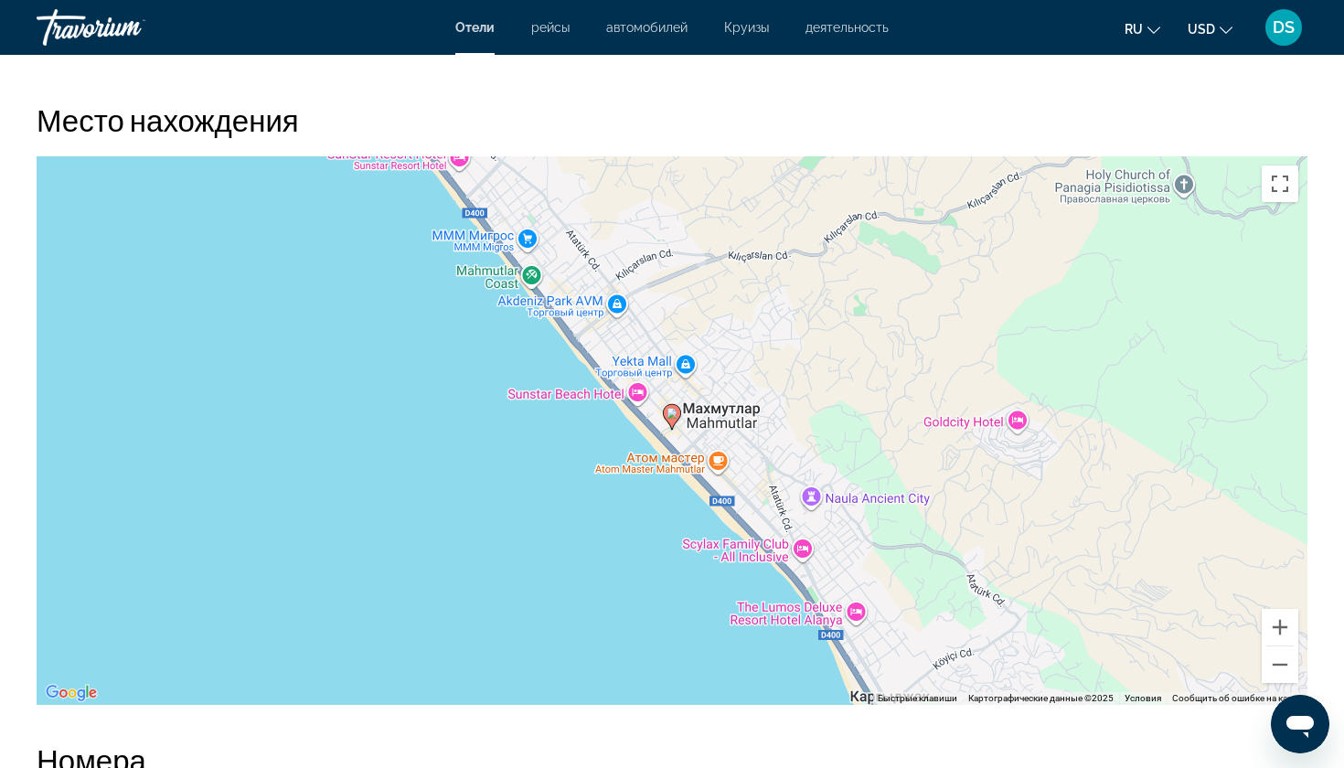
click at [638, 391] on div "Чтобы активировать перетаскивание с помощью клавиатуры, нажмите Alt + Ввод. Пос…" at bounding box center [672, 430] width 1271 height 549
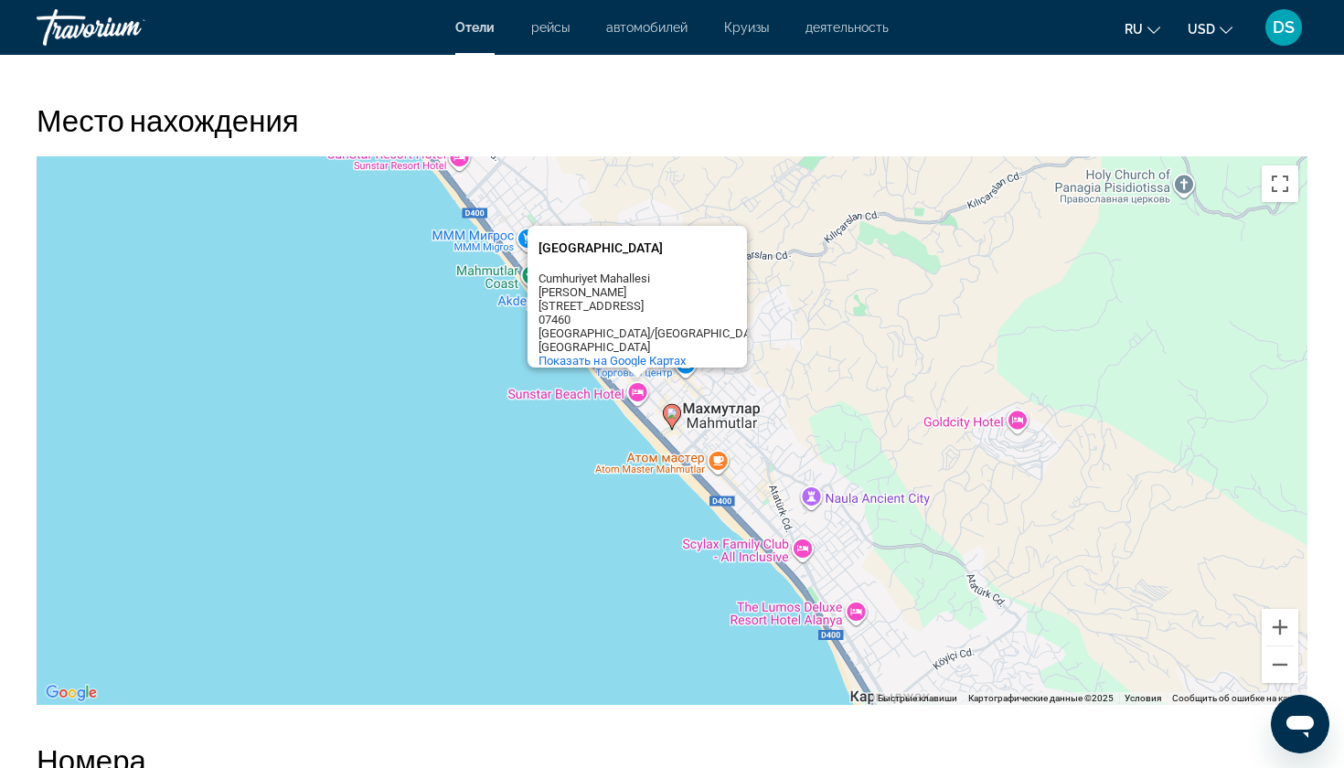
click at [544, 485] on div "Чтобы активировать перетаскивание с помощью клавиатуры, нажмите Alt + Ввод. Пос…" at bounding box center [672, 430] width 1271 height 549
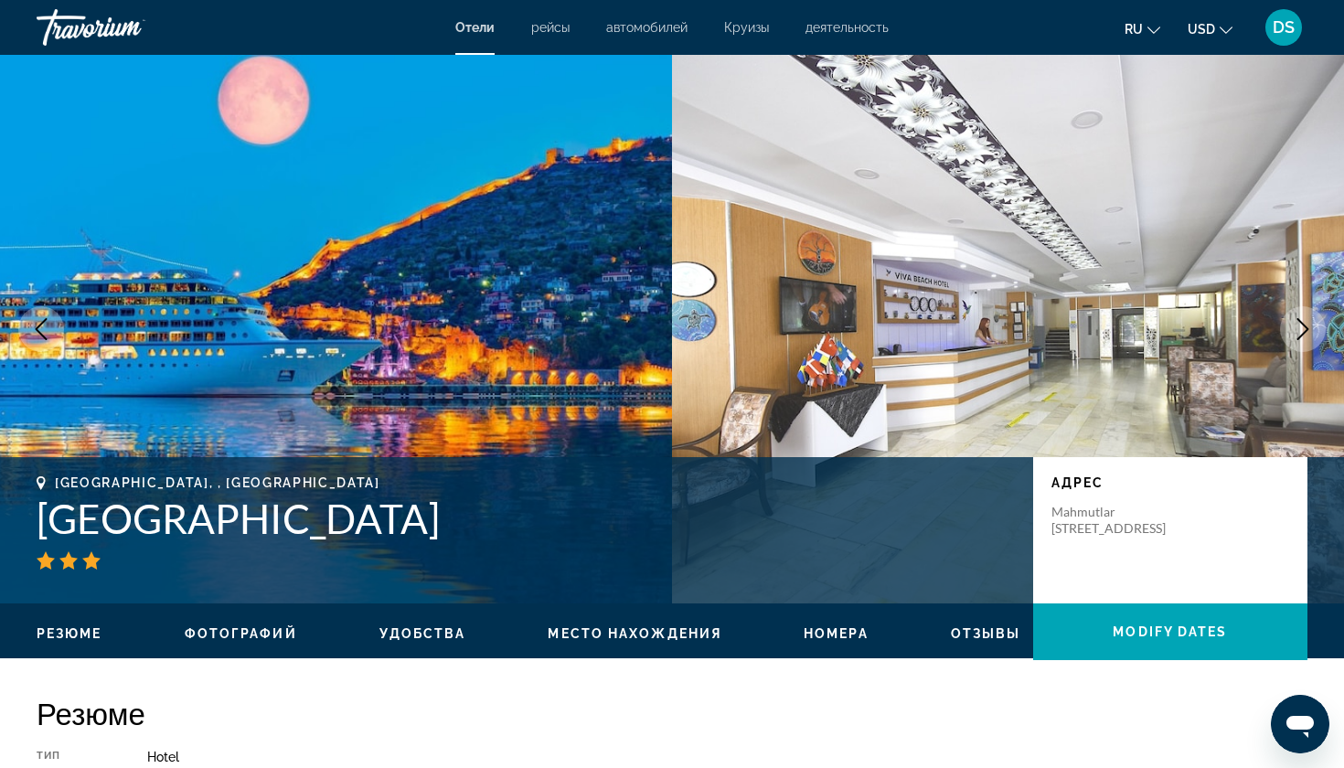
scroll to position [0, 0]
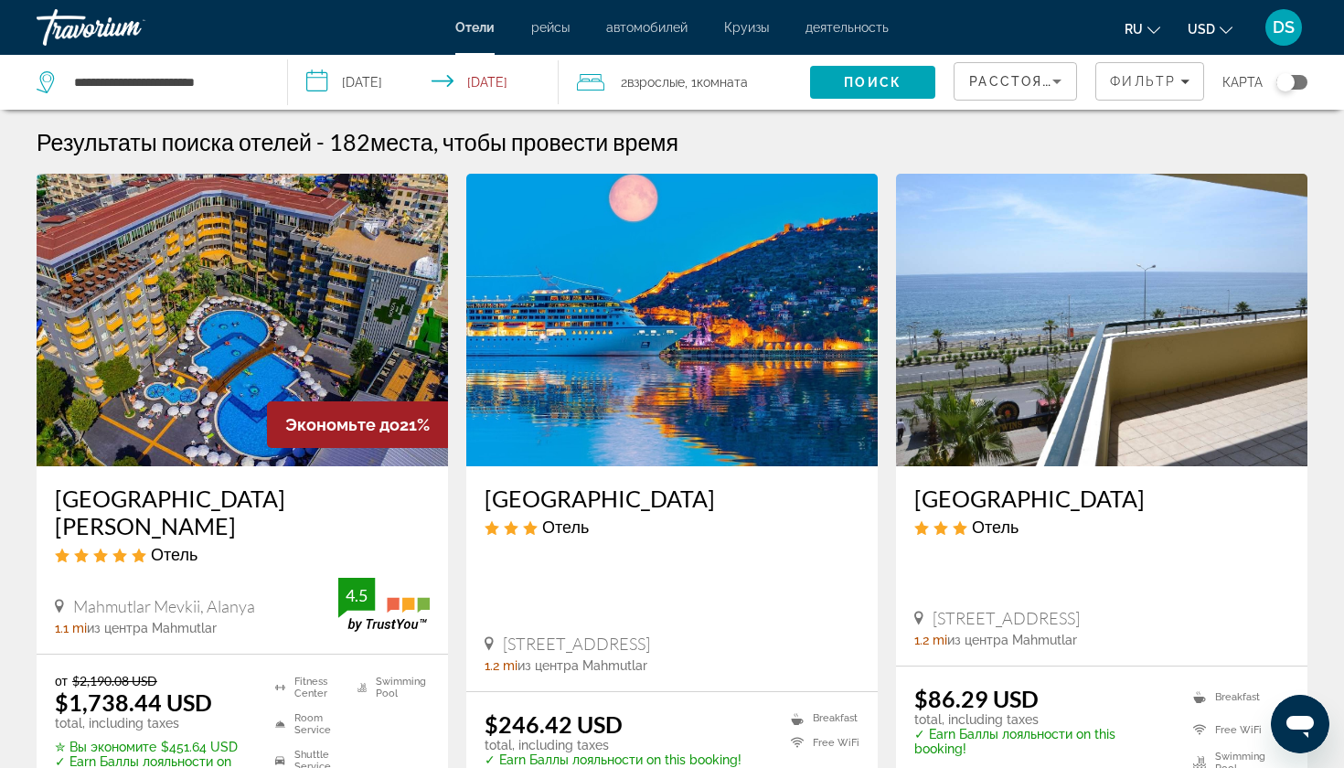
click at [370, 81] on input "**********" at bounding box center [426, 85] width 277 height 60
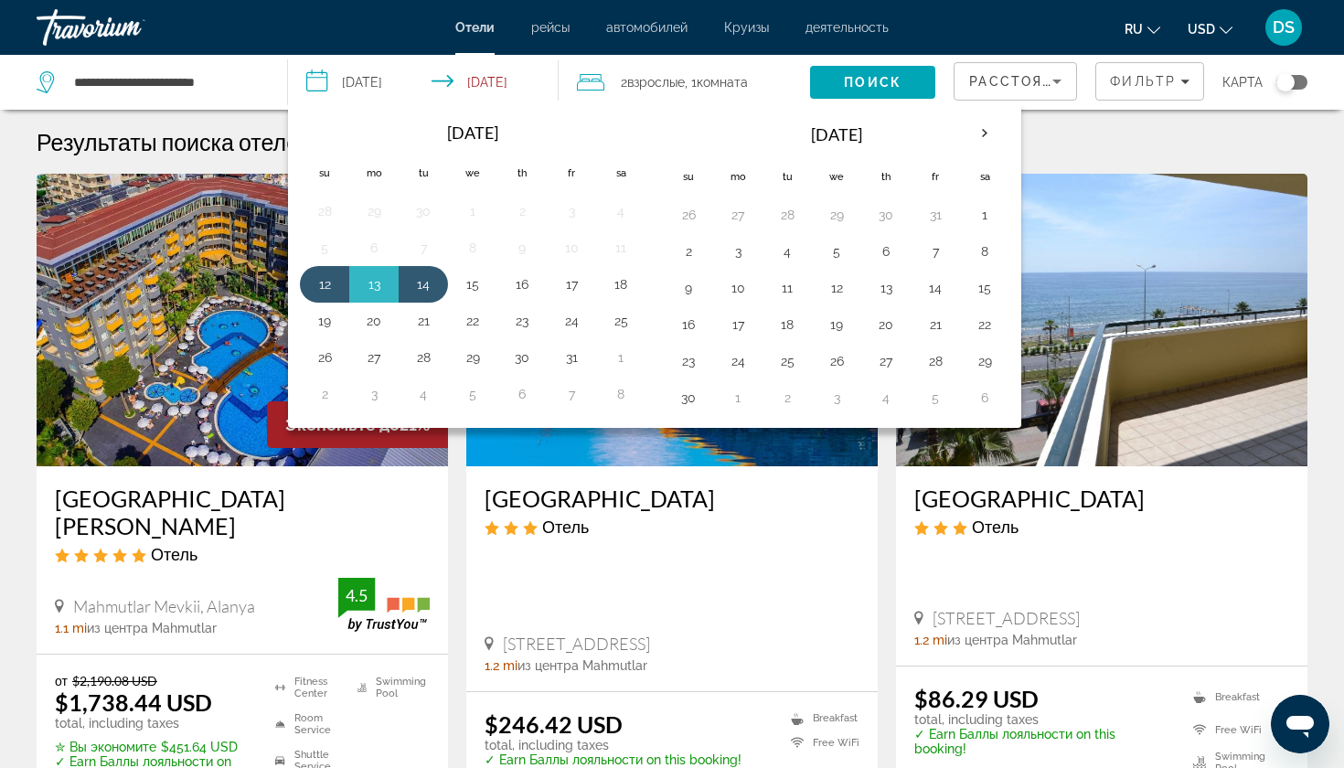
click at [509, 78] on input "**********" at bounding box center [426, 85] width 277 height 60
click at [498, 74] on input "**********" at bounding box center [426, 85] width 277 height 60
click at [472, 290] on button "15" at bounding box center [472, 285] width 29 height 26
click at [317, 293] on button "12" at bounding box center [324, 285] width 29 height 26
type input "**********"
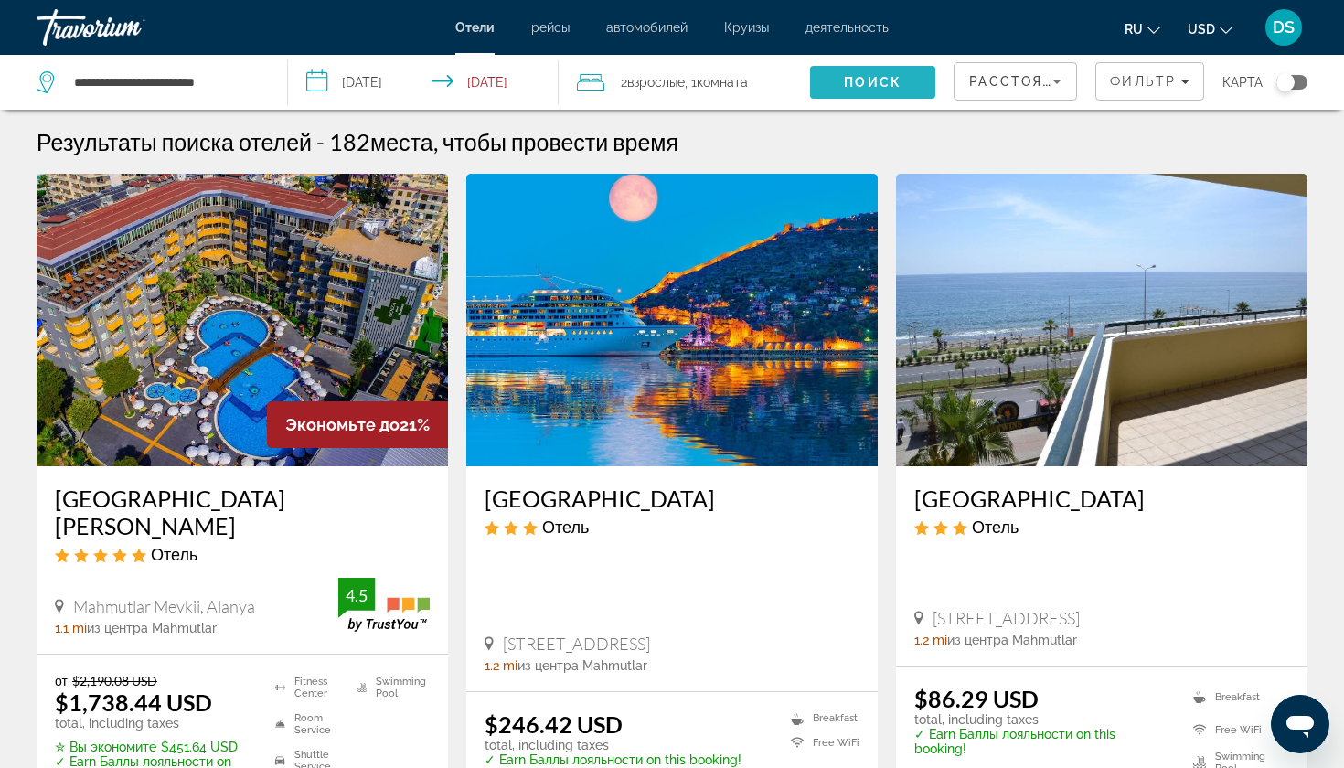
click at [878, 79] on span "Поиск" at bounding box center [873, 82] width 58 height 15
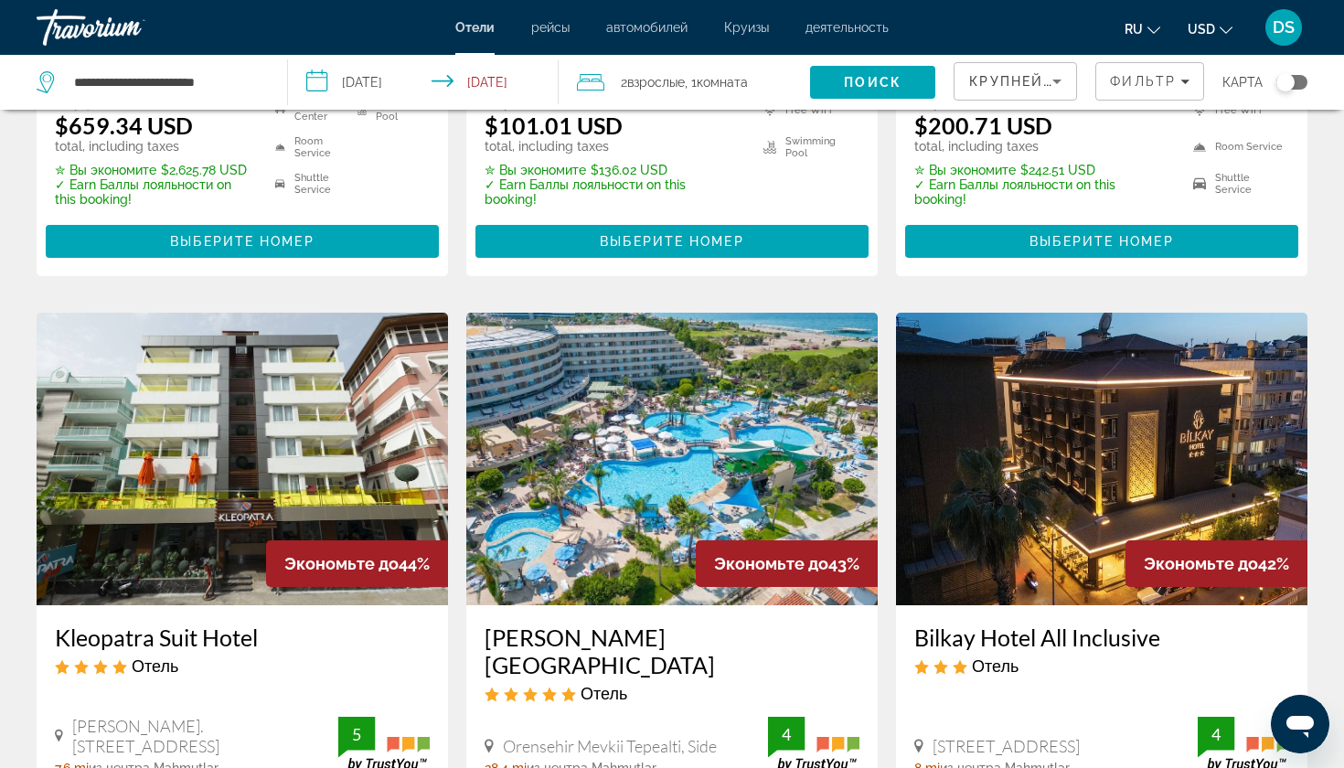
scroll to position [729, 0]
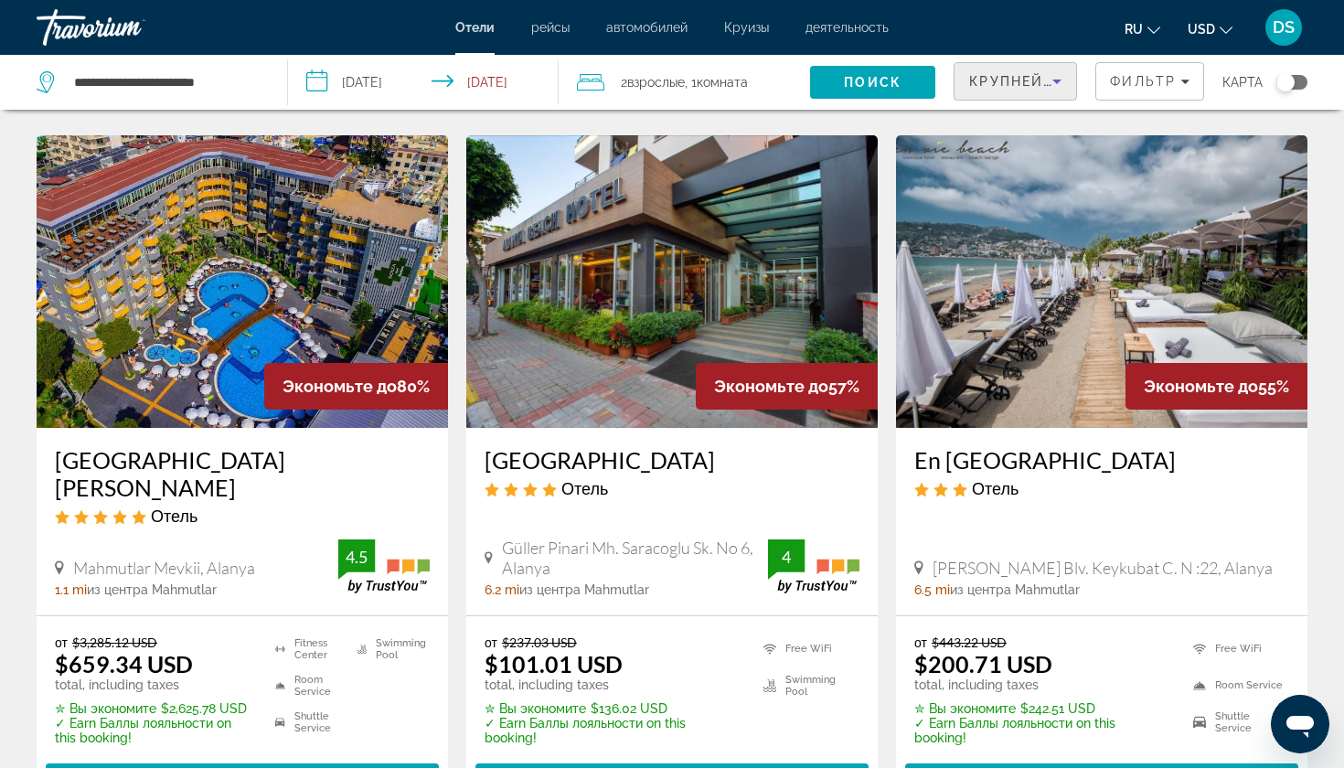
click at [1019, 83] on span "Крупнейшие сбережения" at bounding box center [1080, 81] width 222 height 15
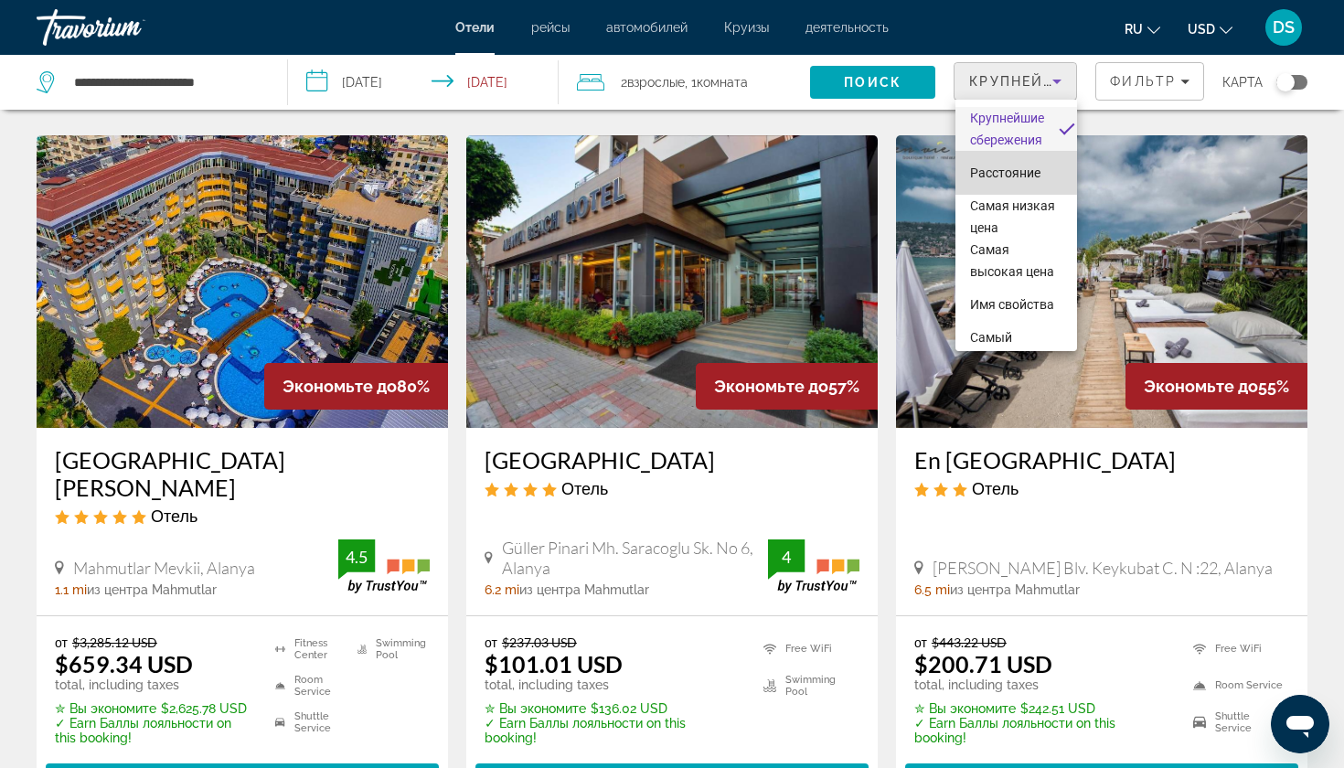
click at [1014, 181] on span "Расстояние" at bounding box center [1005, 173] width 70 height 22
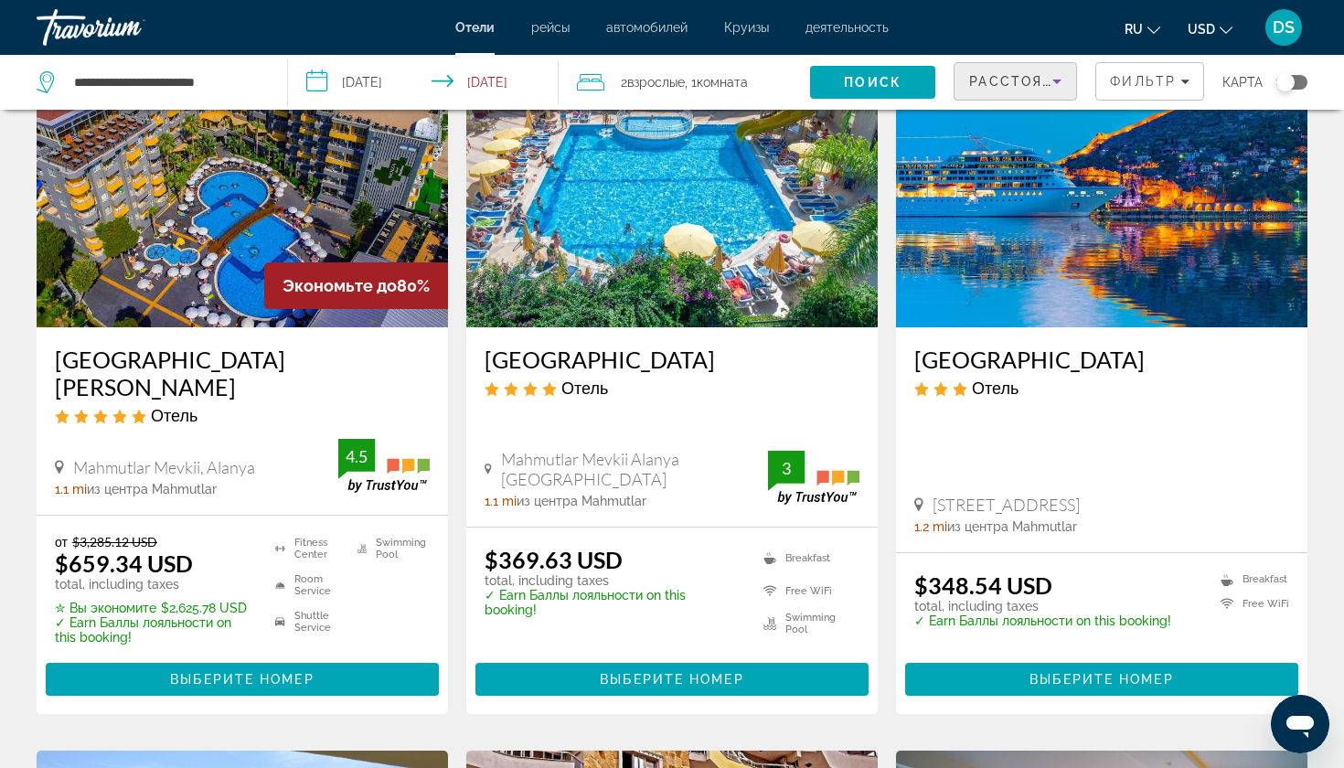
scroll to position [142, 0]
